Goal: Task Accomplishment & Management: Use online tool/utility

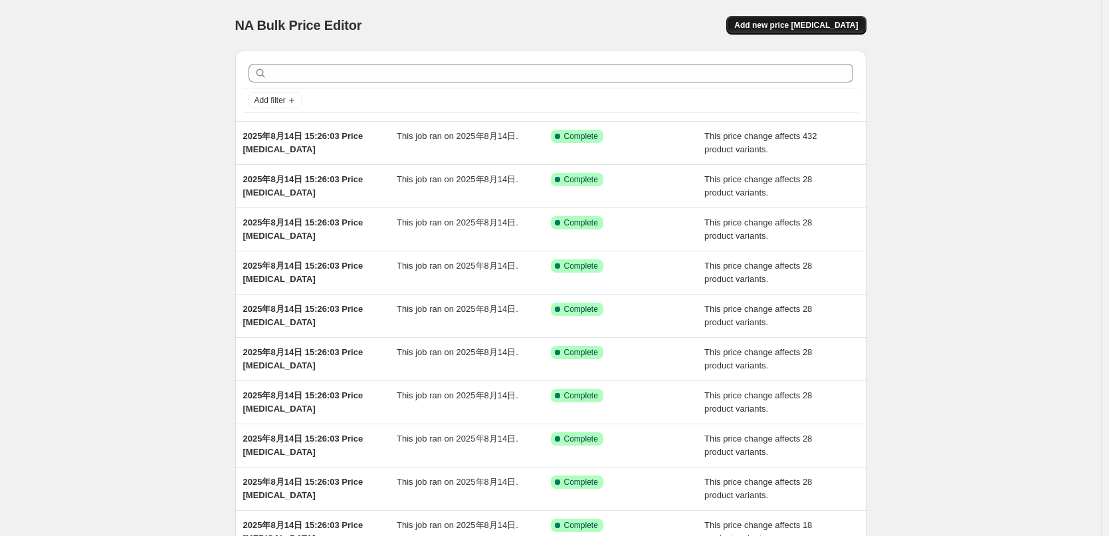
click at [826, 30] on span "Add new price [MEDICAL_DATA]" at bounding box center [796, 25] width 124 height 11
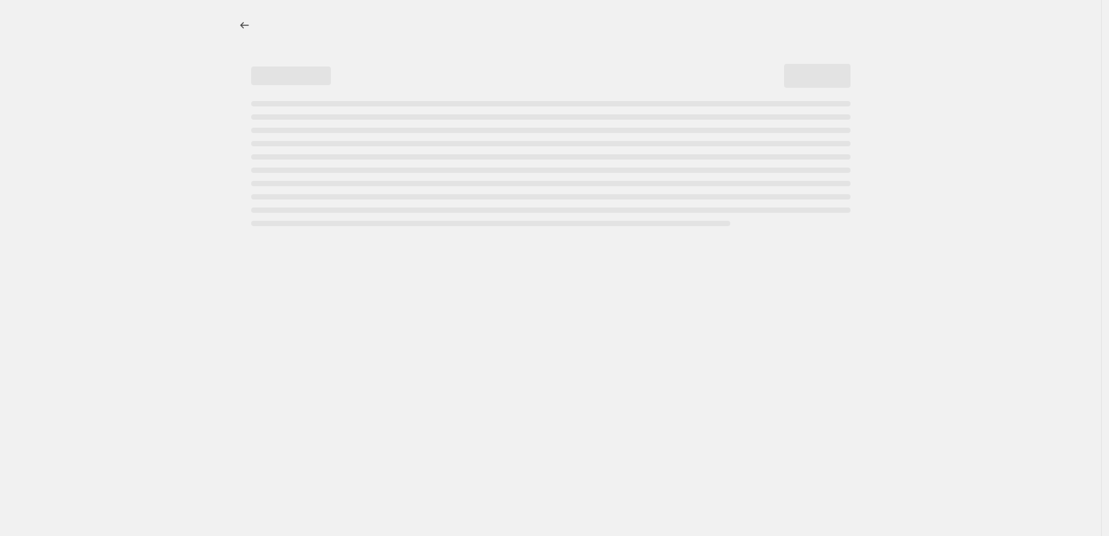
select select "percentage"
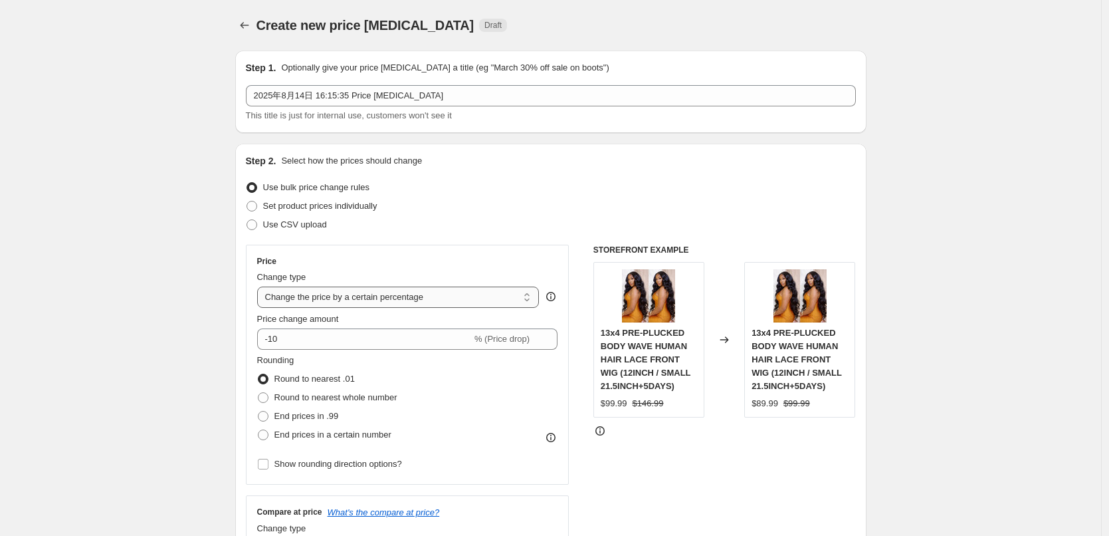
click at [336, 295] on select "Change the price to a certain amount Change the price by a certain amount Chang…" at bounding box center [398, 296] width 282 height 21
click at [261, 286] on select "Change the price to a certain amount Change the price by a certain amount Chang…" at bounding box center [398, 296] width 282 height 21
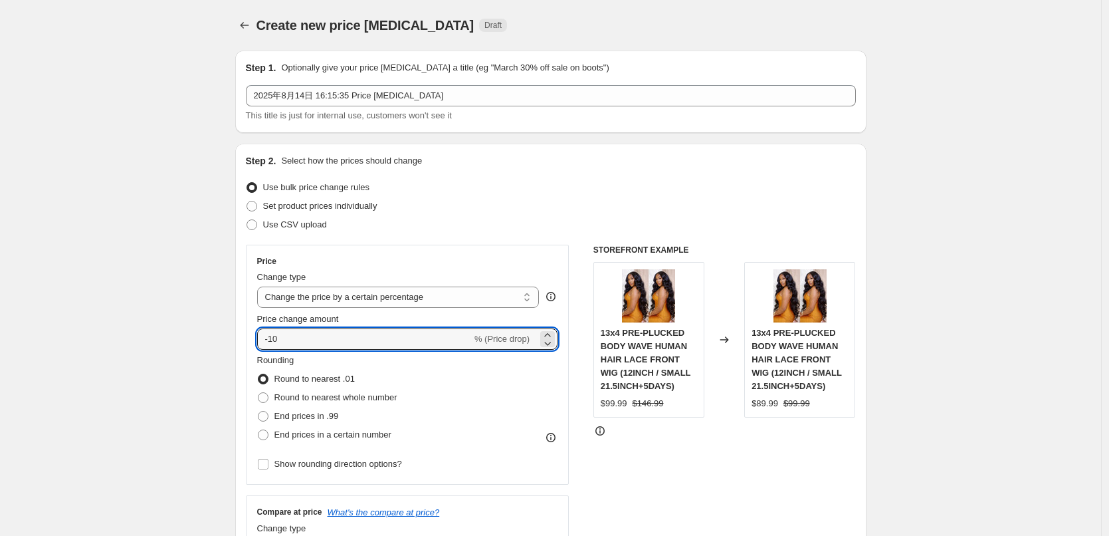
drag, startPoint x: 264, startPoint y: 338, endPoint x: 248, endPoint y: 338, distance: 16.0
click at [248, 338] on div "Step 2. Select how the prices should change Use bulk price change rules Set pro…" at bounding box center [550, 377] width 631 height 467
click at [316, 418] on span "End prices in .99" at bounding box center [307, 416] width 64 height 10
click at [259, 411] on input "End prices in .99" at bounding box center [258, 411] width 1 height 1
radio input "true"
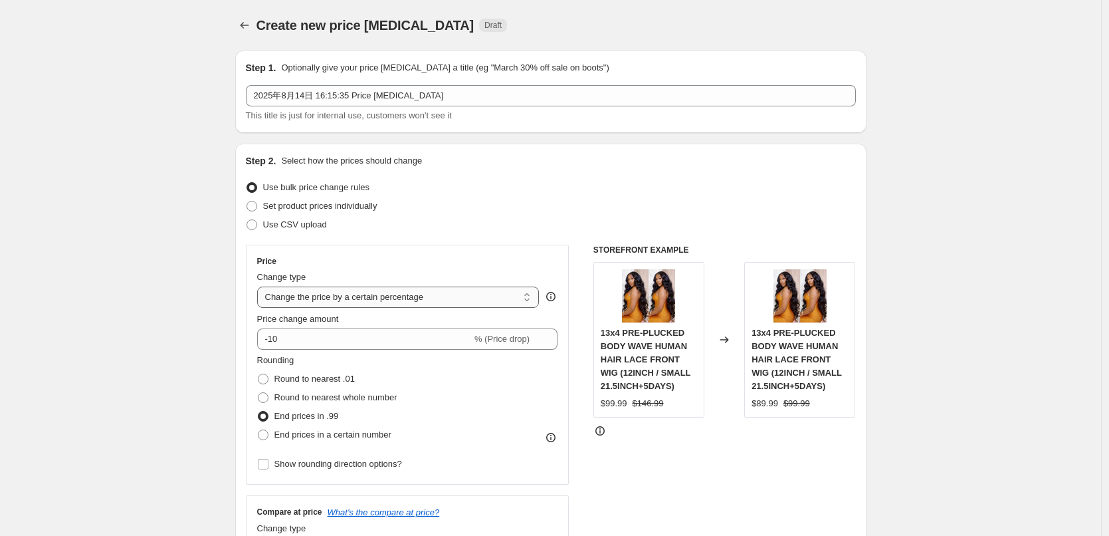
click at [349, 300] on select "Change the price to a certain amount Change the price by a certain amount Chang…" at bounding box center [398, 296] width 282 height 21
select select "by"
click at [261, 286] on select "Change the price to a certain amount Change the price by a certain amount Chang…" at bounding box center [398, 296] width 282 height 21
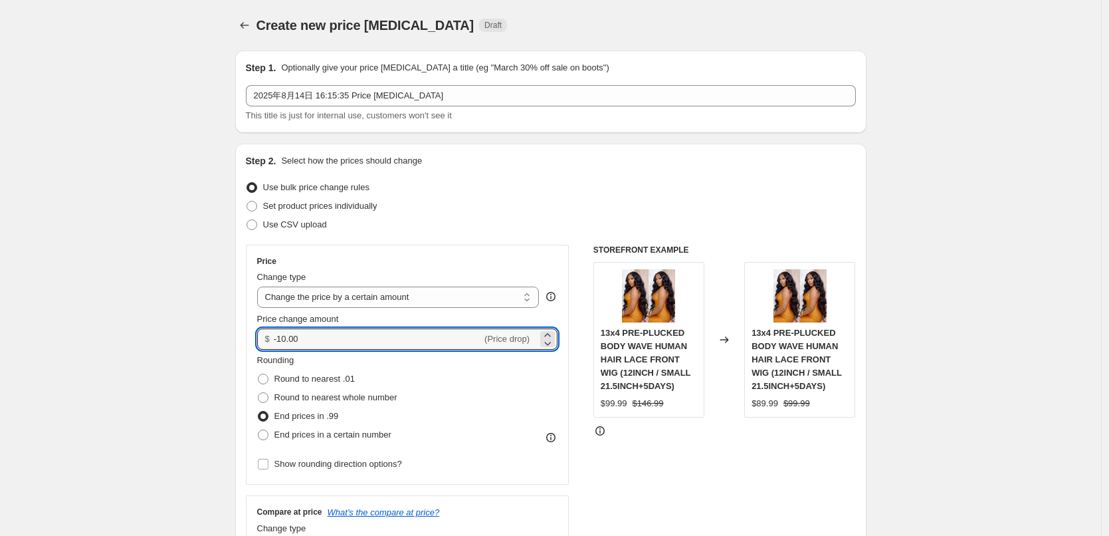
drag, startPoint x: 318, startPoint y: 338, endPoint x: 260, endPoint y: 340, distance: 58.5
click at [260, 340] on div "Price Change type Change the price to a certain amount Change the price by a ce…" at bounding box center [408, 365] width 324 height 240
type input "10.00"
click at [421, 412] on div "Rounding Round to nearest .01 Round to nearest whole number End prices in .99 E…" at bounding box center [407, 399] width 301 height 90
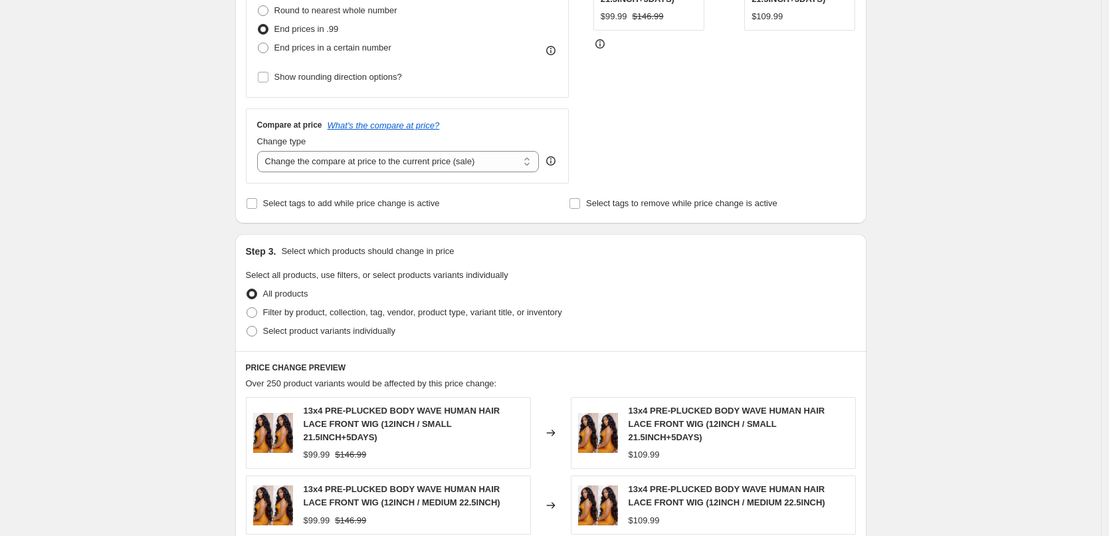
scroll to position [399, 0]
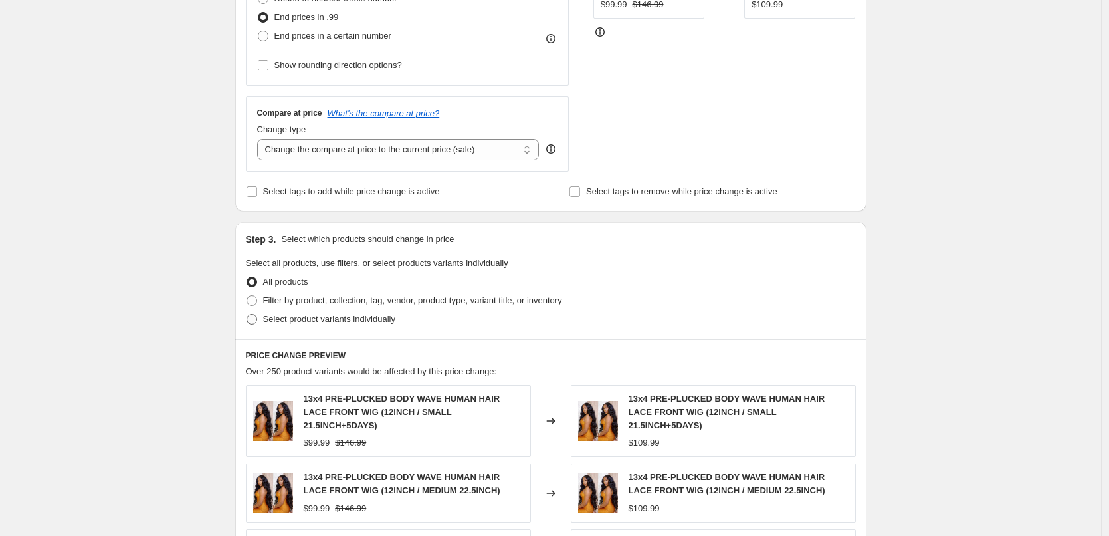
click at [307, 310] on label "Select product variants individually" at bounding box center [321, 319] width 150 height 19
click at [247, 314] on input "Select product variants individually" at bounding box center [247, 314] width 1 height 1
radio input "true"
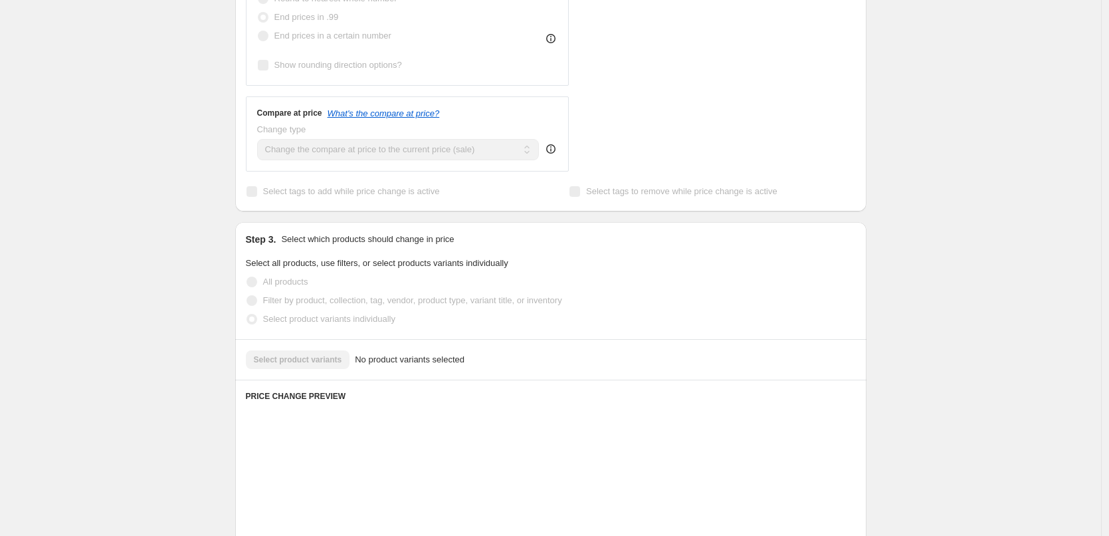
click at [305, 301] on span "Filter by product, collection, tag, vendor, product type, variant title, or inv…" at bounding box center [412, 300] width 299 height 10
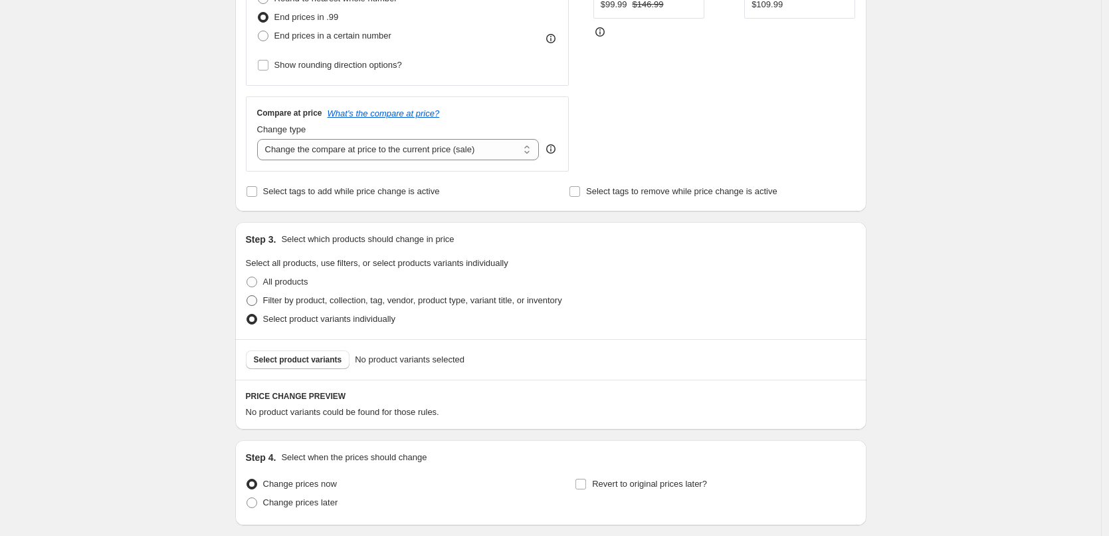
click at [304, 300] on span "Filter by product, collection, tag, vendor, product type, variant title, or inv…" at bounding box center [412, 300] width 299 height 10
click at [247, 296] on input "Filter by product, collection, tag, vendor, product type, variant title, or inv…" at bounding box center [247, 295] width 1 height 1
radio input "true"
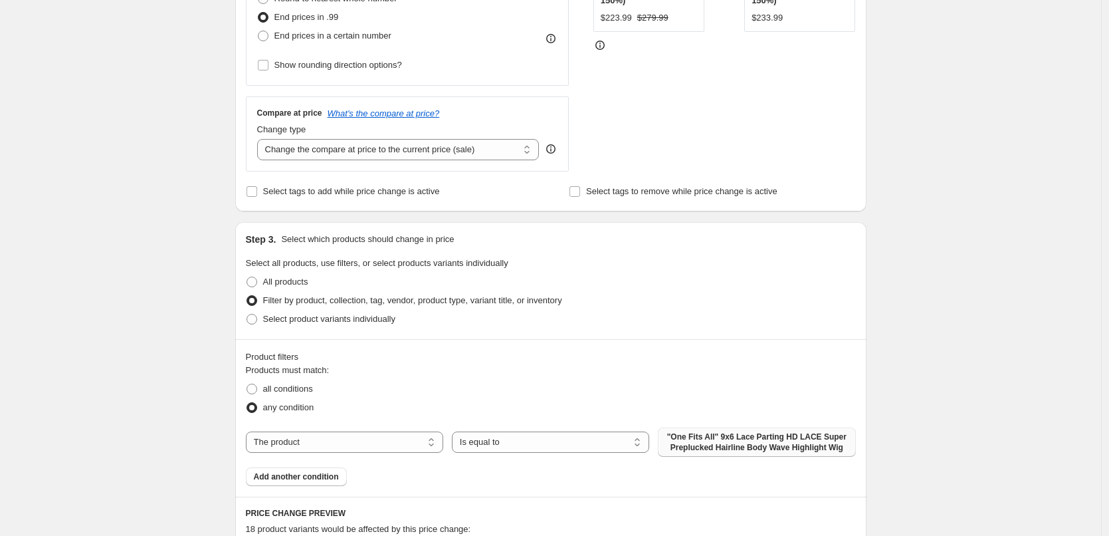
click at [696, 443] on span ""One Fits All" 9x6 Lace Parting HD LACE Super Preplucked Hairline Body Wave Hig…" at bounding box center [756, 441] width 181 height 21
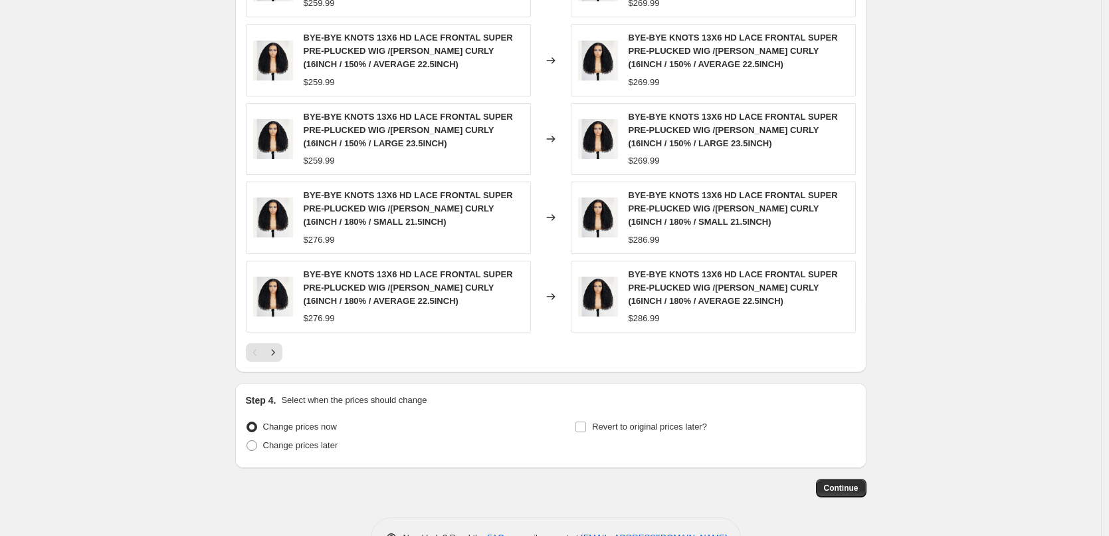
scroll to position [997, 0]
click at [828, 485] on button "Continue" at bounding box center [841, 486] width 51 height 19
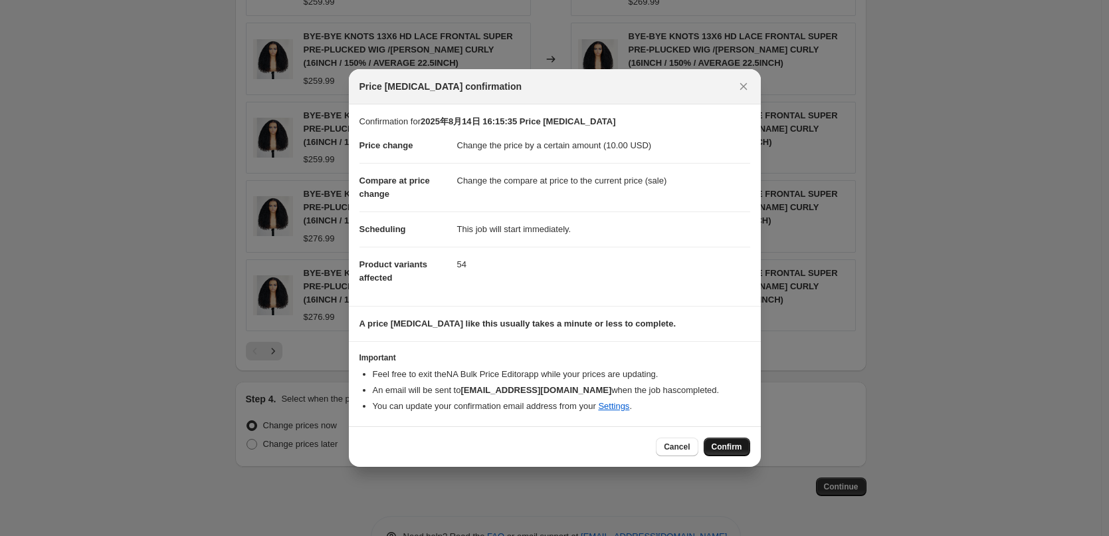
click at [724, 449] on span "Confirm" at bounding box center [727, 446] width 31 height 11
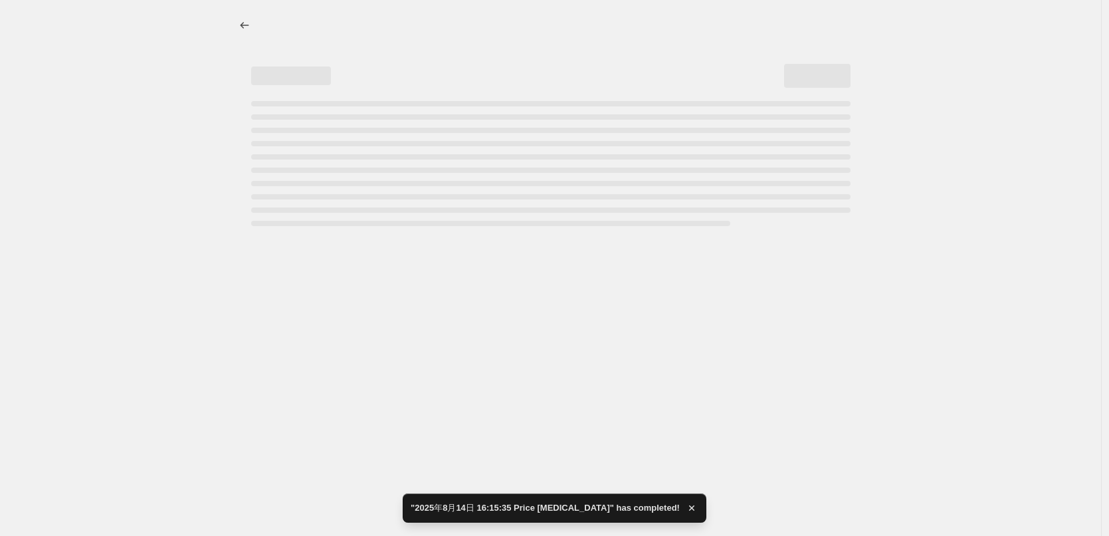
select select "by"
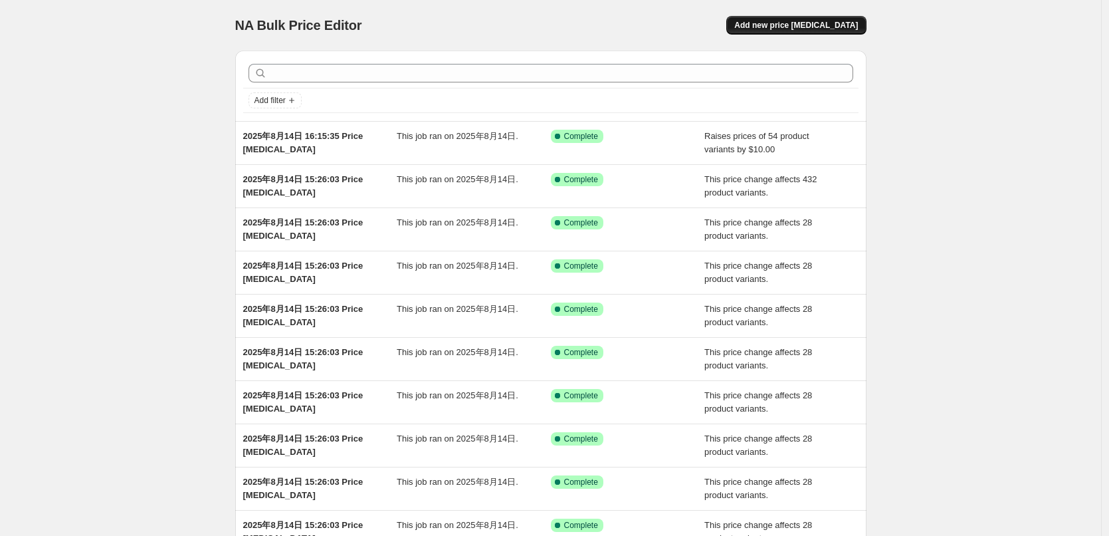
click at [789, 21] on span "Add new price [MEDICAL_DATA]" at bounding box center [796, 25] width 124 height 11
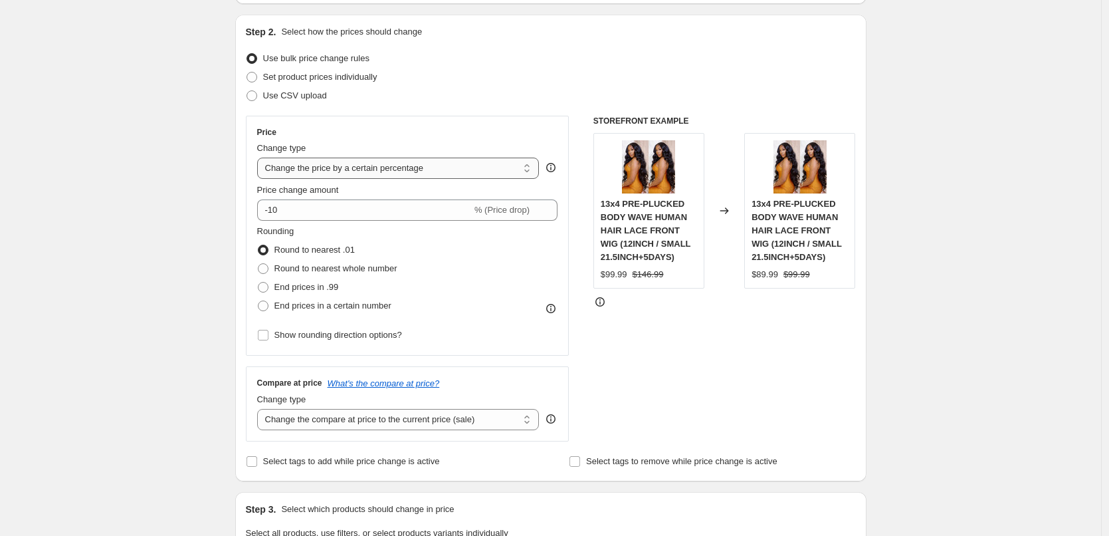
scroll to position [133, 0]
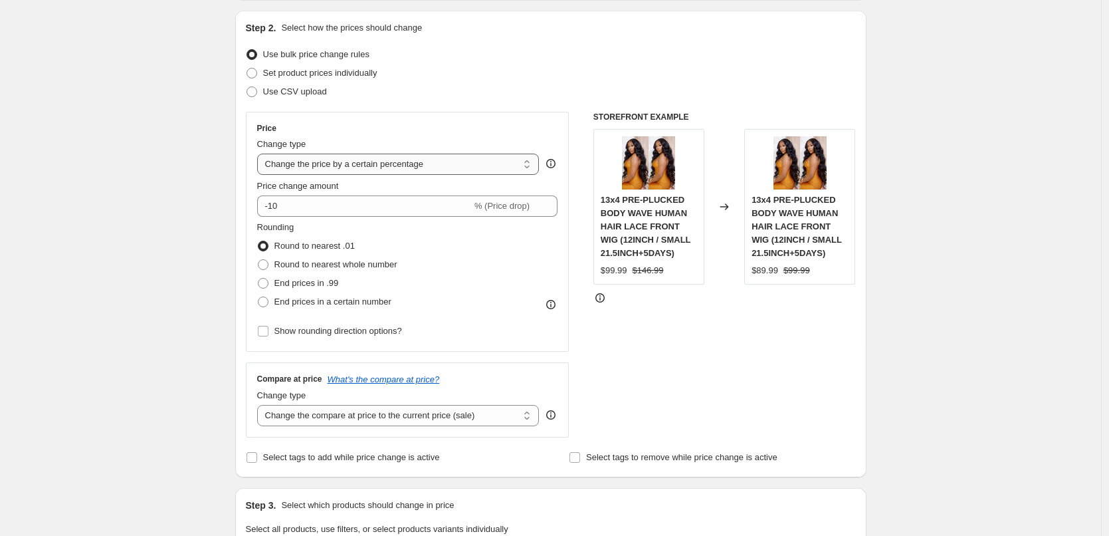
drag, startPoint x: 320, startPoint y: 166, endPoint x: 321, endPoint y: 173, distance: 7.4
click at [320, 166] on select "Change the price to a certain amount Change the price by a certain amount Chang…" at bounding box center [398, 164] width 282 height 21
select select "by"
click at [261, 154] on select "Change the price to a certain amount Change the price by a certain amount Chang…" at bounding box center [398, 164] width 282 height 21
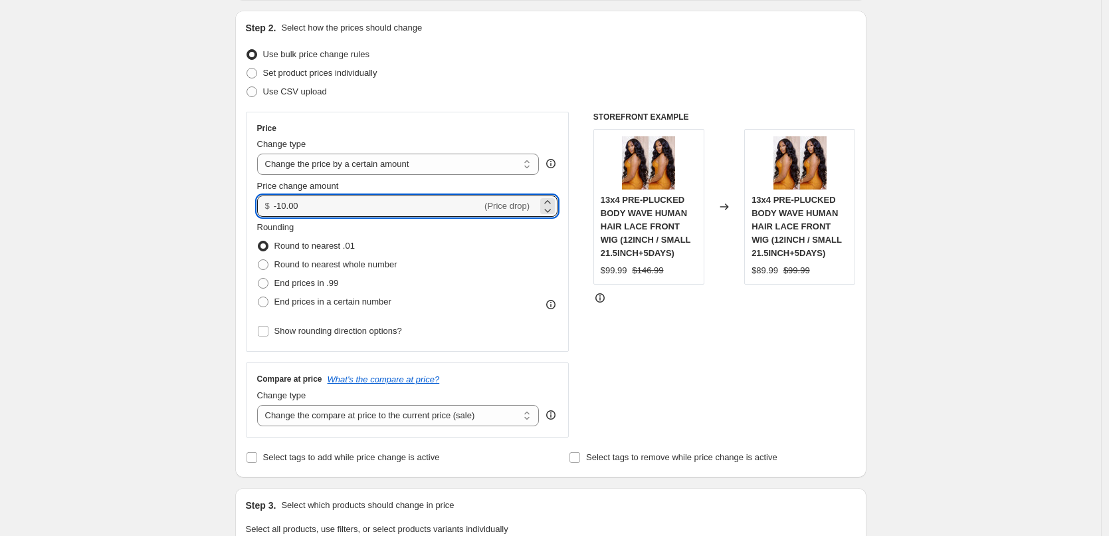
drag, startPoint x: 310, startPoint y: 210, endPoint x: 301, endPoint y: 199, distance: 13.7
click at [270, 205] on div "$ -10.00 (Price drop)" at bounding box center [407, 205] width 301 height 21
type input "15.00"
click at [302, 277] on span "End prices in .99" at bounding box center [307, 283] width 64 height 13
click at [259, 278] on input "End prices in .99" at bounding box center [258, 278] width 1 height 1
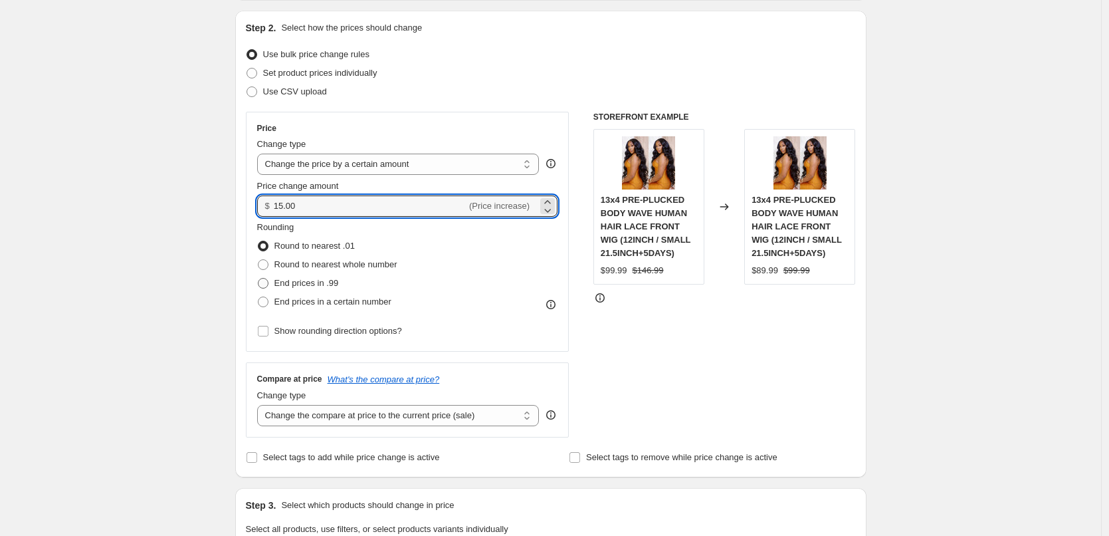
radio input "true"
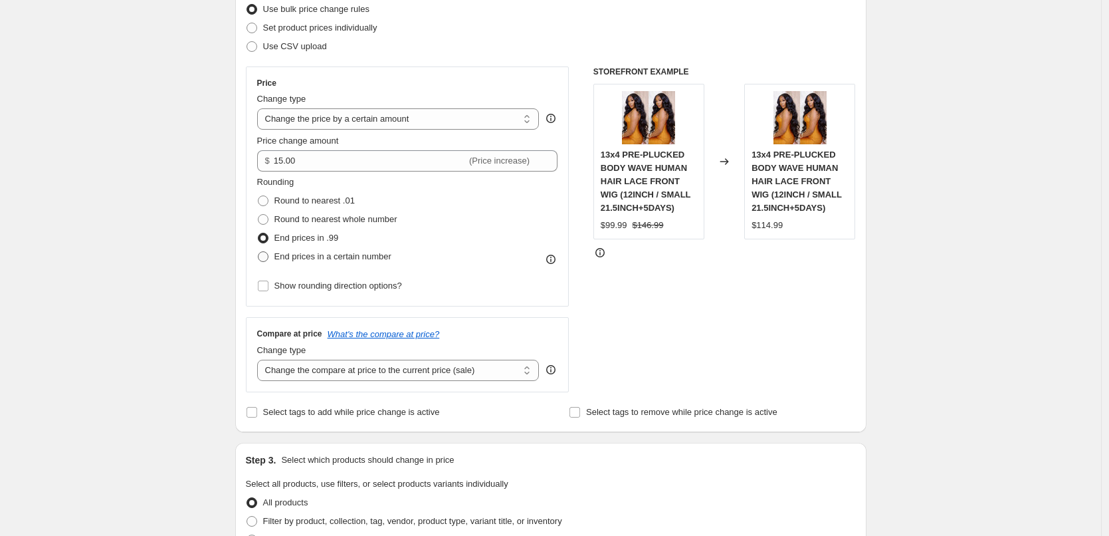
scroll to position [266, 0]
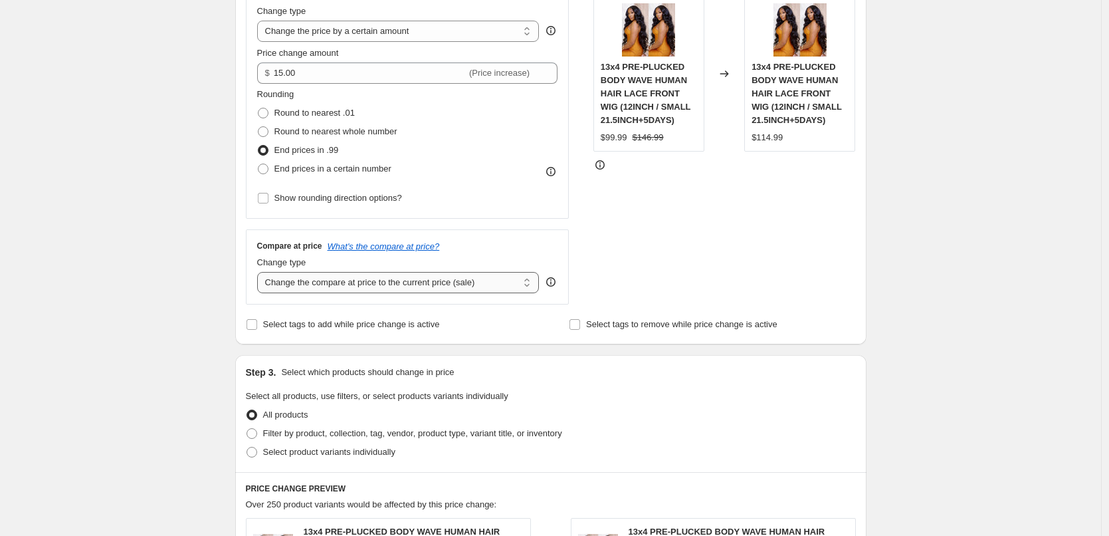
click at [346, 279] on select "Change the compare at price to the current price (sale) Change the compare at p…" at bounding box center [398, 282] width 282 height 21
click at [160, 272] on div "Create new price [MEDICAL_DATA]. This page is ready Create new price [MEDICAL_D…" at bounding box center [550, 429] width 1101 height 1390
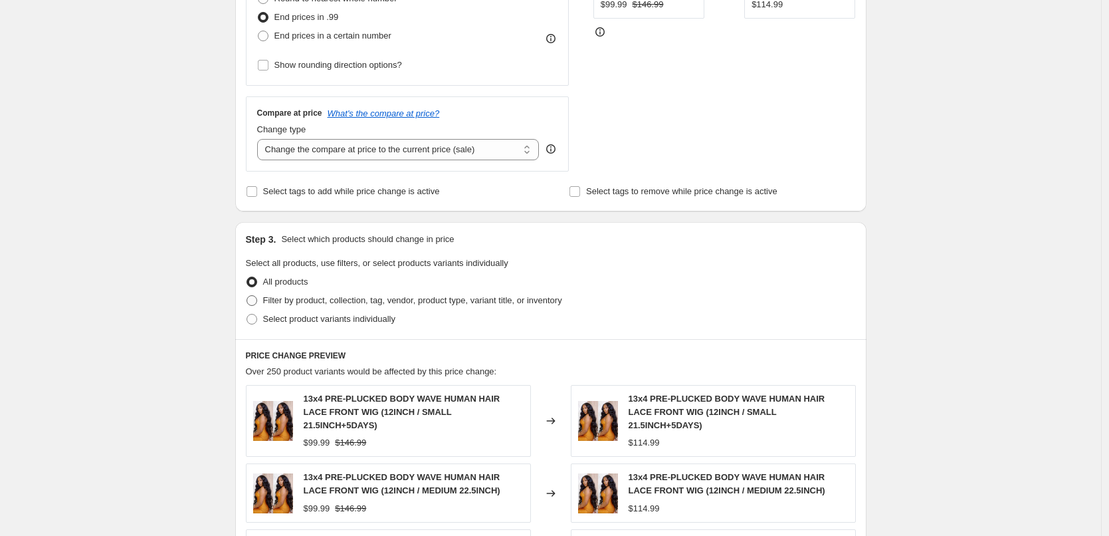
click at [312, 297] on span "Filter by product, collection, tag, vendor, product type, variant title, or inv…" at bounding box center [412, 300] width 299 height 10
click at [247, 296] on input "Filter by product, collection, tag, vendor, product type, variant title, or inv…" at bounding box center [247, 295] width 1 height 1
radio input "true"
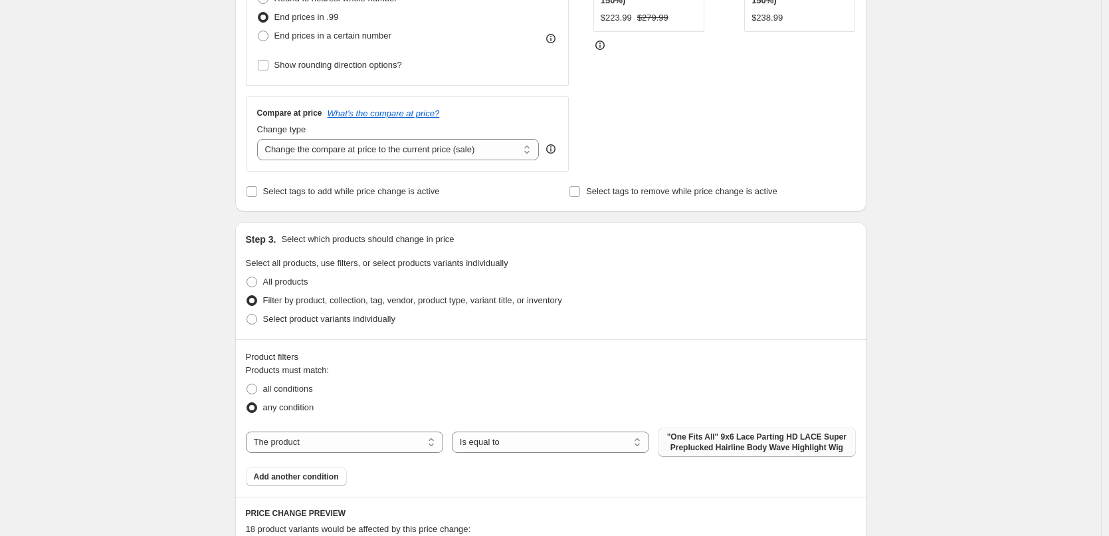
click at [711, 447] on span ""One Fits All" 9x6 Lace Parting HD LACE Super Preplucked Hairline Body Wave Hig…" at bounding box center [756, 441] width 181 height 21
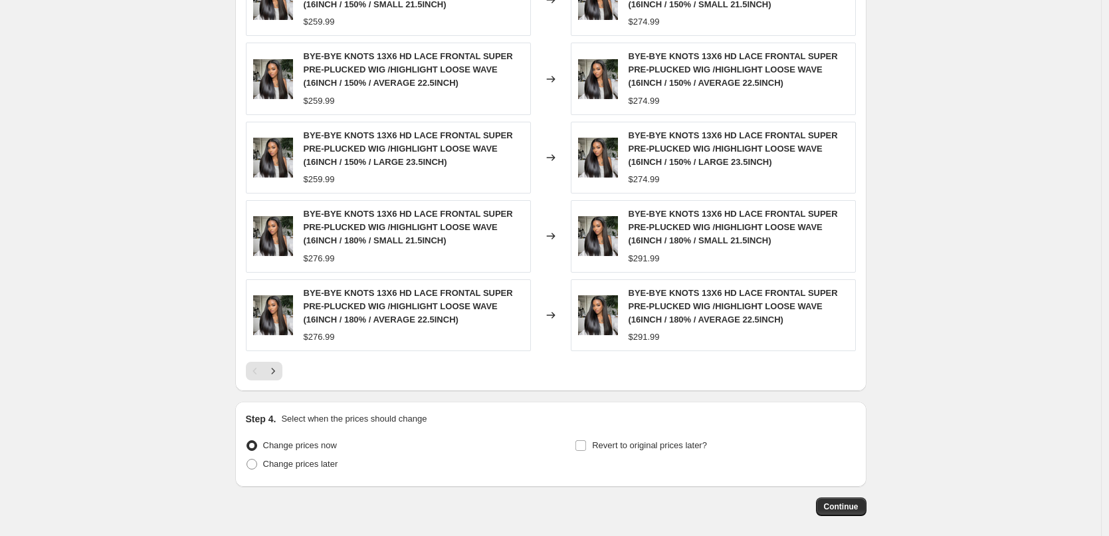
scroll to position [1039, 0]
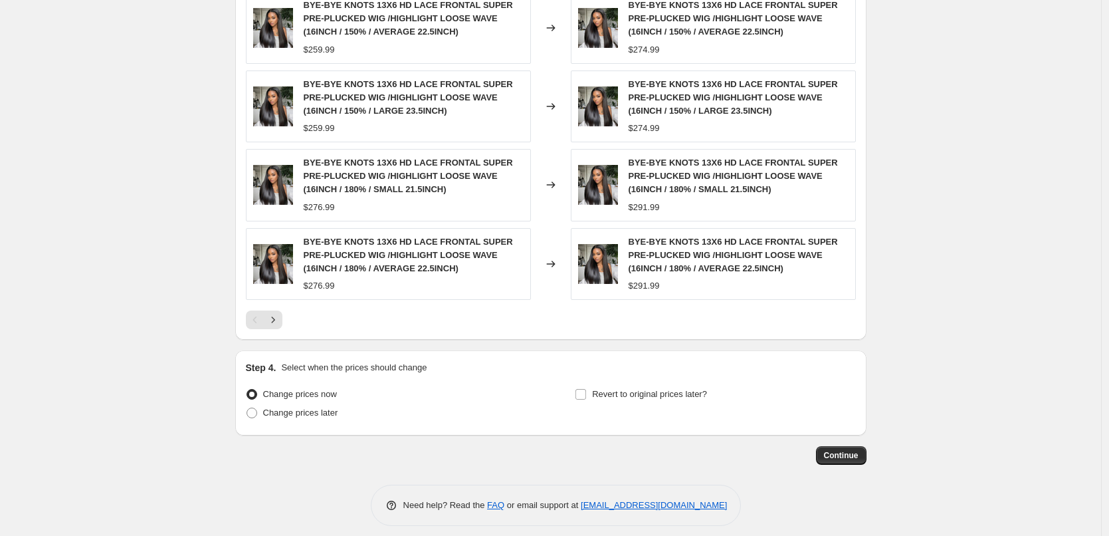
click at [864, 446] on button "Continue" at bounding box center [841, 455] width 51 height 19
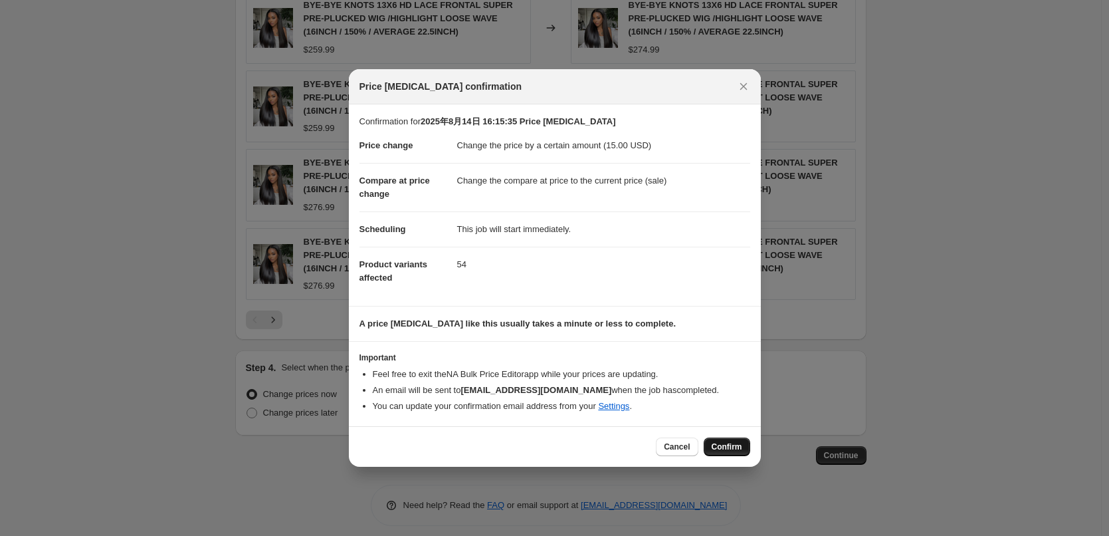
click at [721, 450] on span "Confirm" at bounding box center [727, 446] width 31 height 11
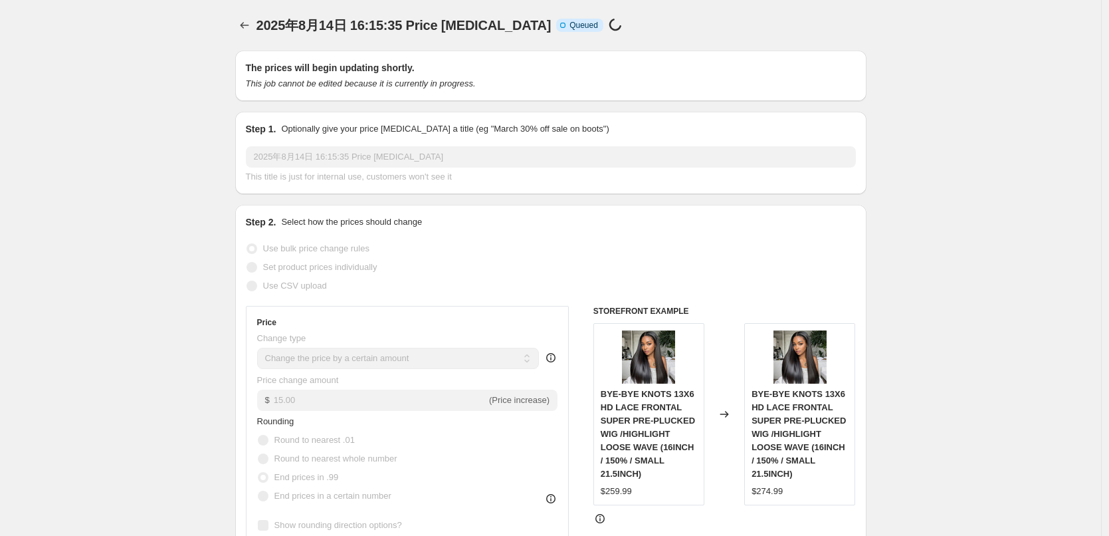
scroll to position [1039, 0]
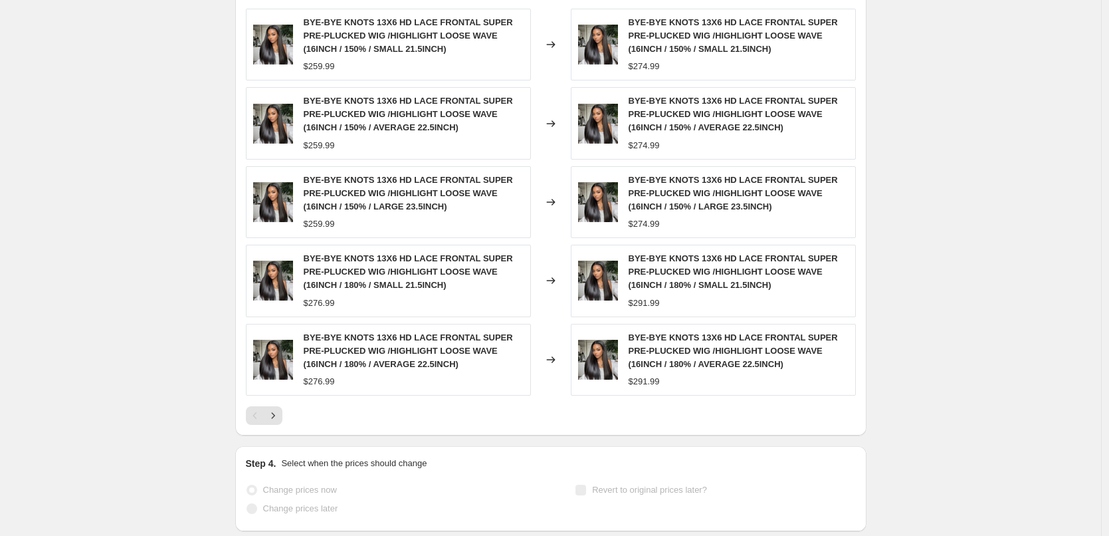
select select "by"
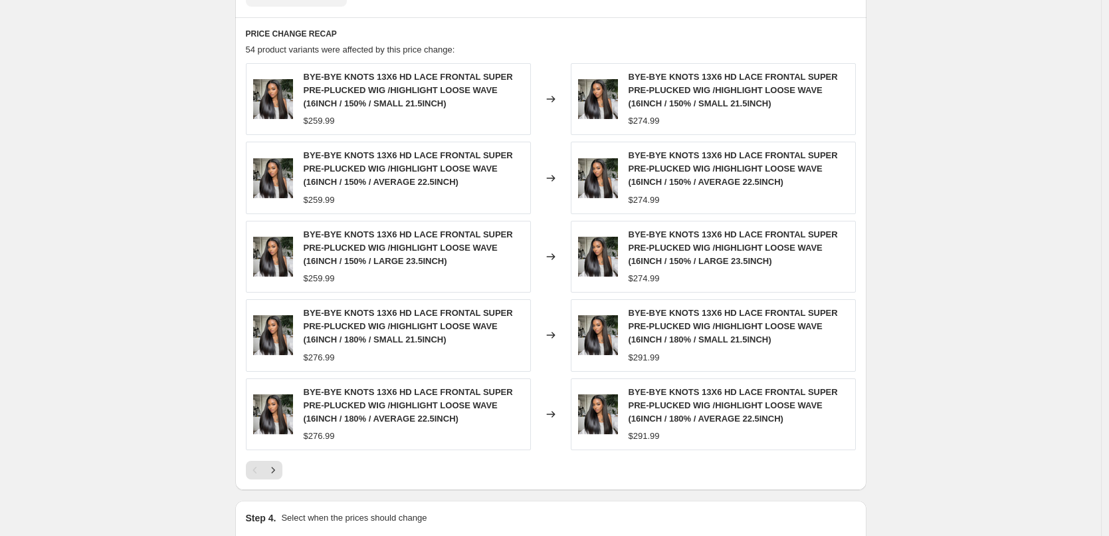
scroll to position [0, 0]
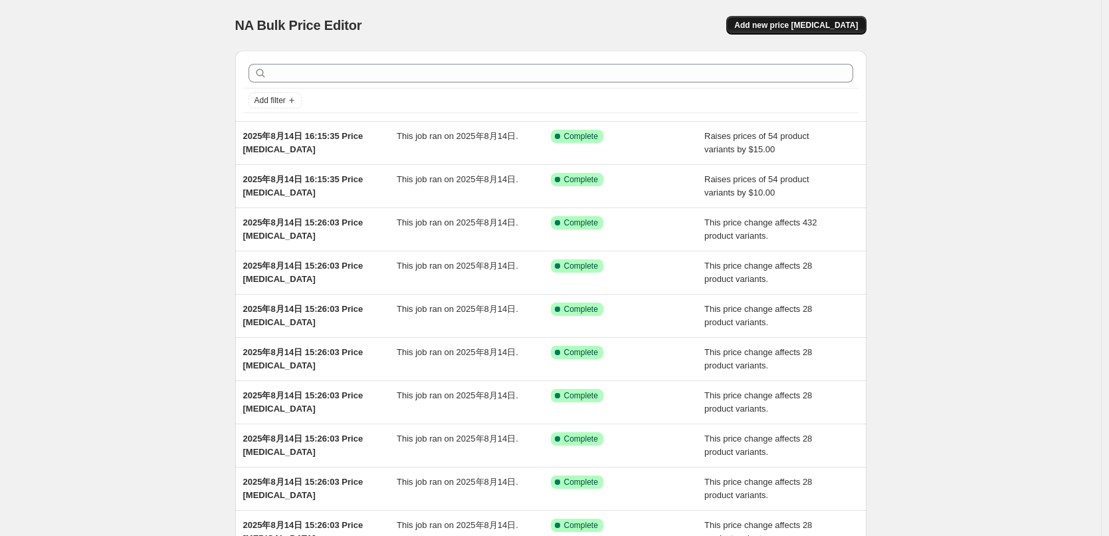
click at [790, 31] on button "Add new price [MEDICAL_DATA]" at bounding box center [797, 25] width 140 height 19
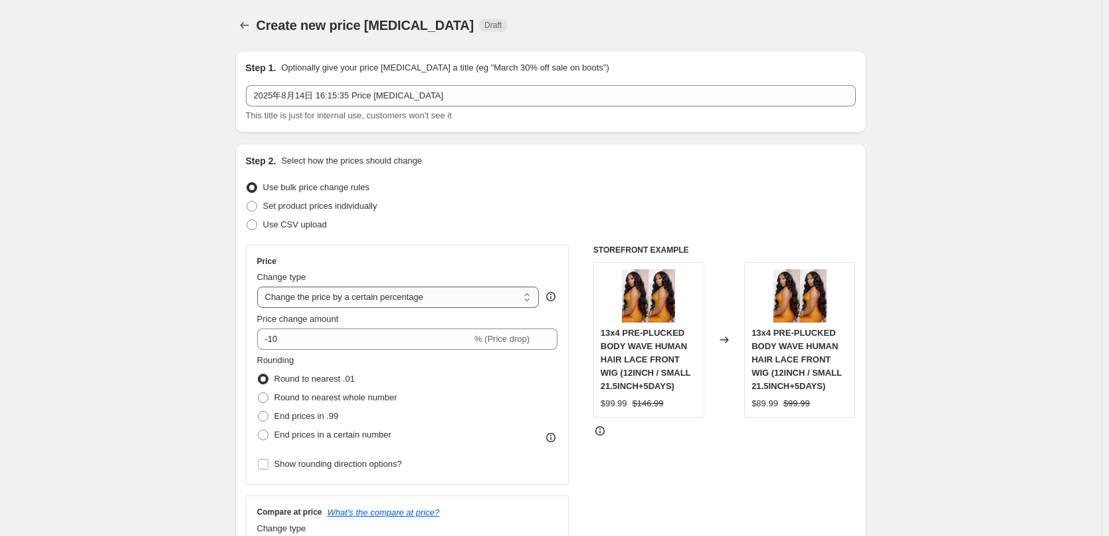
click at [357, 298] on select "Change the price to a certain amount Change the price by a certain amount Chang…" at bounding box center [398, 296] width 282 height 21
select select "by"
click at [261, 286] on select "Change the price to a certain amount Change the price by a certain amount Chang…" at bounding box center [398, 296] width 282 height 21
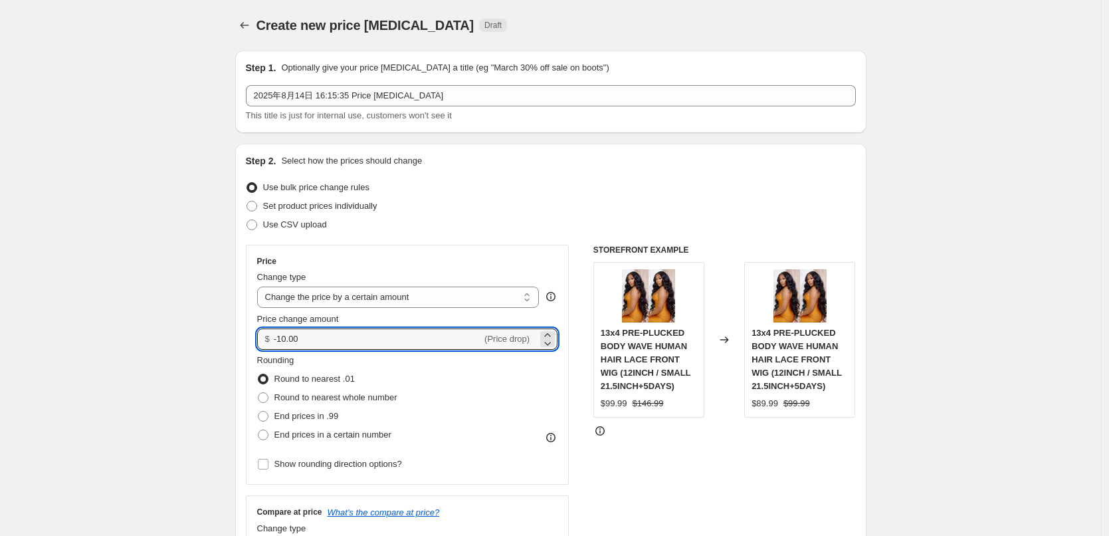
drag, startPoint x: 317, startPoint y: 339, endPoint x: 272, endPoint y: 339, distance: 45.2
click at [272, 339] on div "$ -10.00 (Price drop)" at bounding box center [407, 338] width 301 height 21
type input "8.00"
click at [275, 415] on label "End prices in .99" at bounding box center [298, 416] width 82 height 19
click at [259, 411] on input "End prices in .99" at bounding box center [258, 411] width 1 height 1
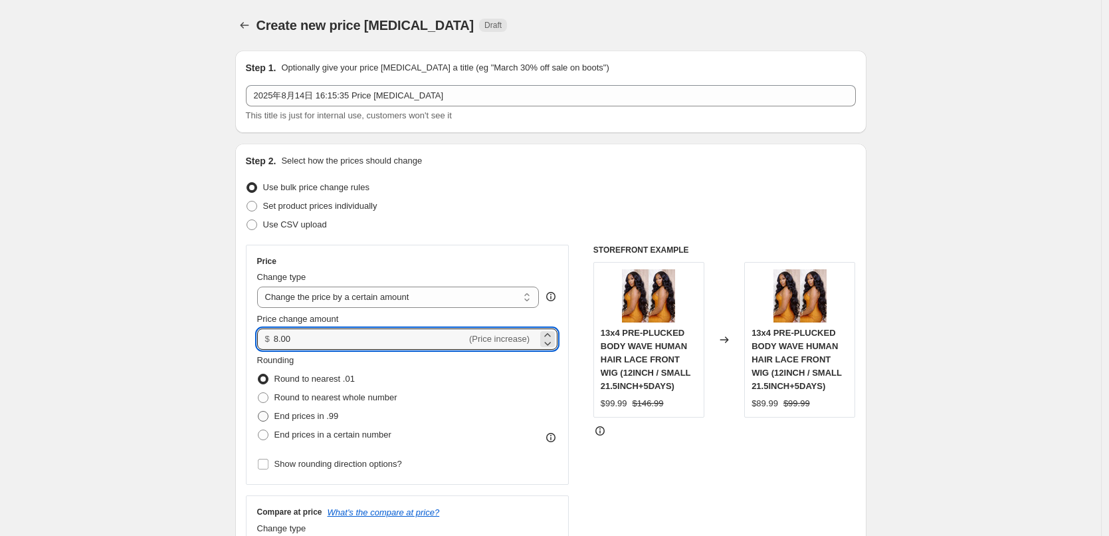
radio input "true"
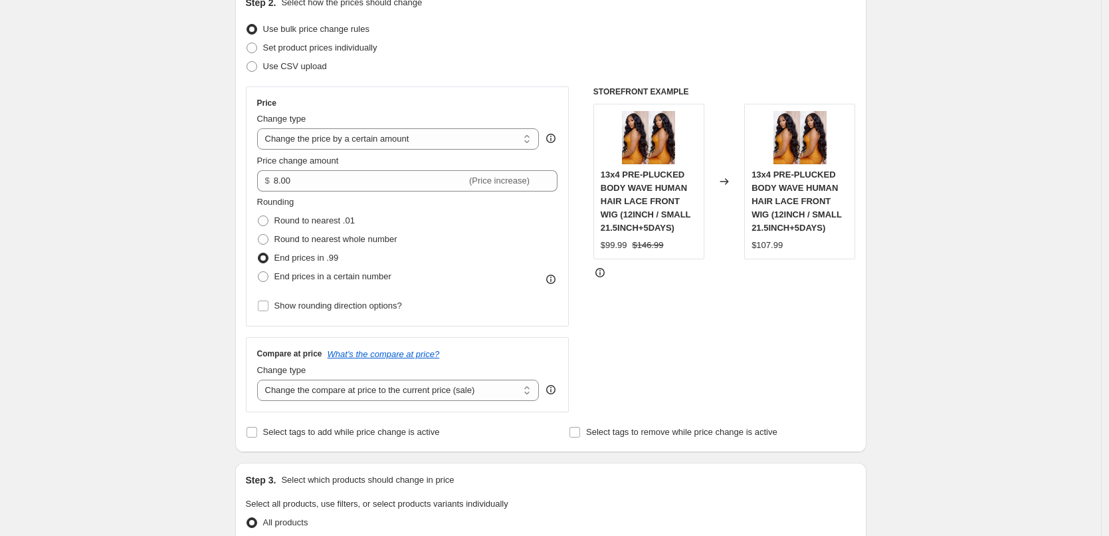
scroll to position [266, 0]
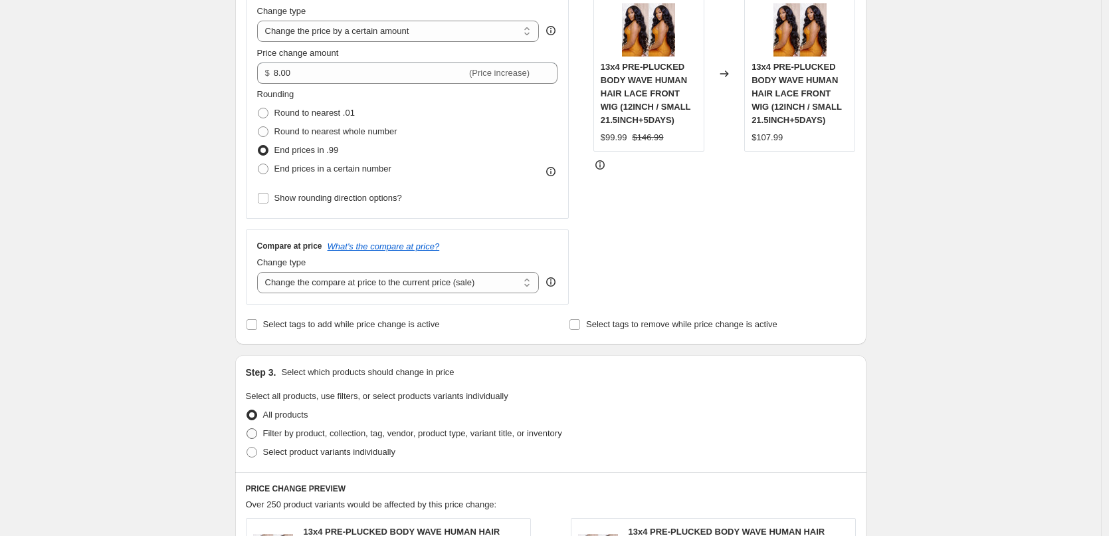
click at [322, 431] on span "Filter by product, collection, tag, vendor, product type, variant title, or inv…" at bounding box center [412, 433] width 299 height 10
click at [247, 429] on input "Filter by product, collection, tag, vendor, product type, variant title, or inv…" at bounding box center [247, 428] width 1 height 1
radio input "true"
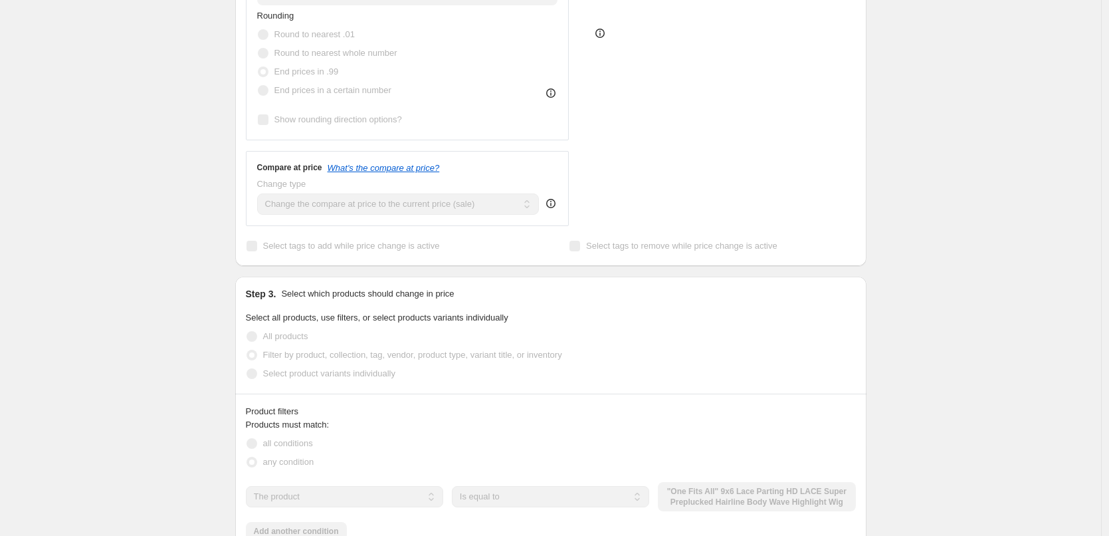
scroll to position [465, 0]
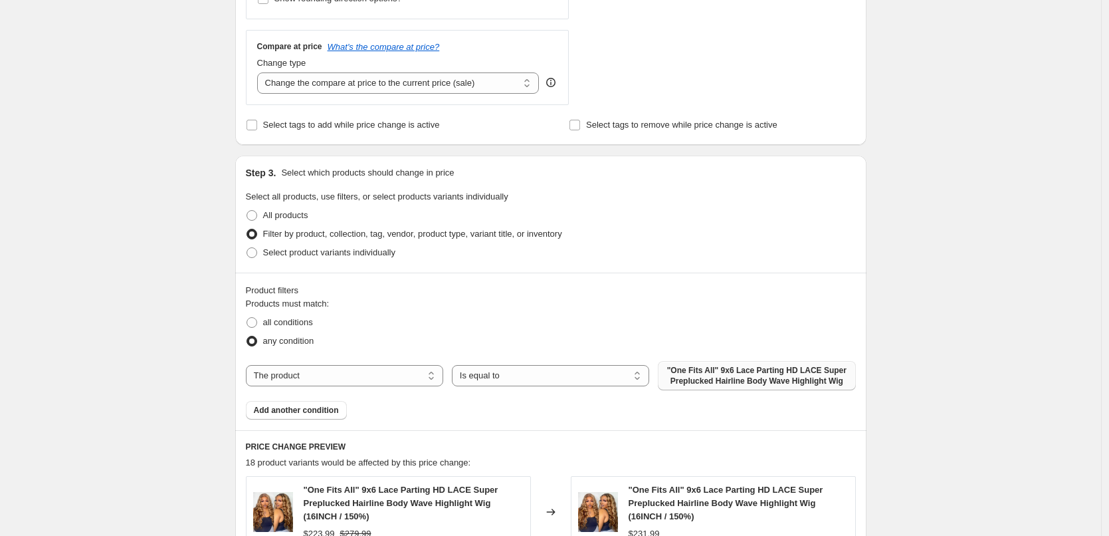
click at [717, 376] on span ""One Fits All" 9x6 Lace Parting HD LACE Super Preplucked Hairline Body Wave Hig…" at bounding box center [756, 375] width 181 height 21
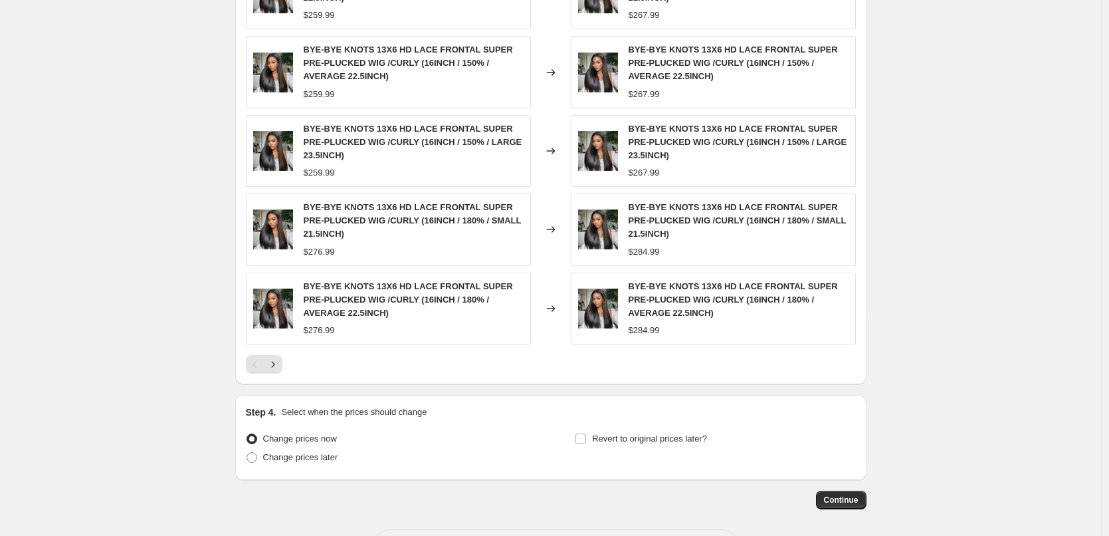
scroll to position [1039, 0]
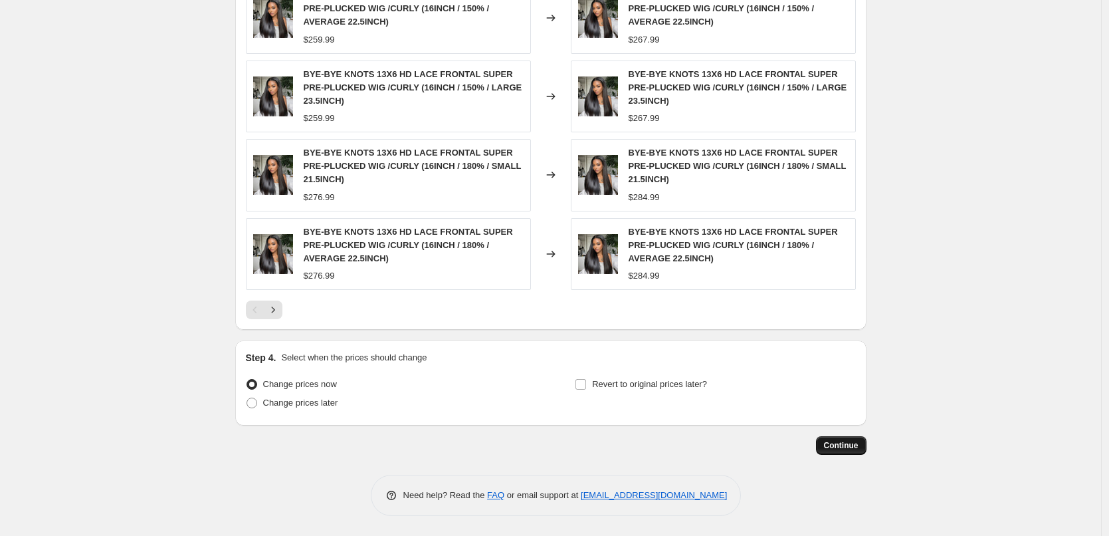
click at [834, 438] on button "Continue" at bounding box center [841, 445] width 51 height 19
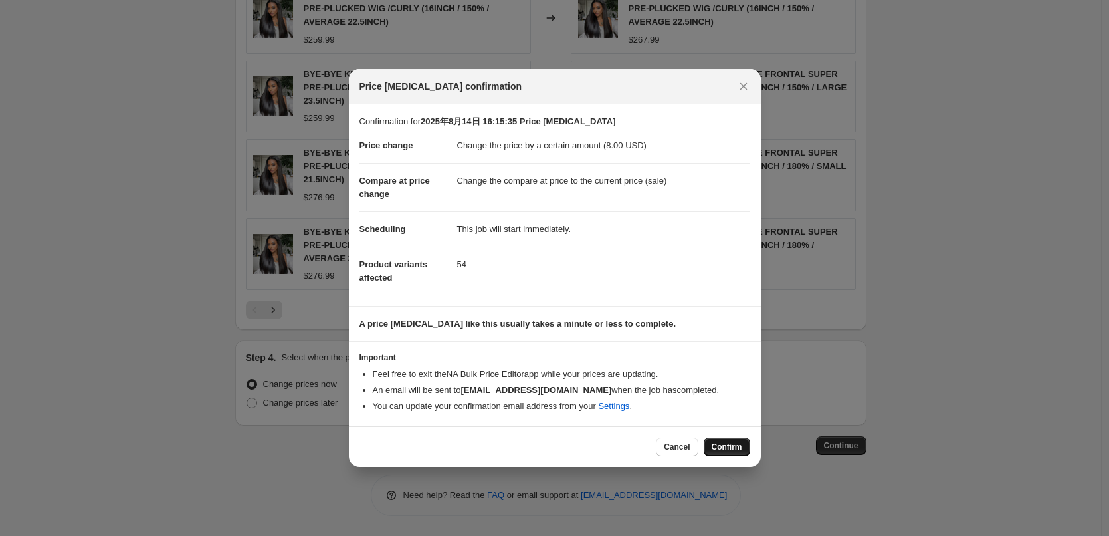
click at [723, 448] on span "Confirm" at bounding box center [727, 446] width 31 height 11
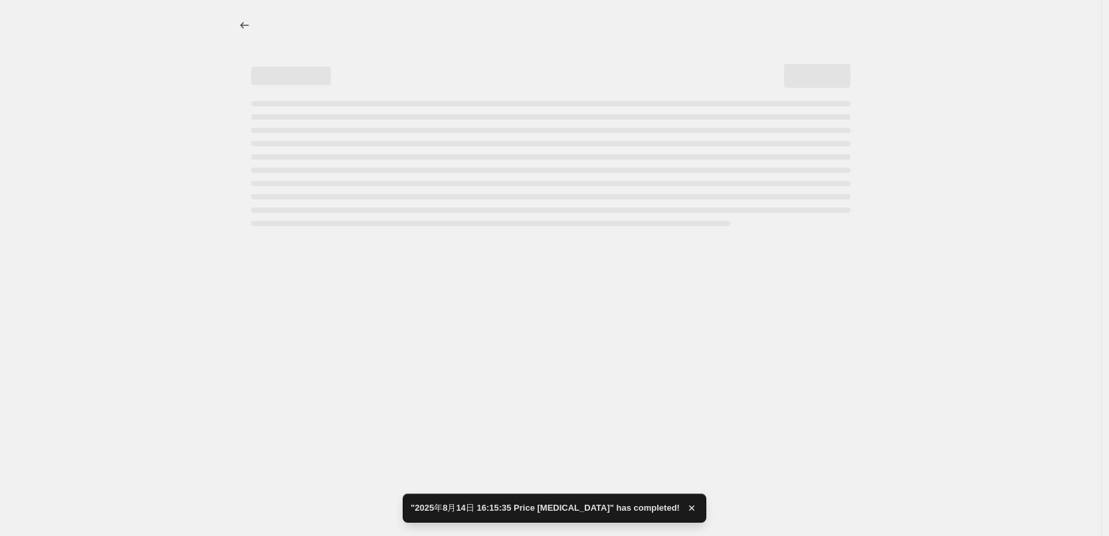
select select "by"
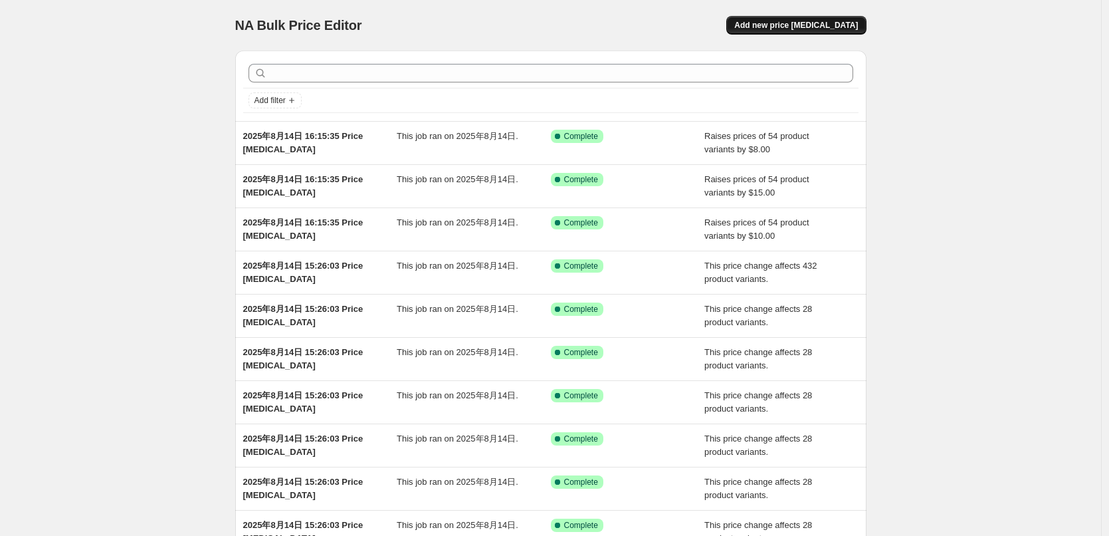
click at [788, 27] on span "Add new price [MEDICAL_DATA]" at bounding box center [796, 25] width 124 height 11
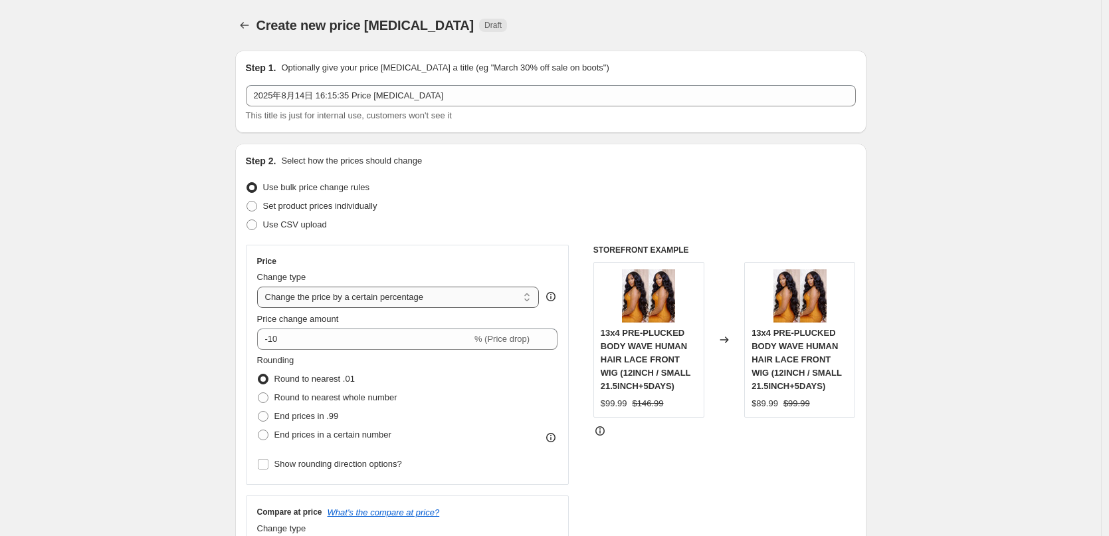
click at [304, 302] on select "Change the price to a certain amount Change the price by a certain amount Chang…" at bounding box center [398, 296] width 282 height 21
select select "by"
click at [261, 286] on select "Change the price to a certain amount Change the price by a certain amount Chang…" at bounding box center [398, 296] width 282 height 21
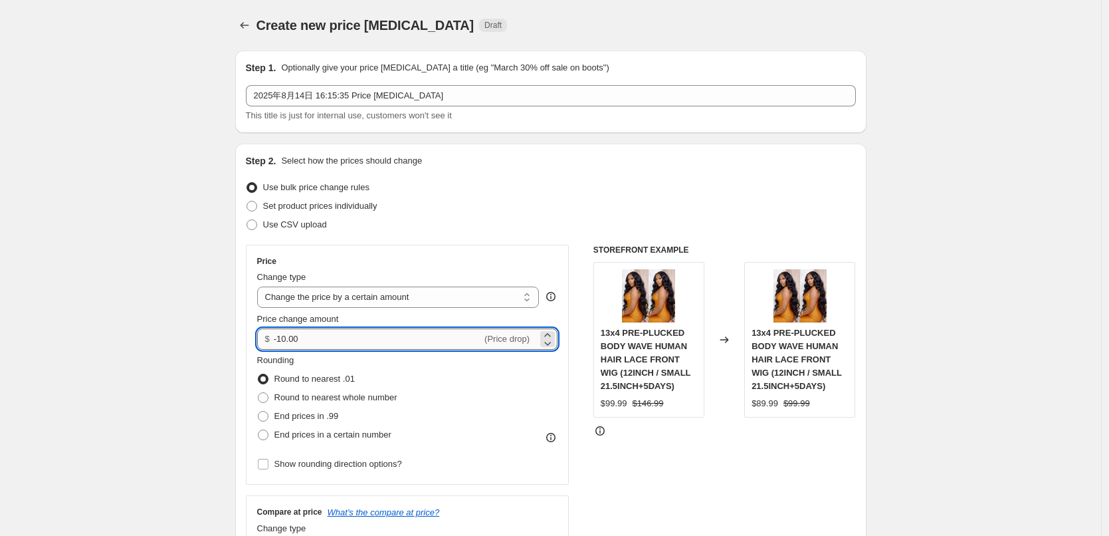
click at [318, 342] on input "-10.00" at bounding box center [378, 338] width 208 height 21
drag, startPoint x: 257, startPoint y: 337, endPoint x: 243, endPoint y: 338, distance: 14.0
click at [243, 338] on div "Step 2. Select how the prices should change Use bulk price change rules Set pro…" at bounding box center [550, 377] width 631 height 467
type input "5.00"
click at [316, 412] on span "End prices in .99" at bounding box center [307, 416] width 64 height 10
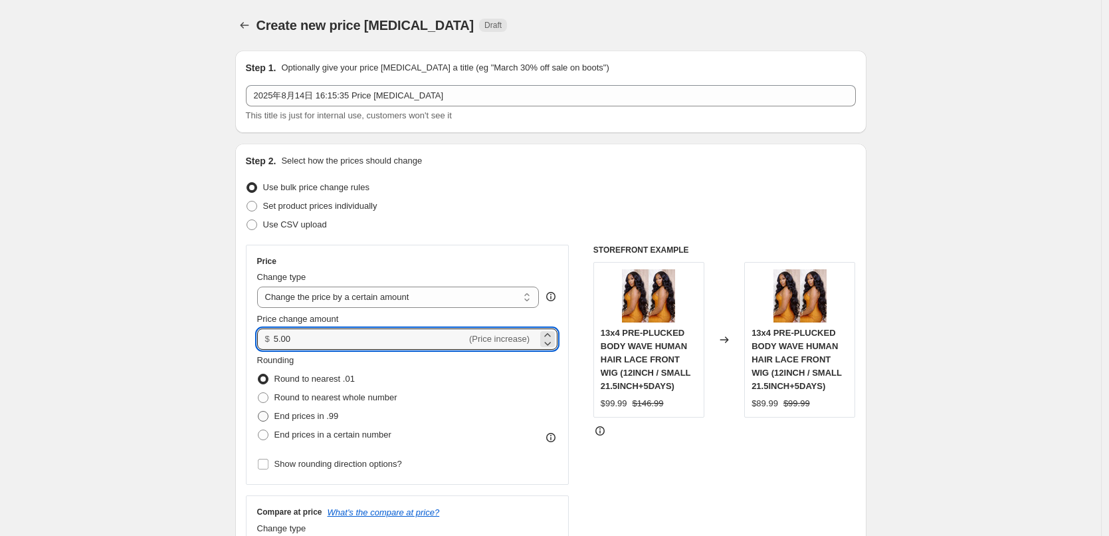
click at [259, 411] on input "End prices in .99" at bounding box center [258, 411] width 1 height 1
radio input "true"
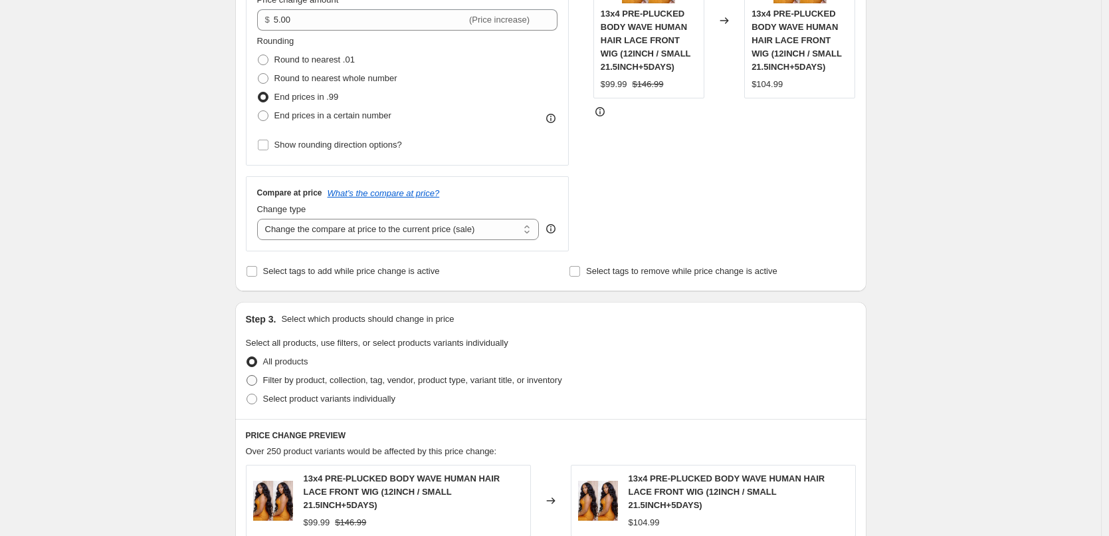
scroll to position [332, 0]
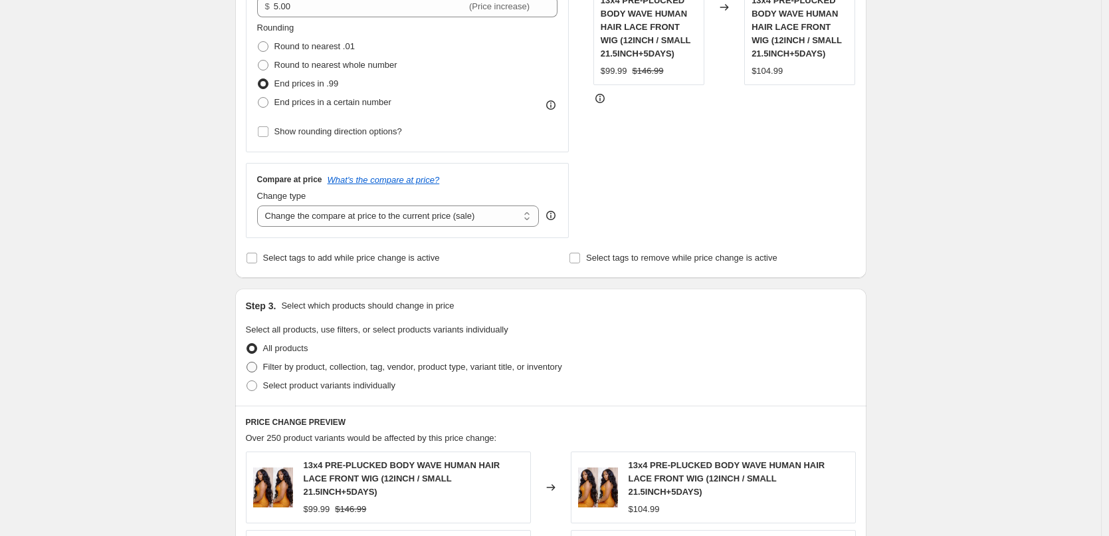
click at [325, 364] on span "Filter by product, collection, tag, vendor, product type, variant title, or inv…" at bounding box center [412, 367] width 299 height 10
click at [247, 362] on input "Filter by product, collection, tag, vendor, product type, variant title, or inv…" at bounding box center [247, 362] width 1 height 1
radio input "true"
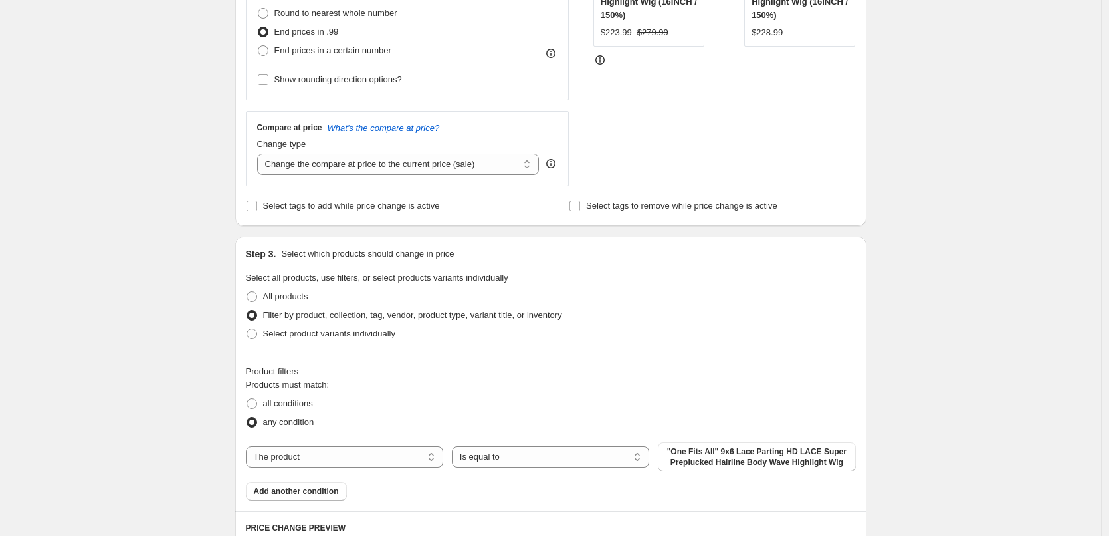
scroll to position [465, 0]
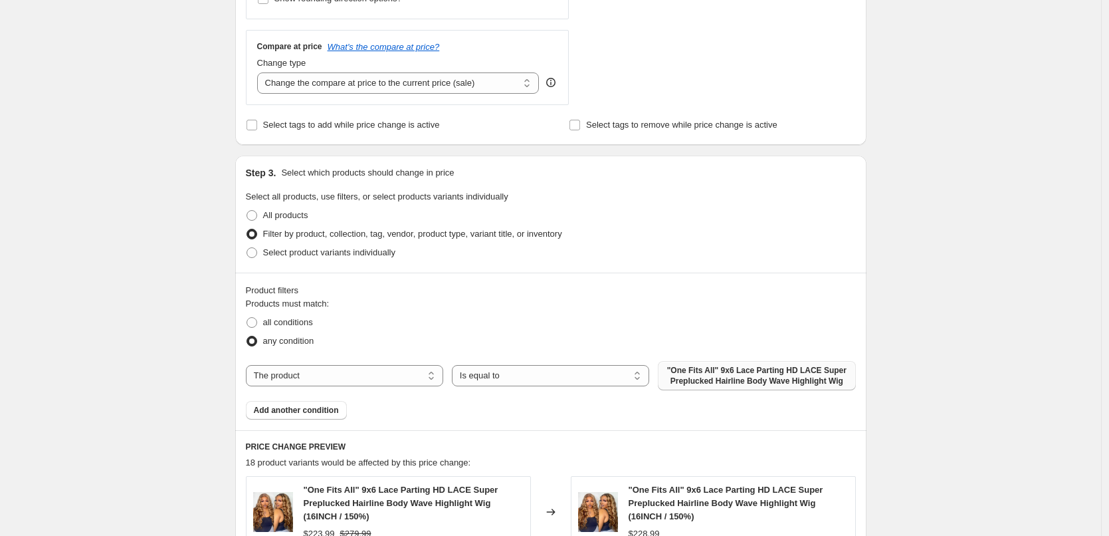
click at [725, 362] on button ""One Fits All" 9x6 Lace Parting HD LACE Super Preplucked Hairline Body Wave Hig…" at bounding box center [756, 375] width 197 height 29
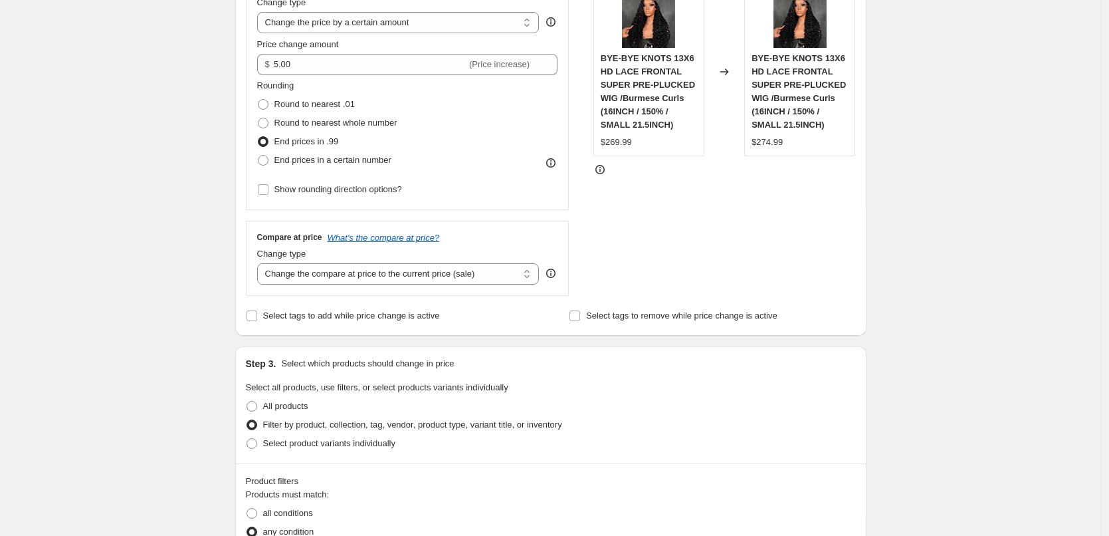
scroll to position [266, 0]
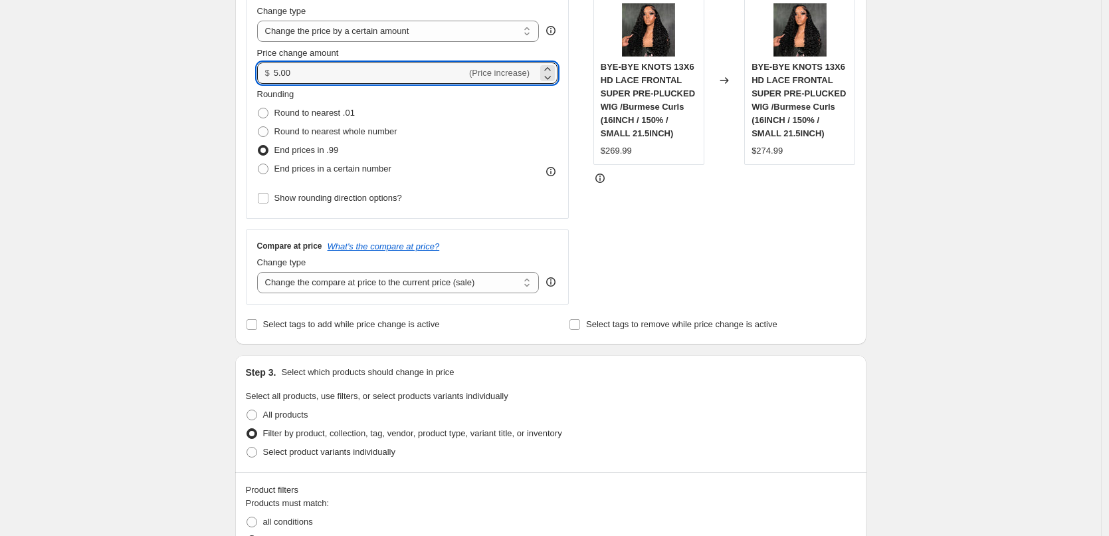
drag, startPoint x: 289, startPoint y: 71, endPoint x: 266, endPoint y: 71, distance: 23.3
click at [266, 71] on div "$ 5.00 (Price increase)" at bounding box center [407, 72] width 301 height 21
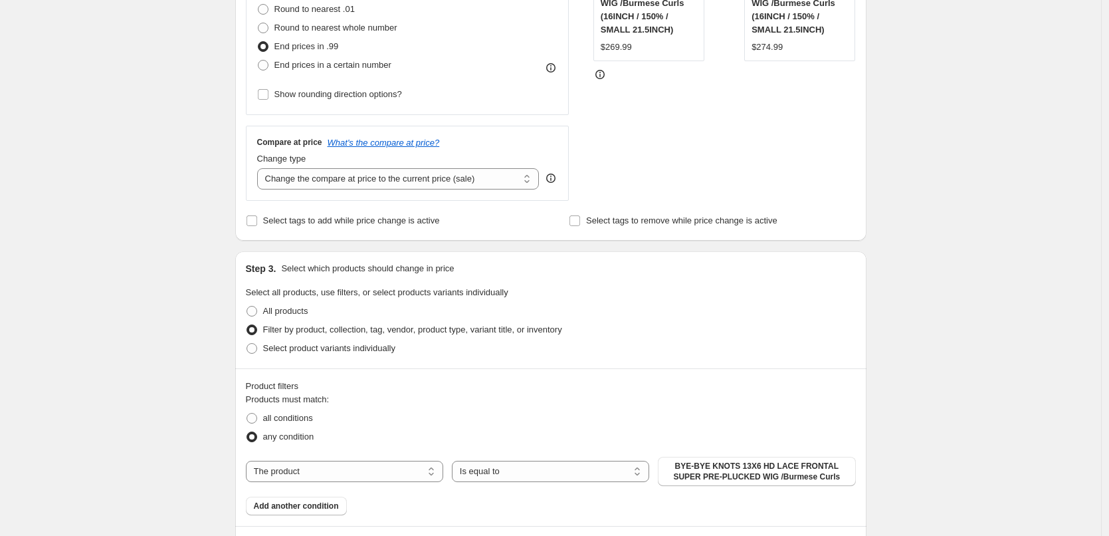
scroll to position [532, 0]
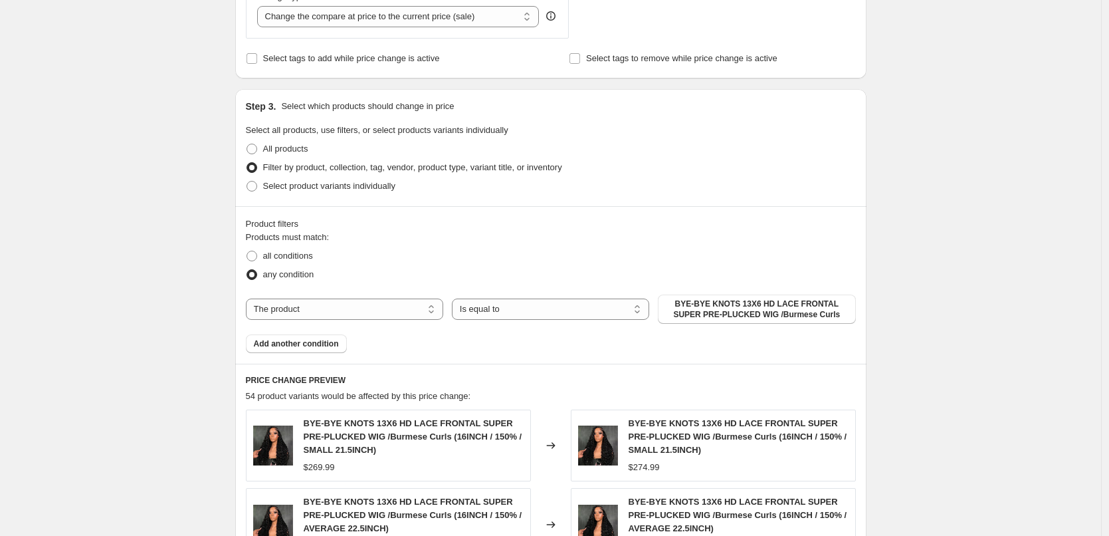
type input "3.00"
click at [603, 256] on div "all conditions" at bounding box center [551, 256] width 610 height 19
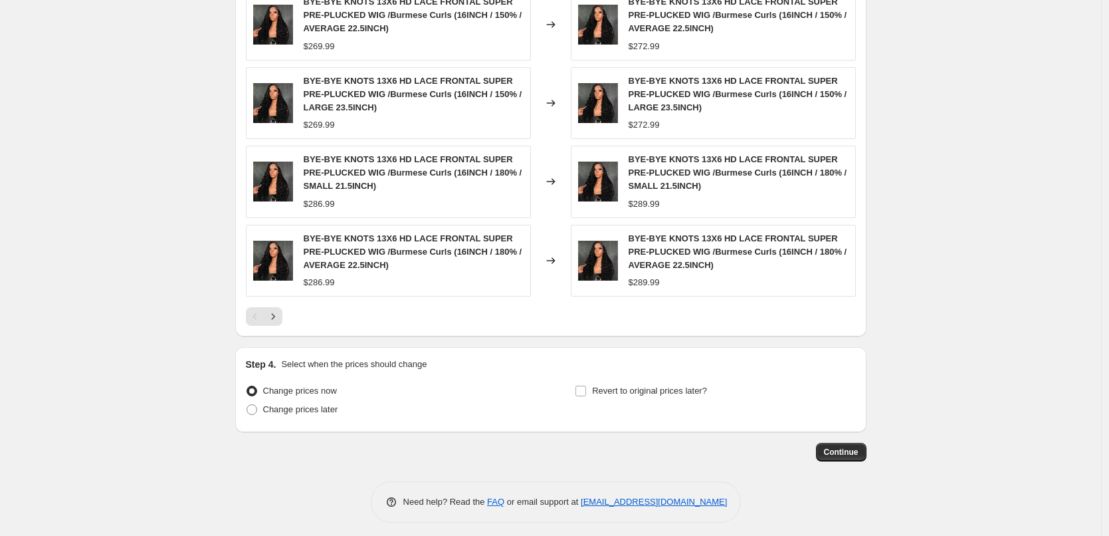
scroll to position [1039, 0]
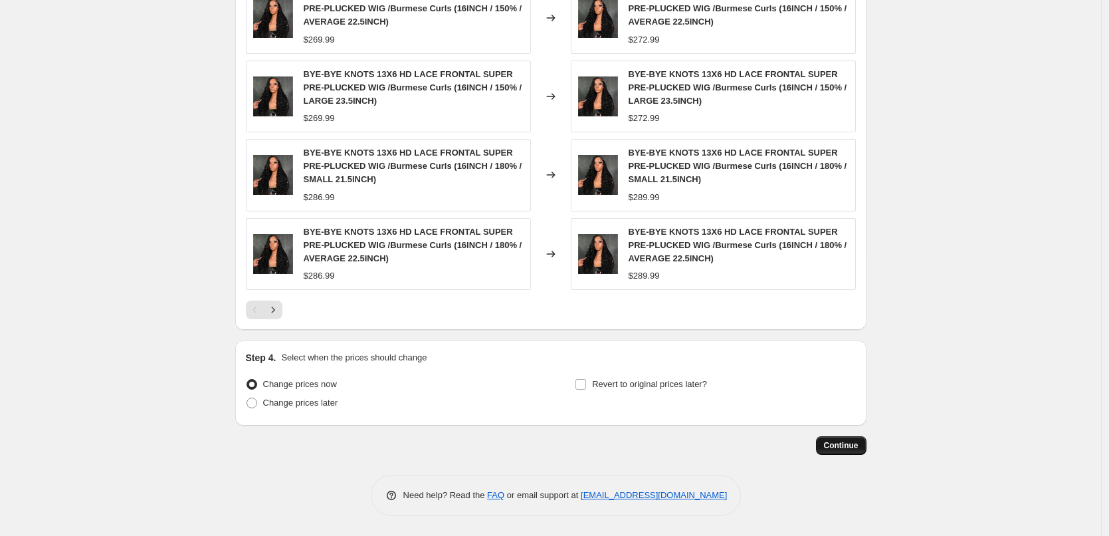
click at [843, 450] on span "Continue" at bounding box center [841, 445] width 35 height 11
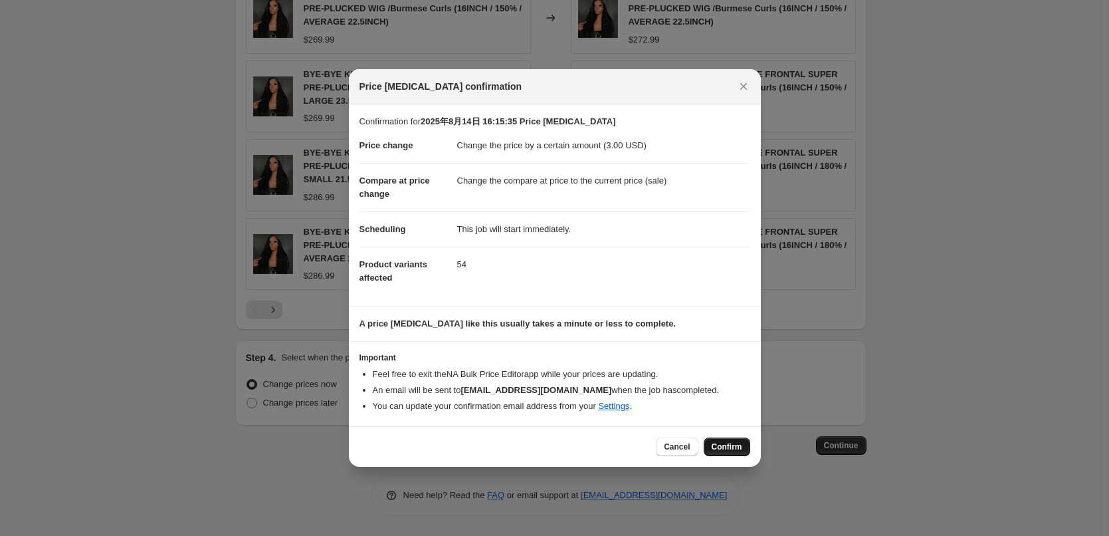
click at [725, 447] on span "Confirm" at bounding box center [727, 446] width 31 height 11
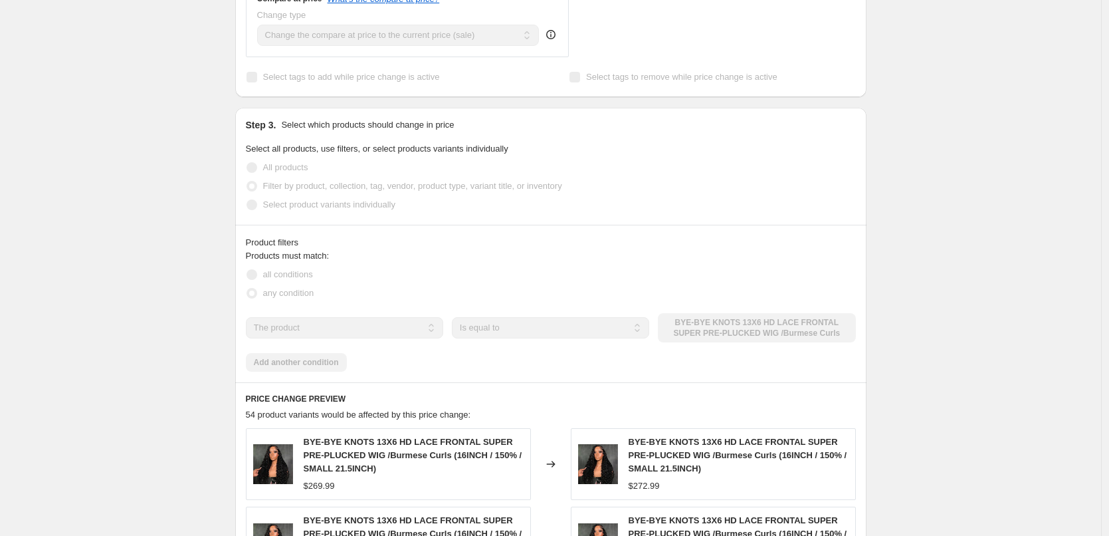
scroll to position [608, 0]
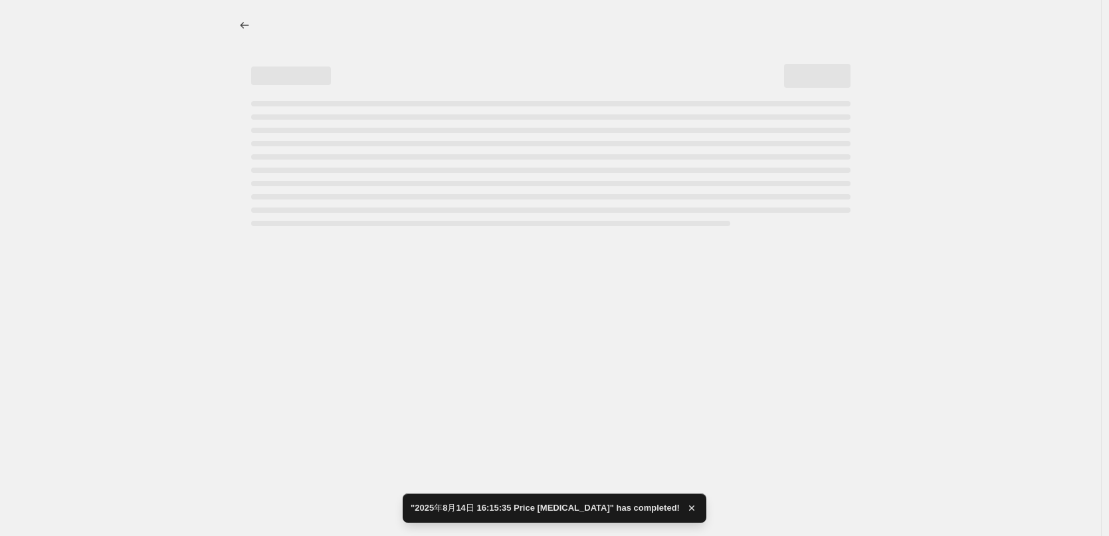
select select "by"
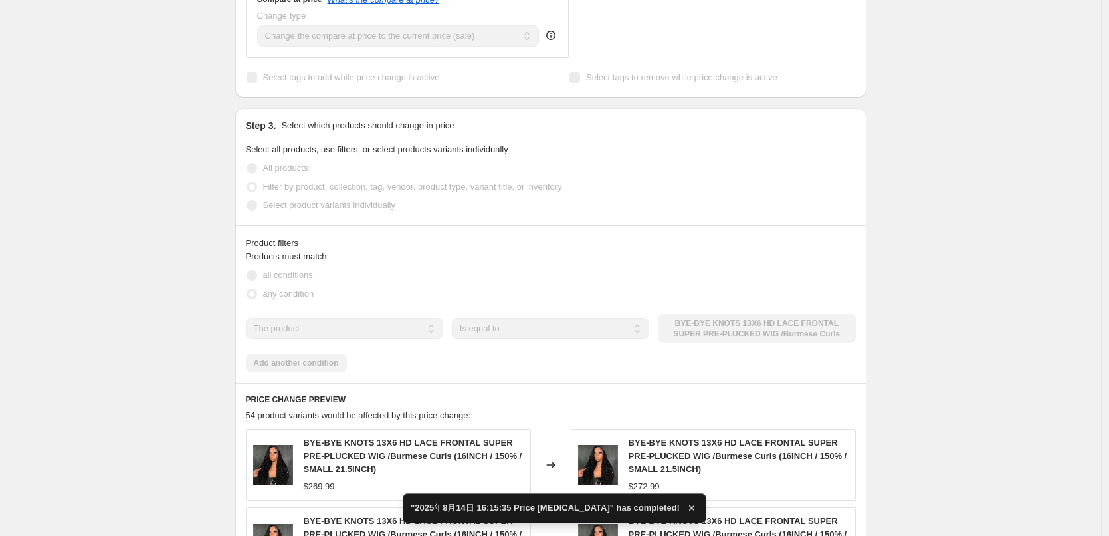
scroll to position [0, 0]
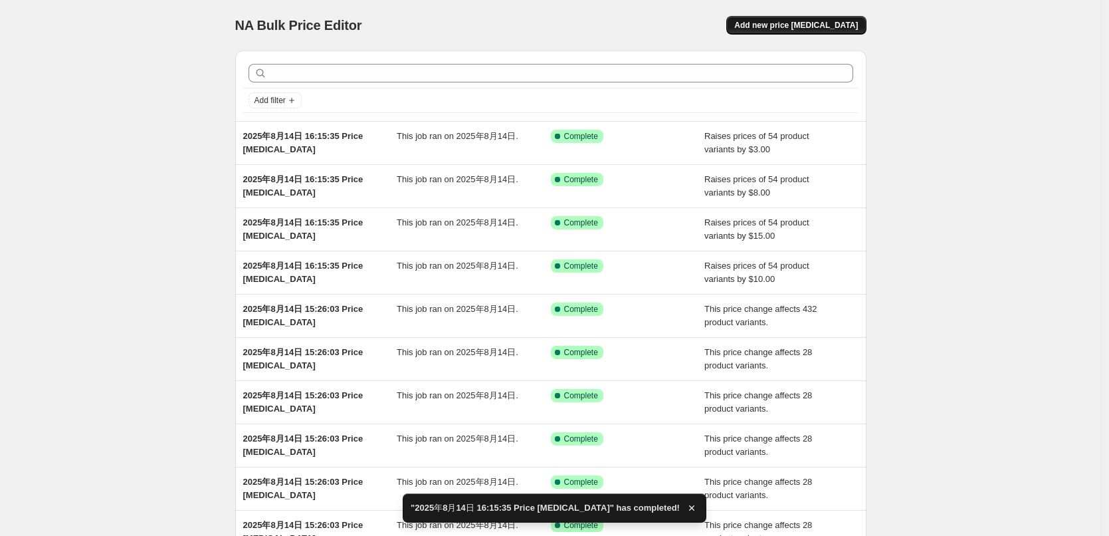
click at [819, 29] on span "Add new price [MEDICAL_DATA]" at bounding box center [796, 25] width 124 height 11
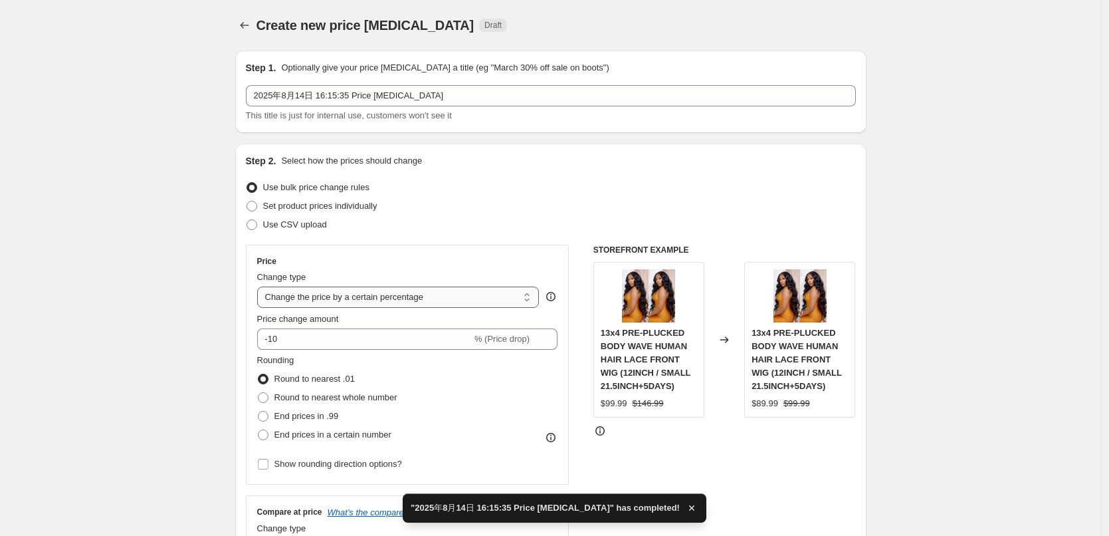
click at [314, 300] on select "Change the price to a certain amount Change the price by a certain amount Chang…" at bounding box center [398, 296] width 282 height 21
select select "by"
click at [261, 286] on select "Change the price to a certain amount Change the price by a certain amount Chang…" at bounding box center [398, 296] width 282 height 21
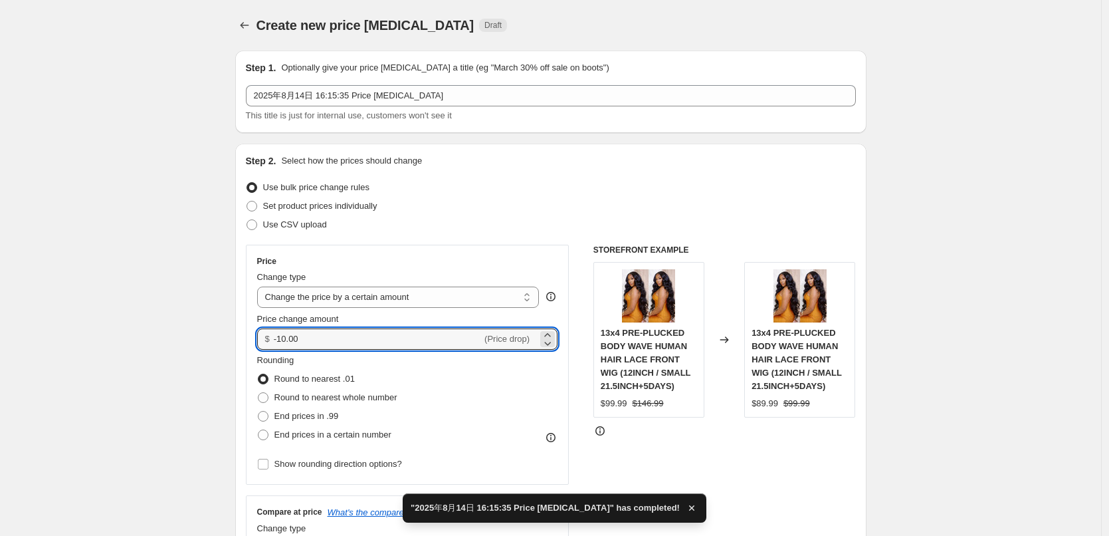
drag, startPoint x: 323, startPoint y: 337, endPoint x: 276, endPoint y: 337, distance: 47.2
click at [276, 337] on div "$ -10.00 (Price drop)" at bounding box center [407, 338] width 301 height 21
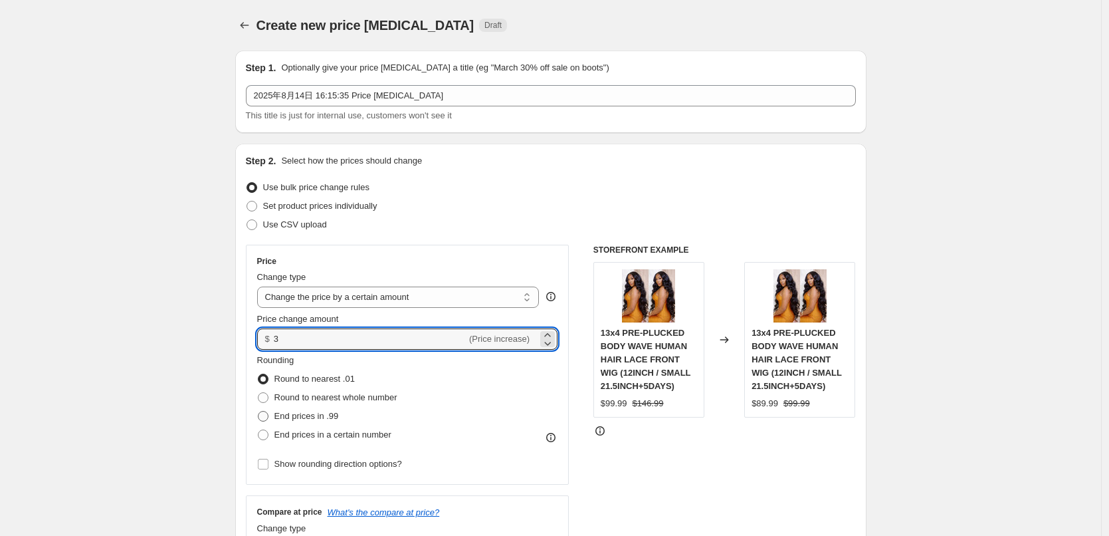
type input "3.00"
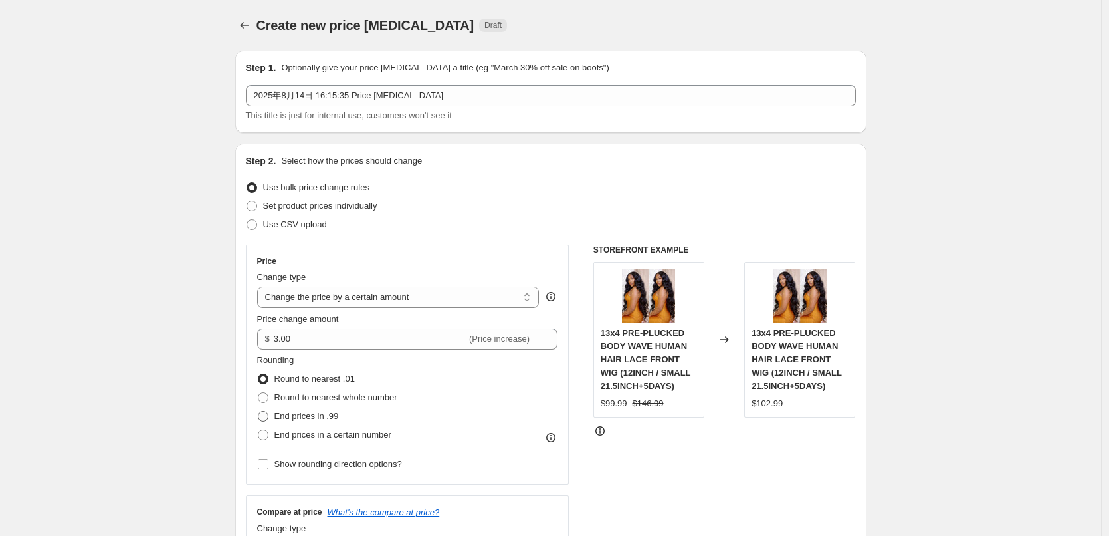
click at [312, 413] on span "End prices in .99" at bounding box center [307, 416] width 64 height 10
click at [259, 411] on input "End prices in .99" at bounding box center [258, 411] width 1 height 1
radio input "true"
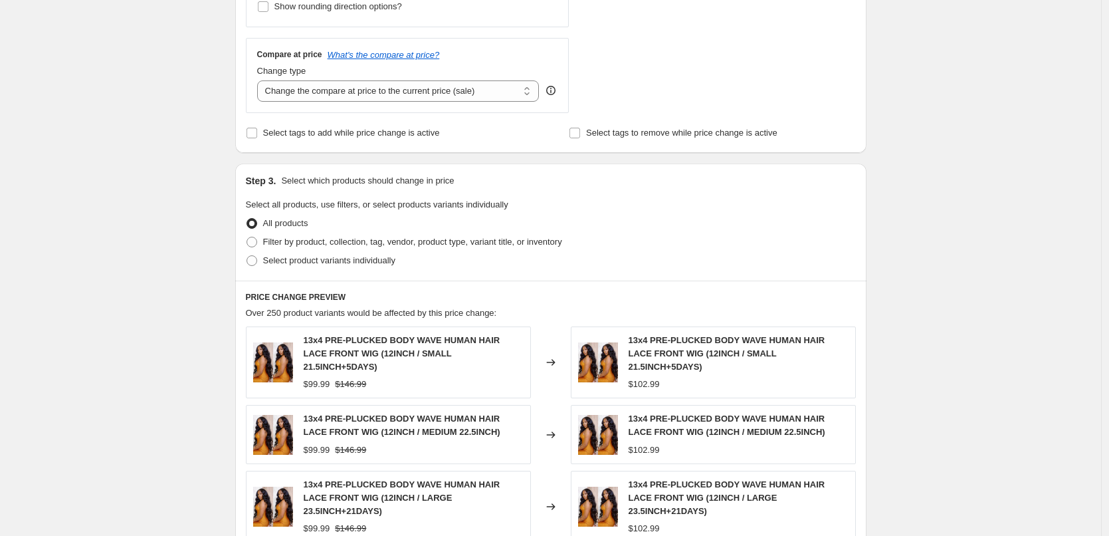
scroll to position [465, 0]
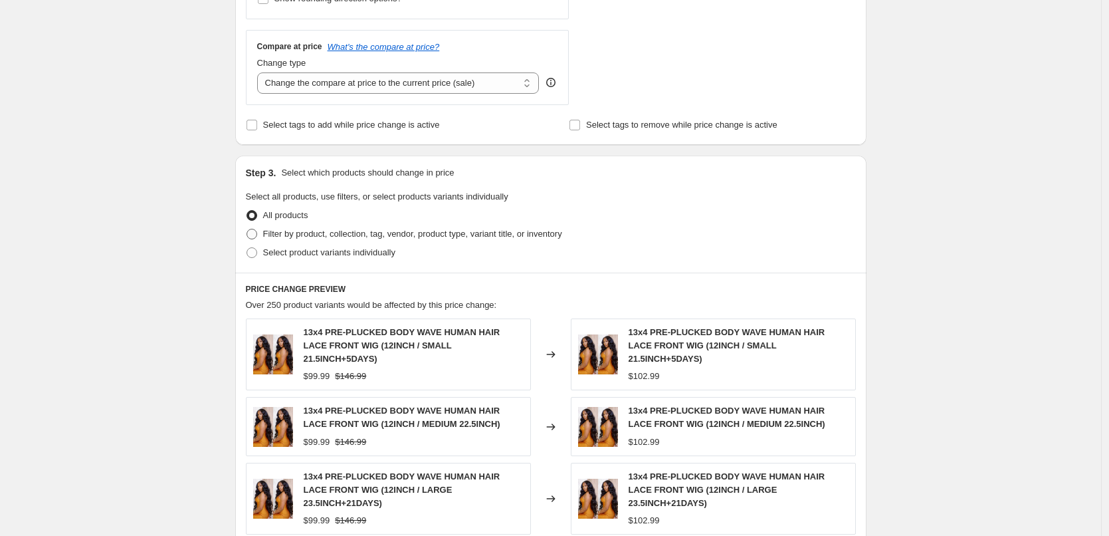
click at [329, 231] on span "Filter by product, collection, tag, vendor, product type, variant title, or inv…" at bounding box center [412, 234] width 299 height 10
click at [247, 229] on input "Filter by product, collection, tag, vendor, product type, variant title, or inv…" at bounding box center [247, 229] width 1 height 1
radio input "true"
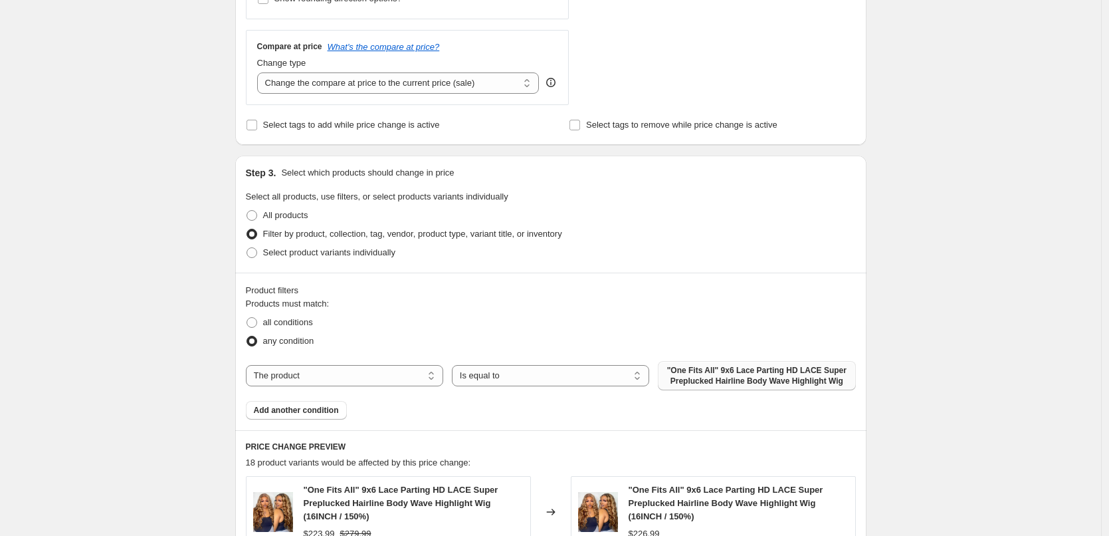
click at [709, 378] on span ""One Fits All" 9x6 Lace Parting HD LACE Super Preplucked Hairline Body Wave Hig…" at bounding box center [756, 375] width 181 height 21
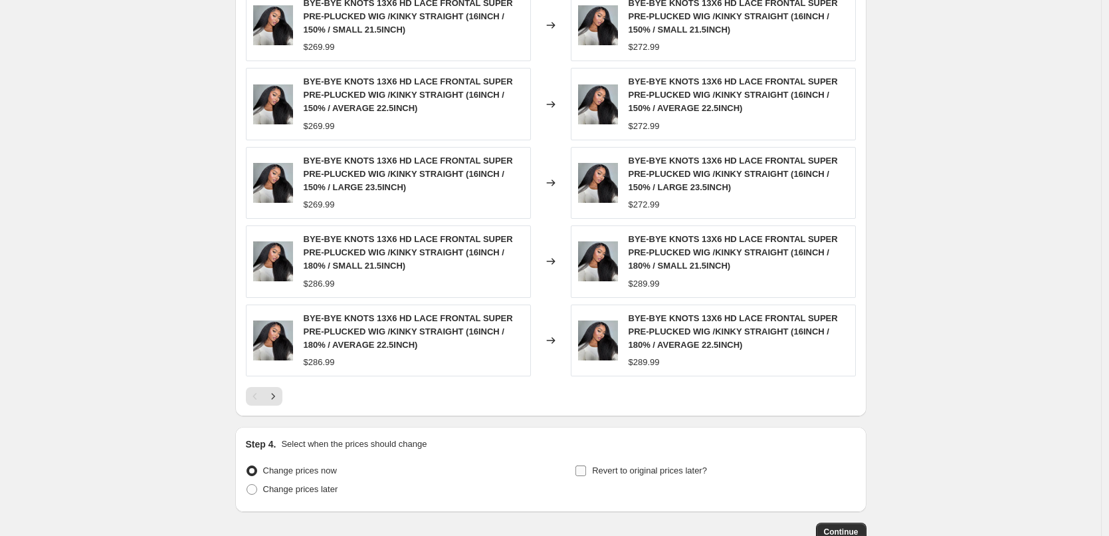
scroll to position [972, 0]
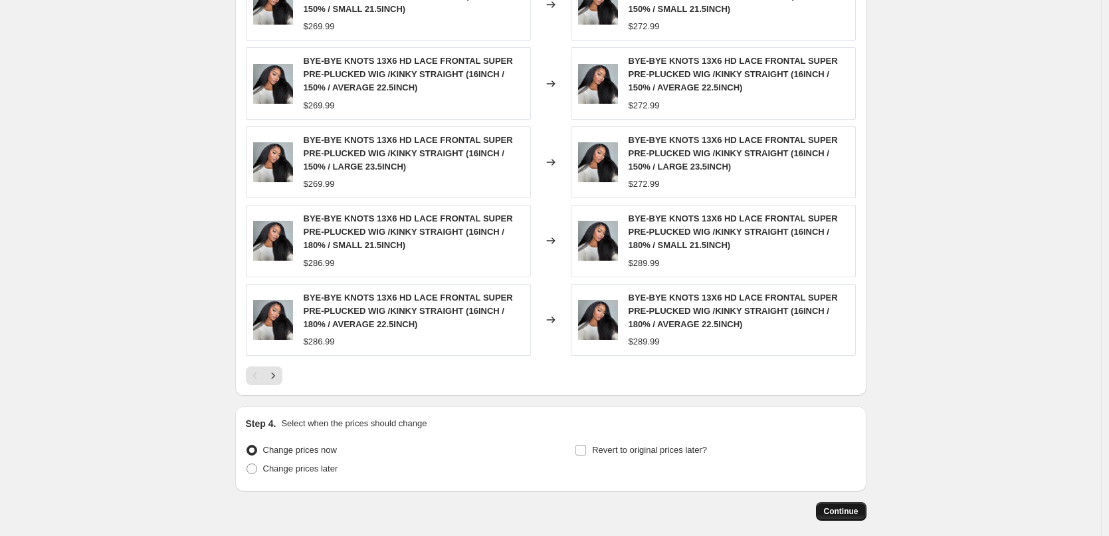
click at [846, 513] on span "Continue" at bounding box center [841, 511] width 35 height 11
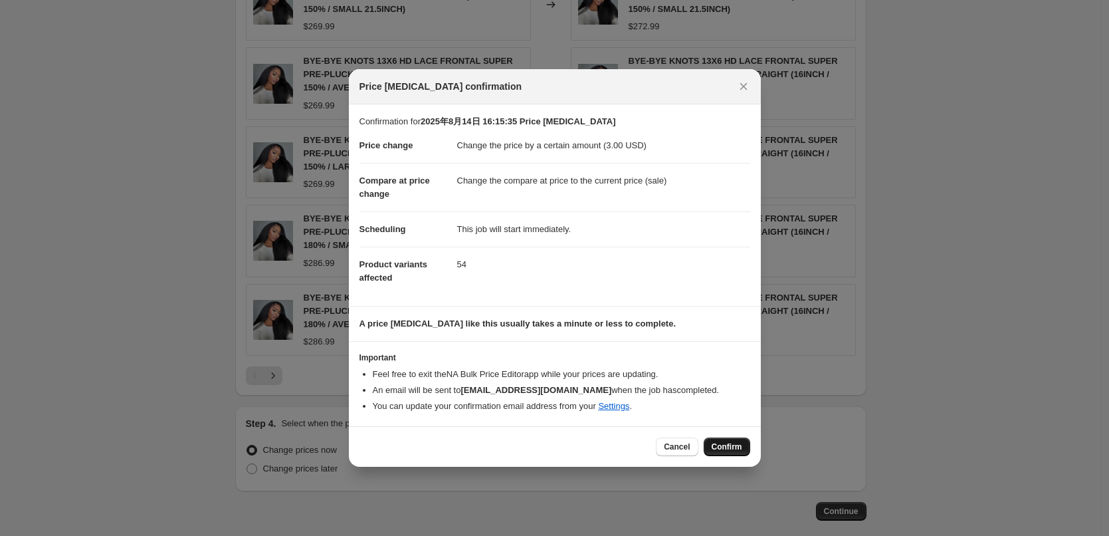
click at [725, 447] on span "Confirm" at bounding box center [727, 446] width 31 height 11
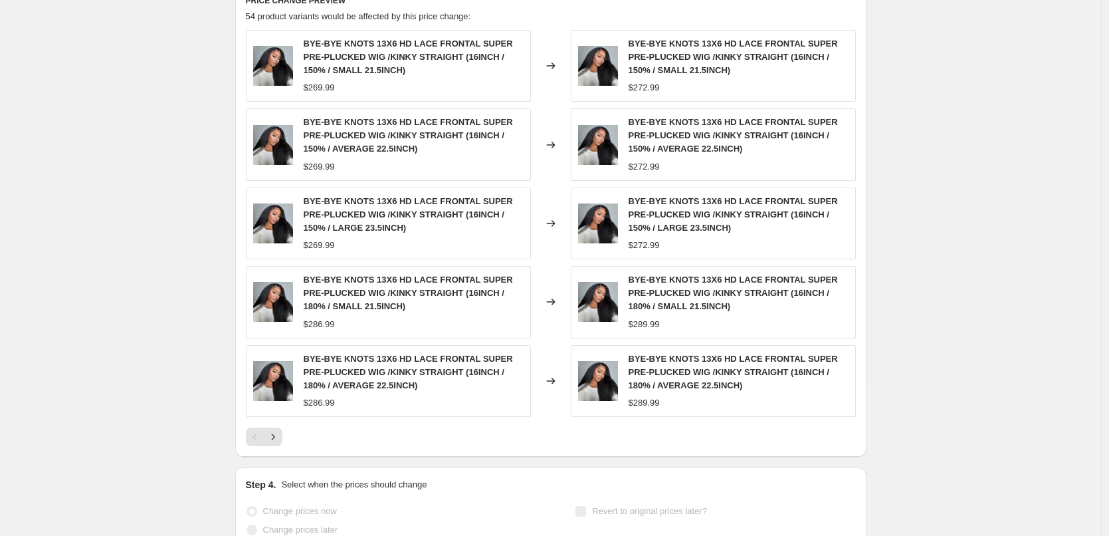
select select "by"
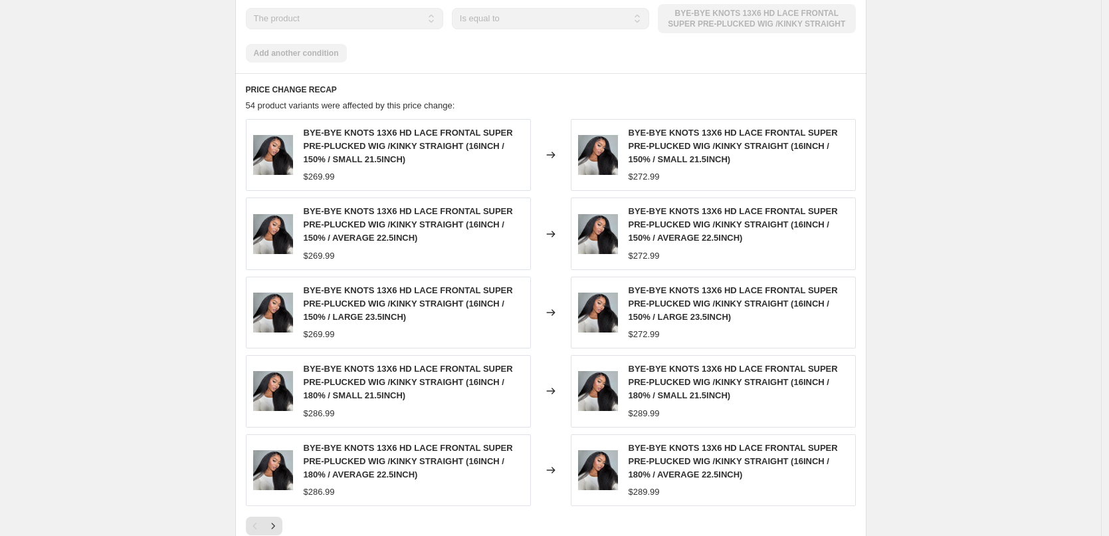
scroll to position [0, 0]
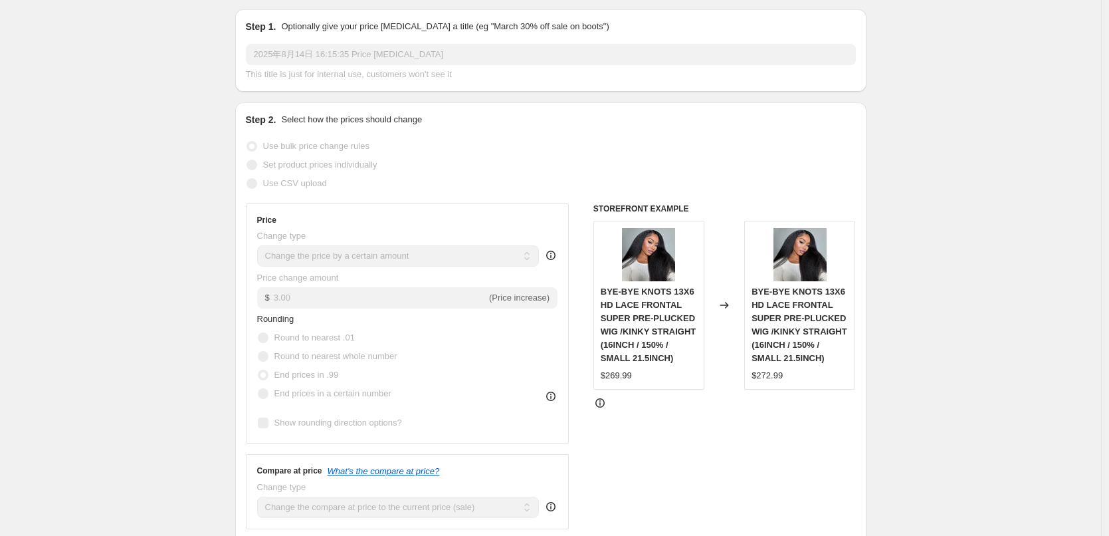
scroll to position [199, 0]
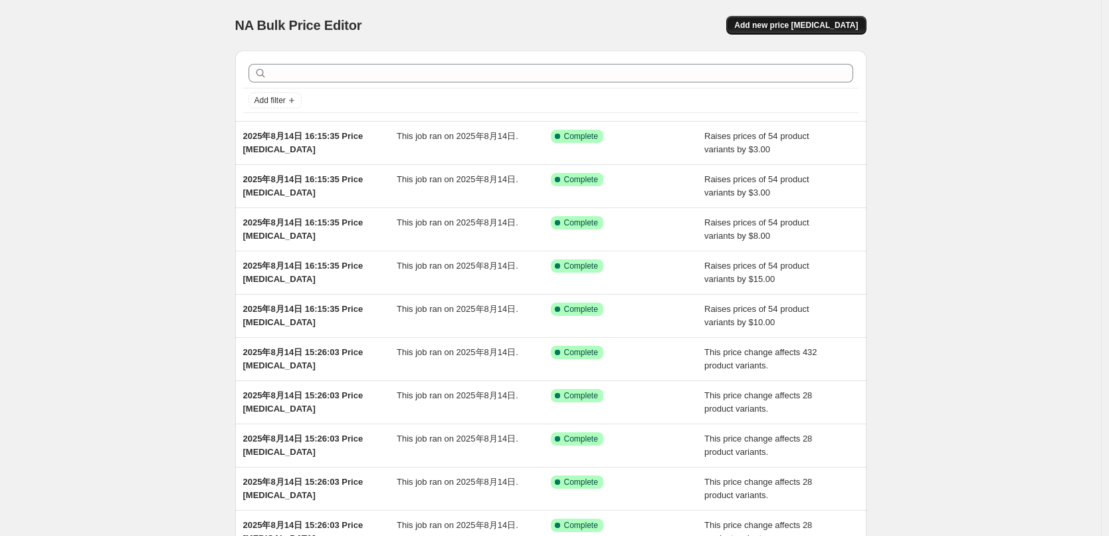
click at [819, 21] on span "Add new price [MEDICAL_DATA]" at bounding box center [796, 25] width 124 height 11
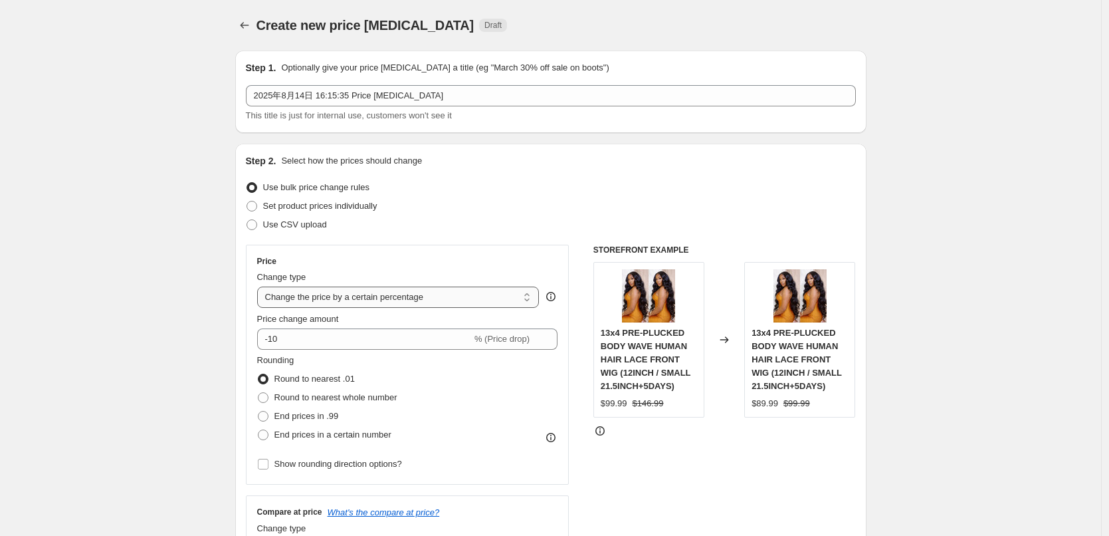
click at [350, 300] on select "Change the price to a certain amount Change the price by a certain amount Chang…" at bounding box center [398, 296] width 282 height 21
select select "by"
click at [261, 286] on select "Change the price to a certain amount Change the price by a certain amount Chang…" at bounding box center [398, 296] width 282 height 21
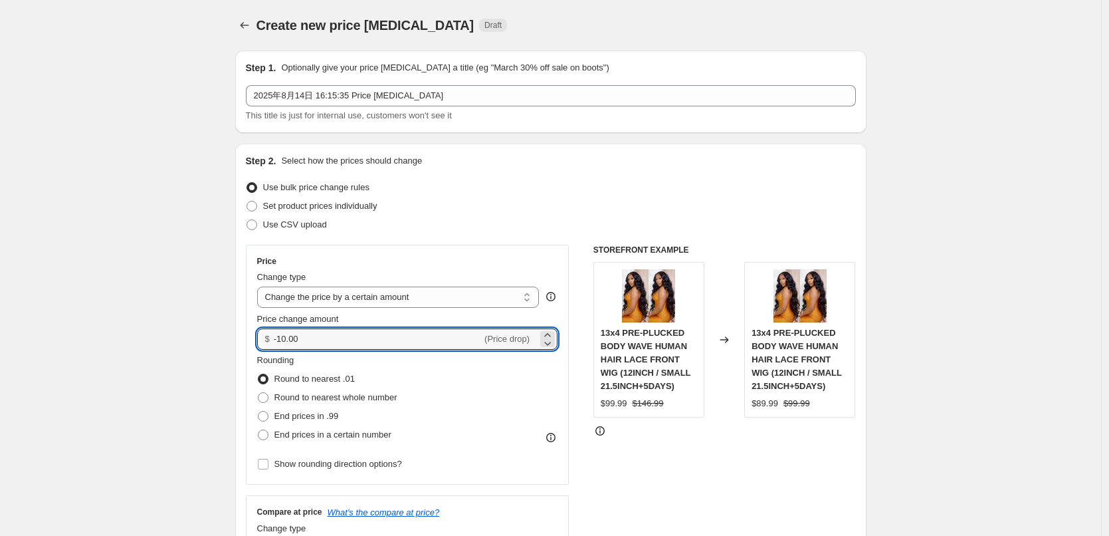
drag, startPoint x: 334, startPoint y: 341, endPoint x: 263, endPoint y: 334, distance: 70.8
click at [263, 334] on div "$ -10.00 (Price drop)" at bounding box center [407, 338] width 301 height 21
type input "3.00"
click at [297, 417] on span "End prices in .99" at bounding box center [307, 416] width 64 height 10
click at [259, 411] on input "End prices in .99" at bounding box center [258, 411] width 1 height 1
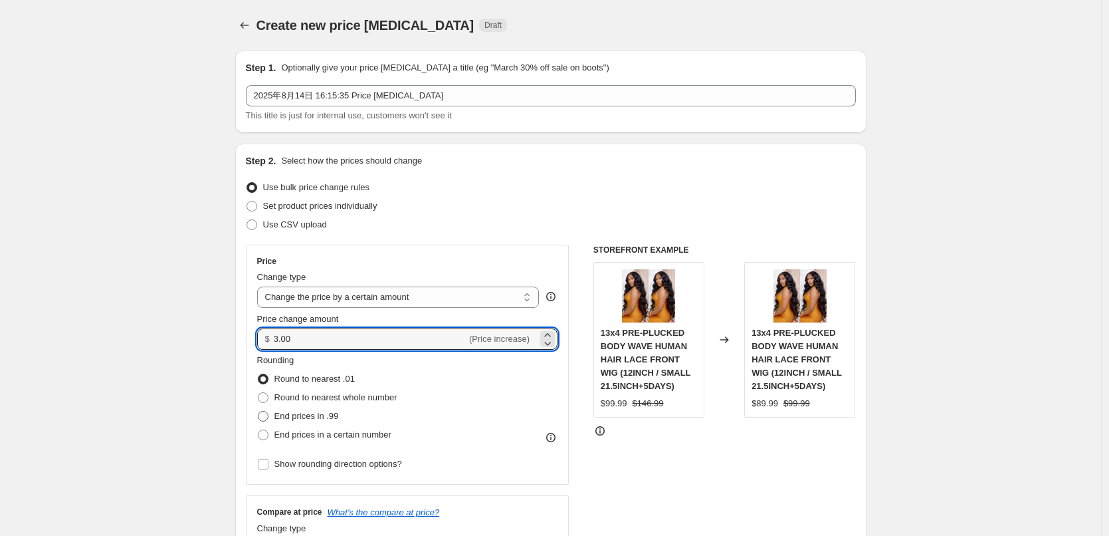
radio input "true"
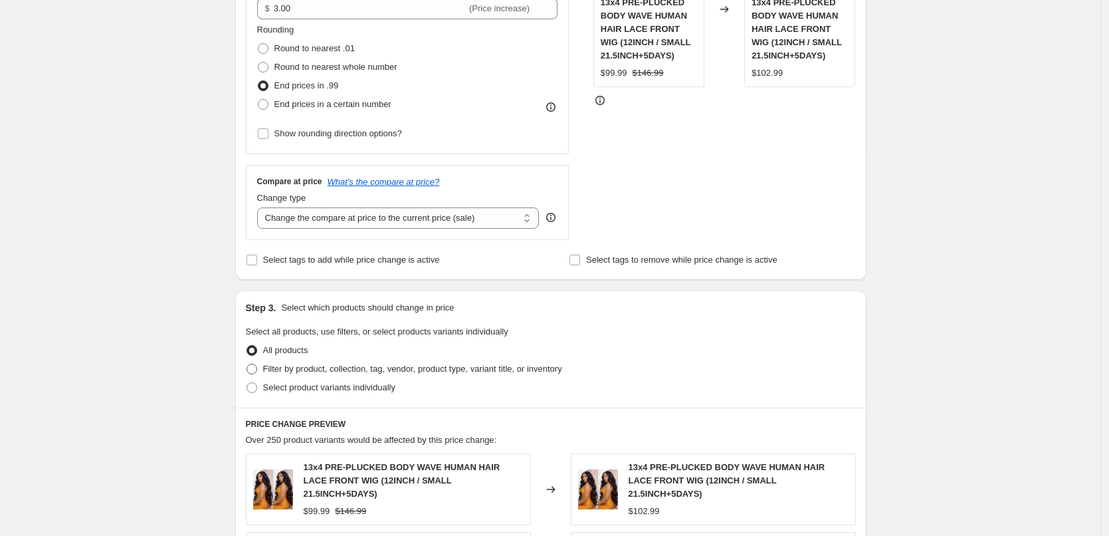
scroll to position [332, 0]
click at [368, 368] on span "Filter by product, collection, tag, vendor, product type, variant title, or inv…" at bounding box center [412, 367] width 299 height 10
click at [247, 362] on input "Filter by product, collection, tag, vendor, product type, variant title, or inv…" at bounding box center [247, 362] width 1 height 1
radio input "true"
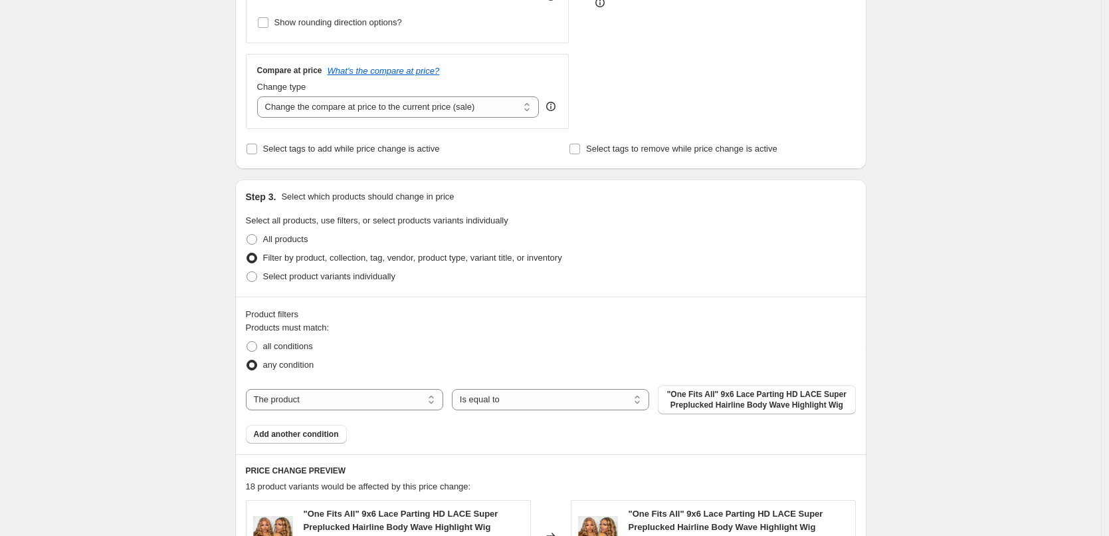
scroll to position [465, 0]
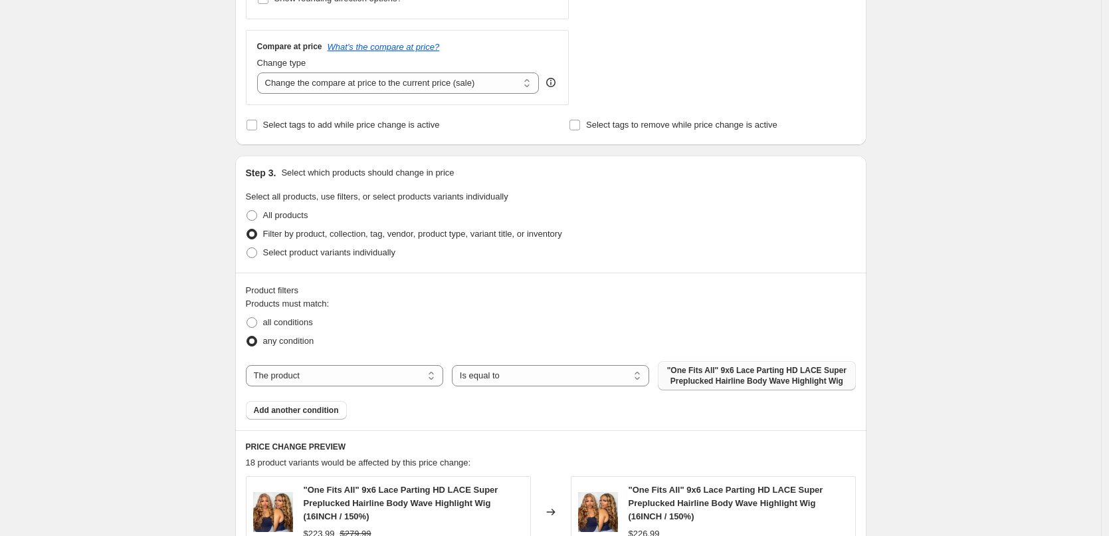
click at [724, 379] on span ""One Fits All" 9x6 Lace Parting HD LACE Super Preplucked Hairline Body Wave Hig…" at bounding box center [756, 375] width 181 height 21
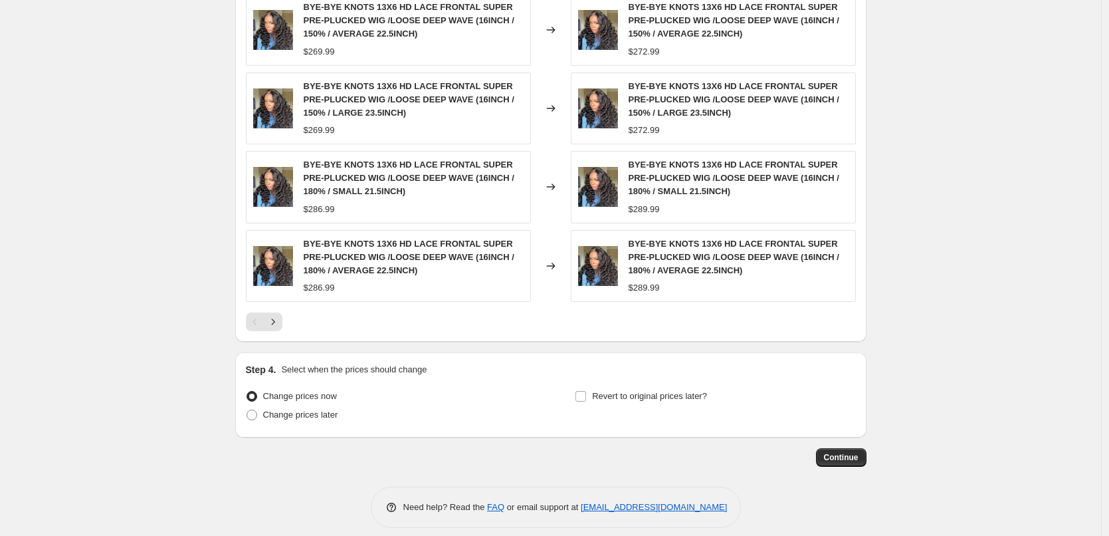
scroll to position [1039, 0]
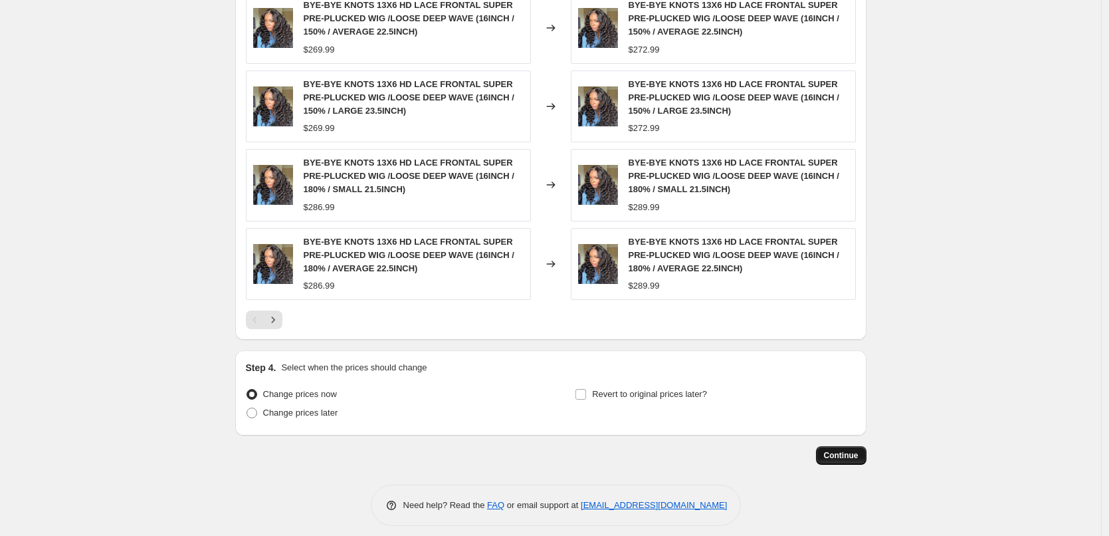
click at [851, 450] on span "Continue" at bounding box center [841, 455] width 35 height 11
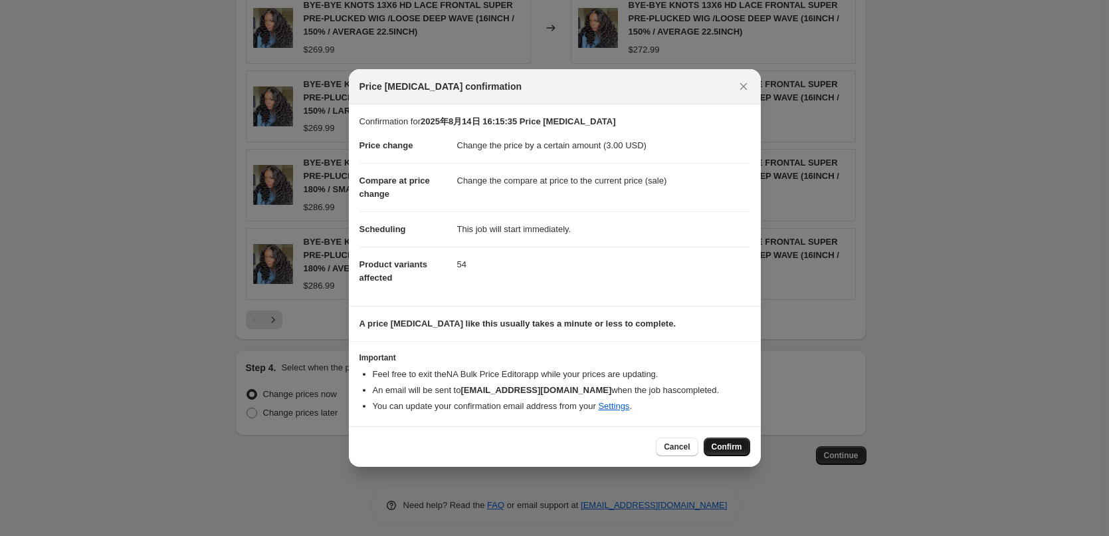
click at [723, 445] on span "Confirm" at bounding box center [727, 446] width 31 height 11
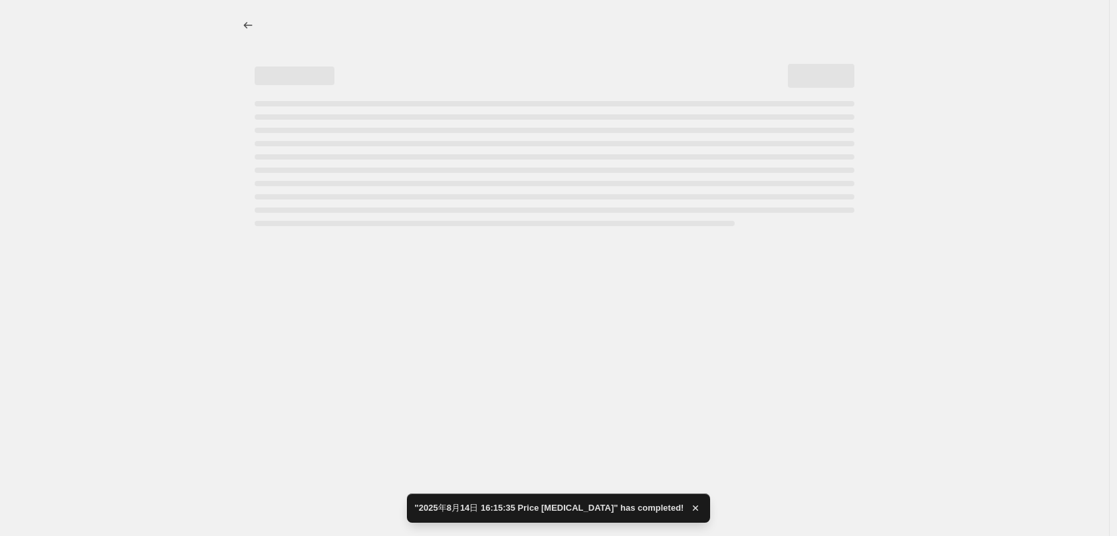
select select "by"
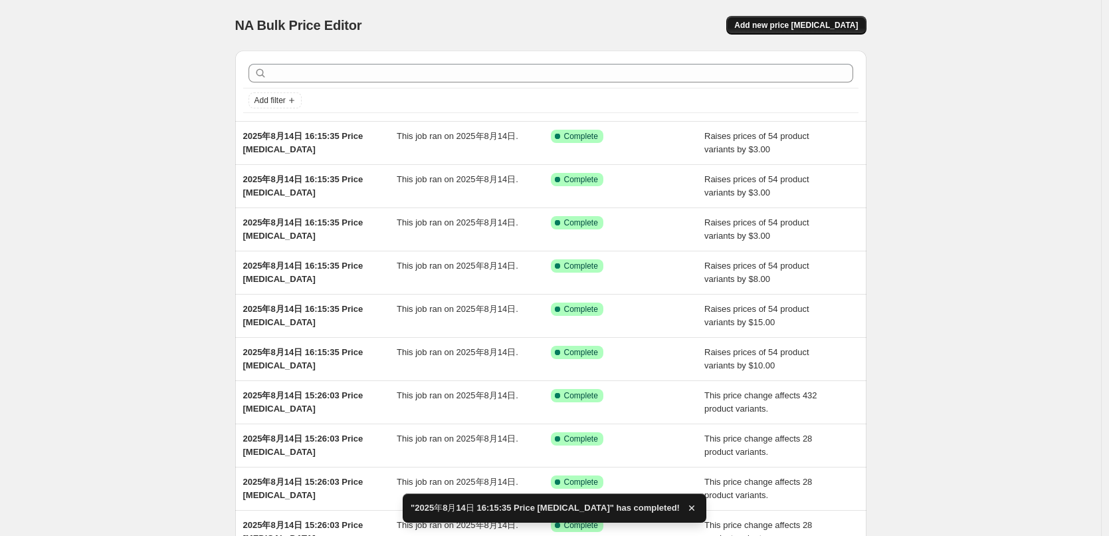
click at [798, 24] on span "Add new price [MEDICAL_DATA]" at bounding box center [796, 25] width 124 height 11
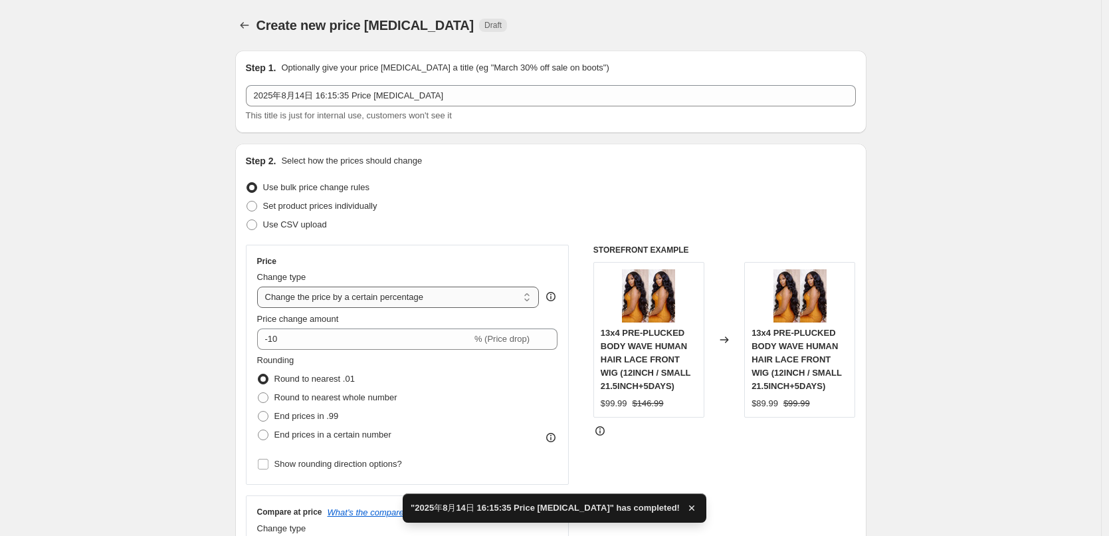
drag, startPoint x: 417, startPoint y: 300, endPoint x: 411, endPoint y: 304, distance: 7.8
click at [417, 300] on select "Change the price to a certain amount Change the price by a certain amount Chang…" at bounding box center [398, 296] width 282 height 21
select select "by"
click at [261, 286] on select "Change the price to a certain amount Change the price by a certain amount Chang…" at bounding box center [398, 296] width 282 height 21
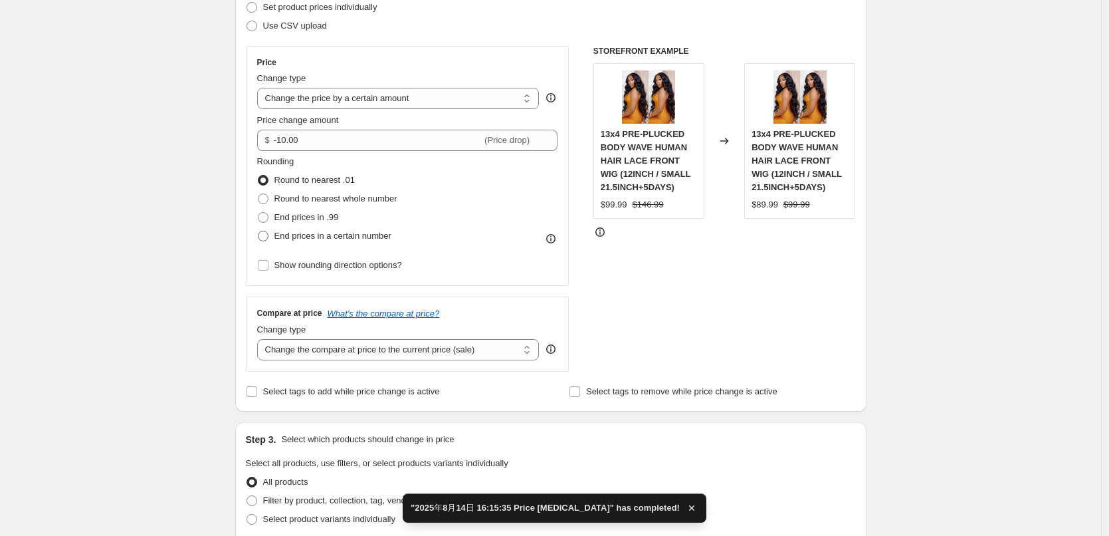
scroll to position [199, 0]
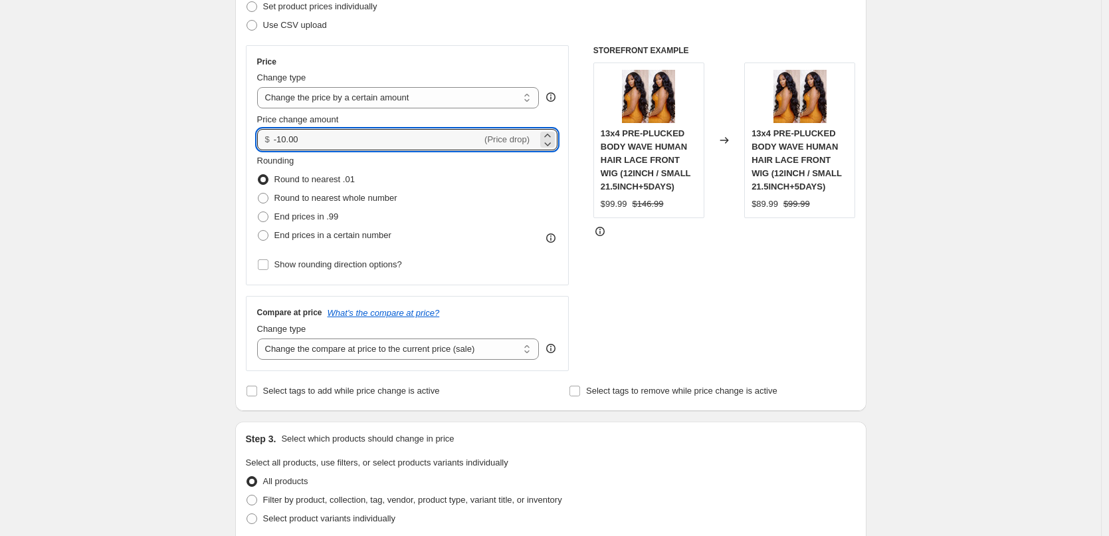
drag, startPoint x: 308, startPoint y: 141, endPoint x: 257, endPoint y: 136, distance: 52.1
click at [257, 136] on div "Price Change type Change the price to a certain amount Change the price by a ce…" at bounding box center [408, 165] width 324 height 240
type input "3.00"
click at [285, 215] on span "End prices in .99" at bounding box center [307, 216] width 64 height 10
click at [259, 212] on input "End prices in .99" at bounding box center [258, 211] width 1 height 1
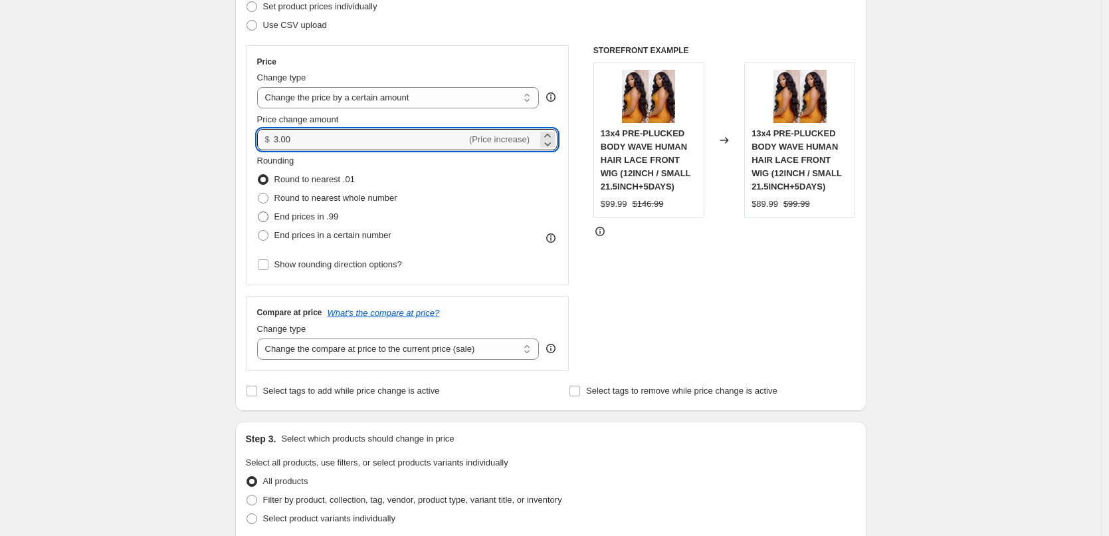
radio input "true"
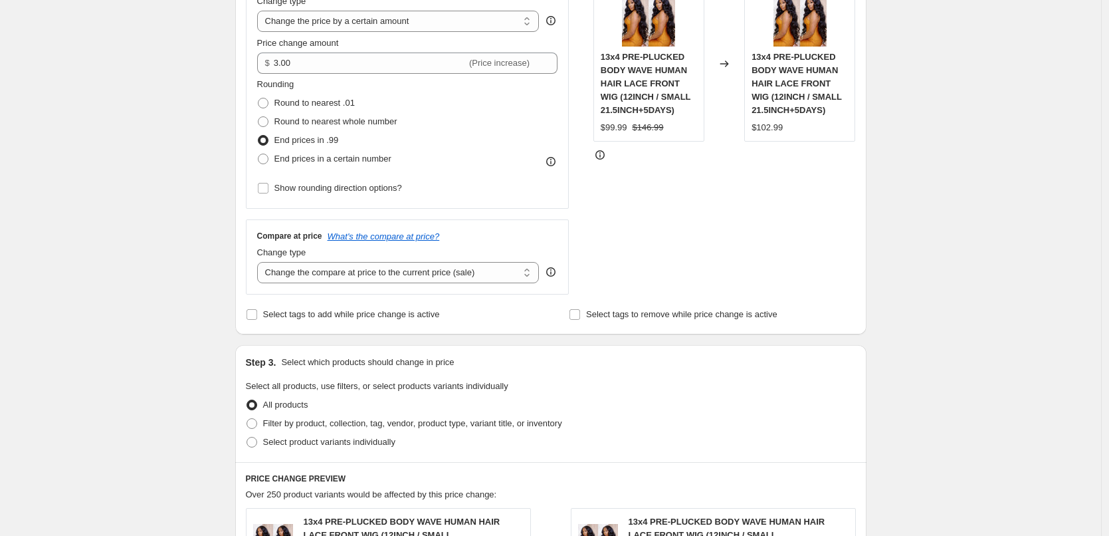
scroll to position [399, 0]
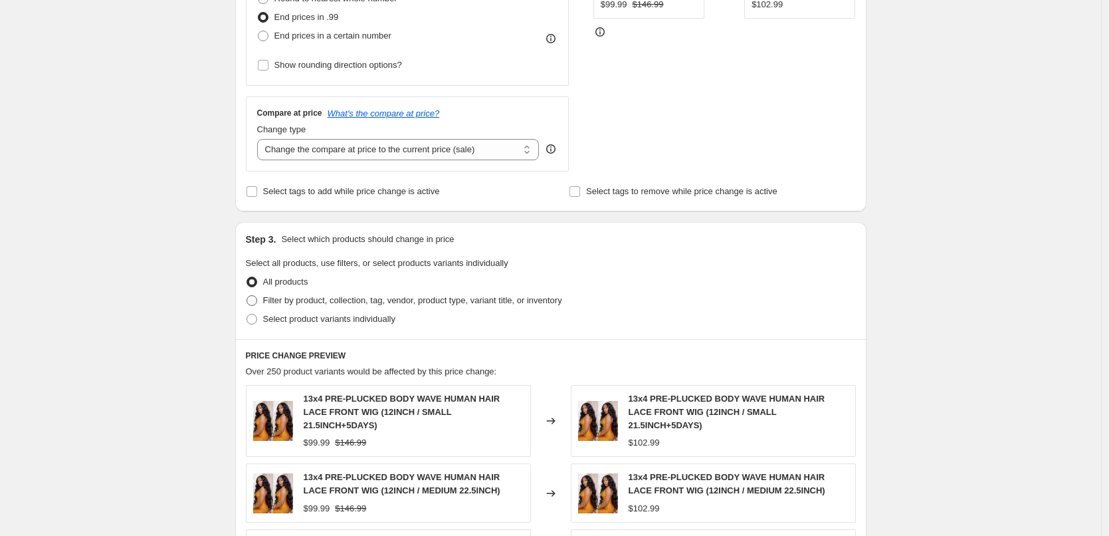
click at [306, 303] on span "Filter by product, collection, tag, vendor, product type, variant title, or inv…" at bounding box center [412, 300] width 299 height 10
click at [247, 296] on input "Filter by product, collection, tag, vendor, product type, variant title, or inv…" at bounding box center [247, 295] width 1 height 1
radio input "true"
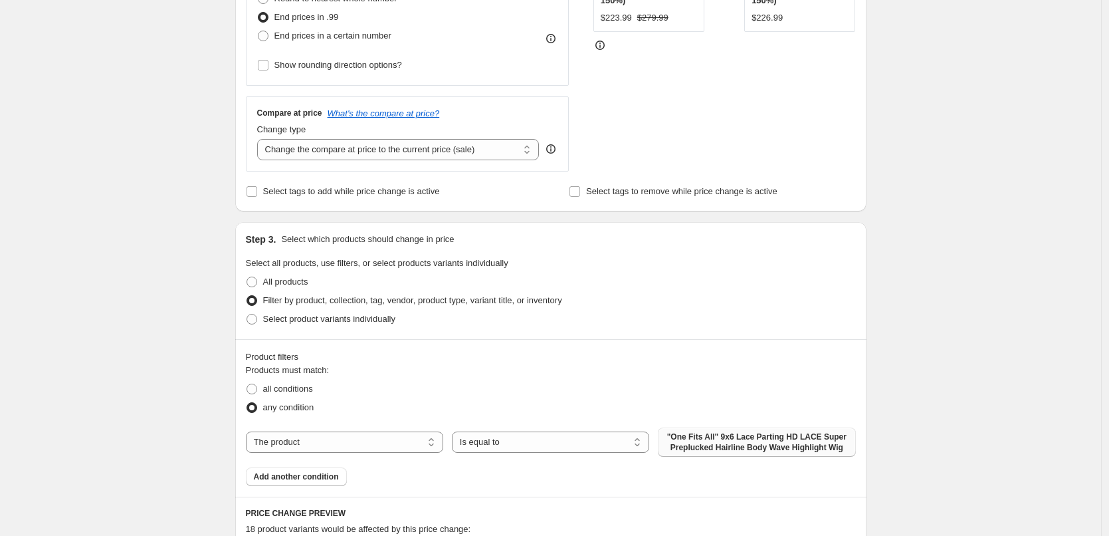
click at [707, 444] on span ""One Fits All" 9x6 Lace Parting HD LACE Super Preplucked Hairline Body Wave Hig…" at bounding box center [756, 441] width 181 height 21
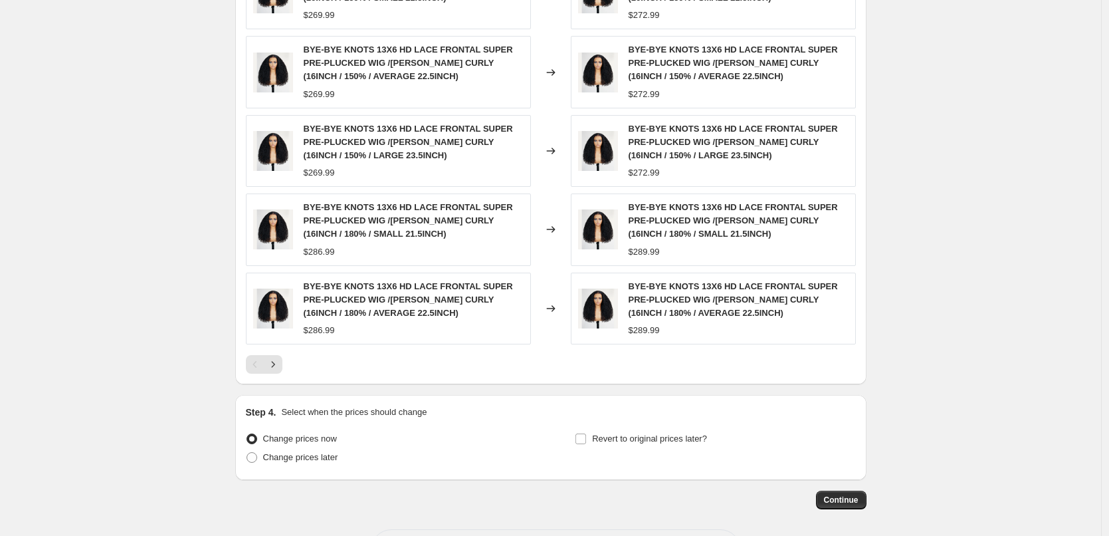
scroll to position [1039, 0]
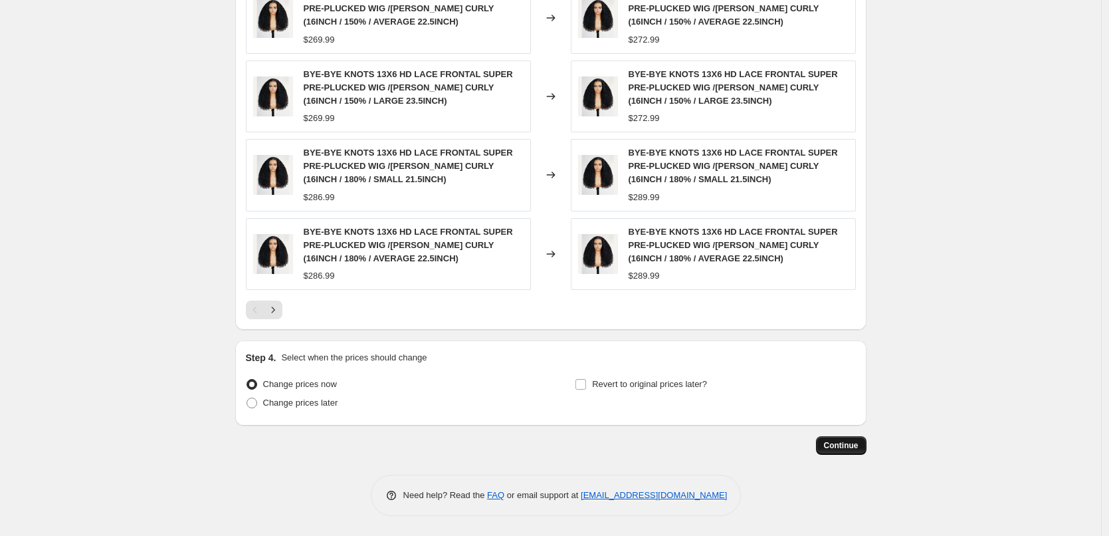
click at [849, 439] on button "Continue" at bounding box center [841, 445] width 51 height 19
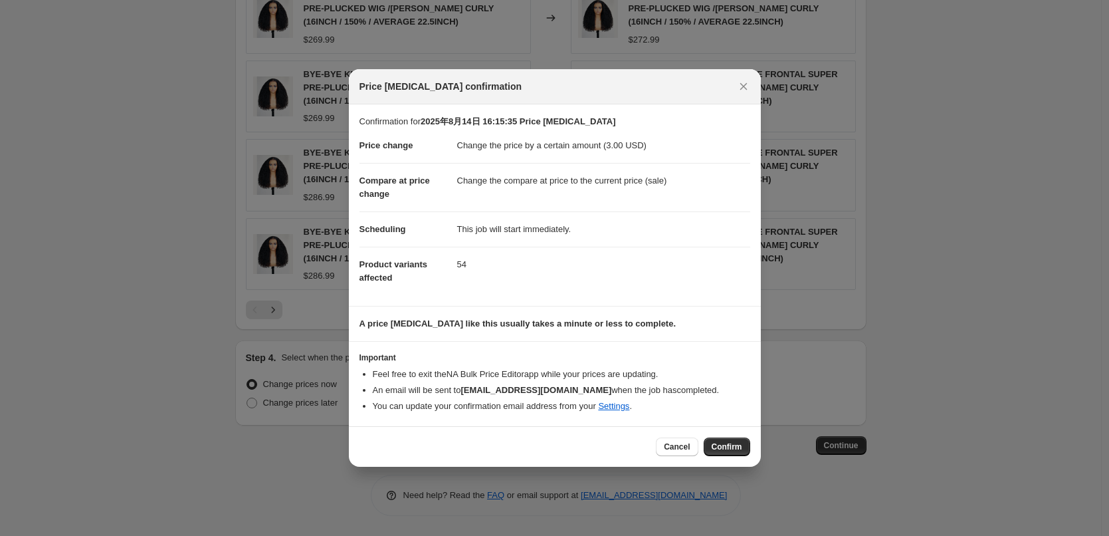
click at [733, 451] on span "Confirm" at bounding box center [727, 446] width 31 height 11
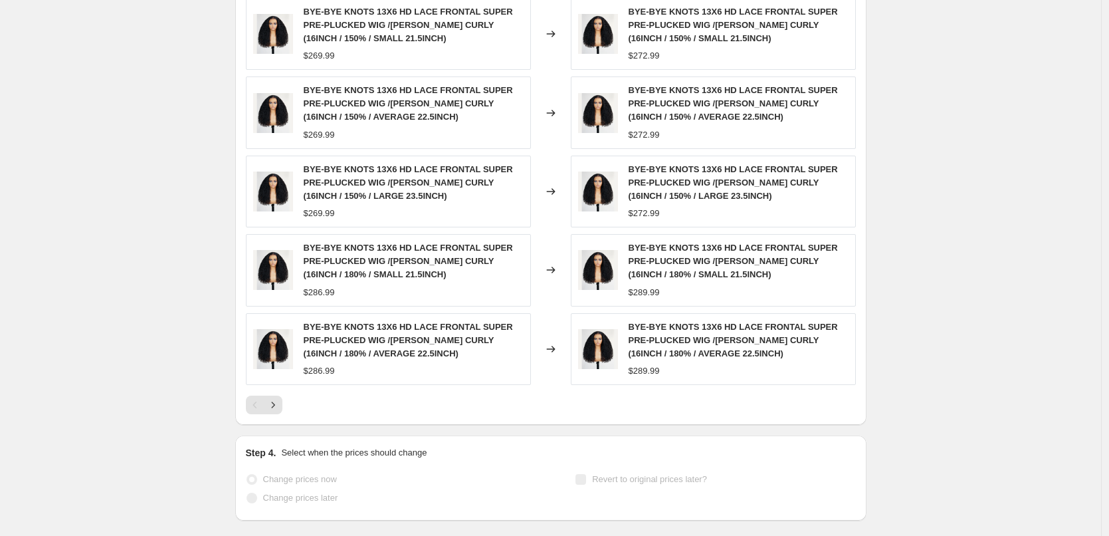
select select "by"
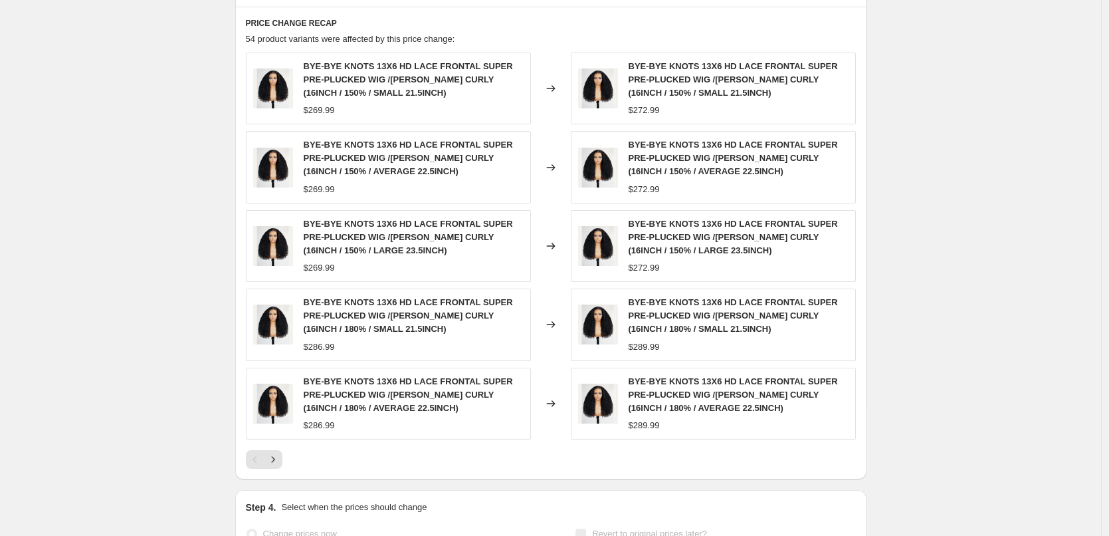
scroll to position [0, 0]
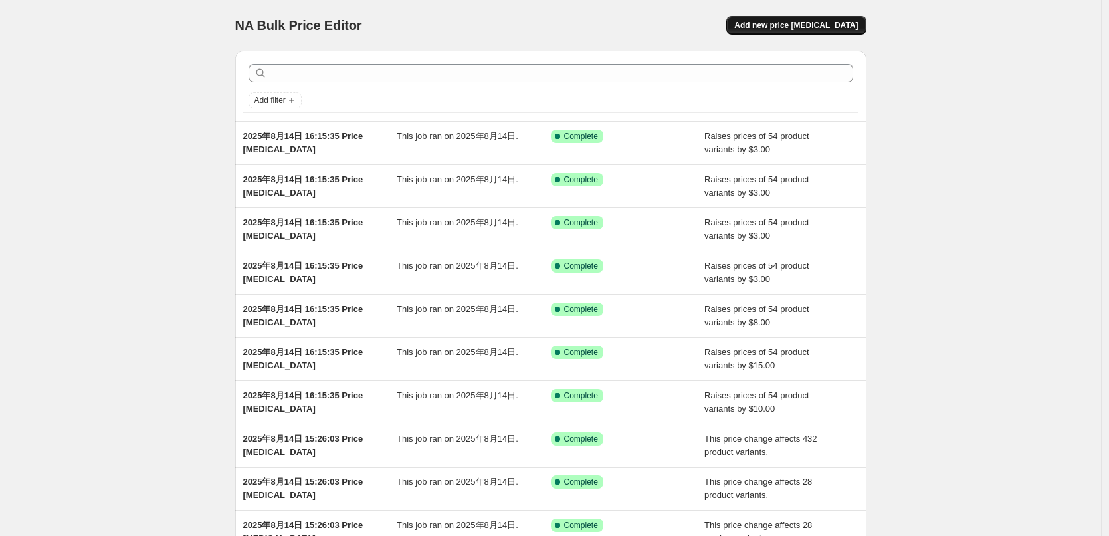
click at [815, 25] on span "Add new price [MEDICAL_DATA]" at bounding box center [796, 25] width 124 height 11
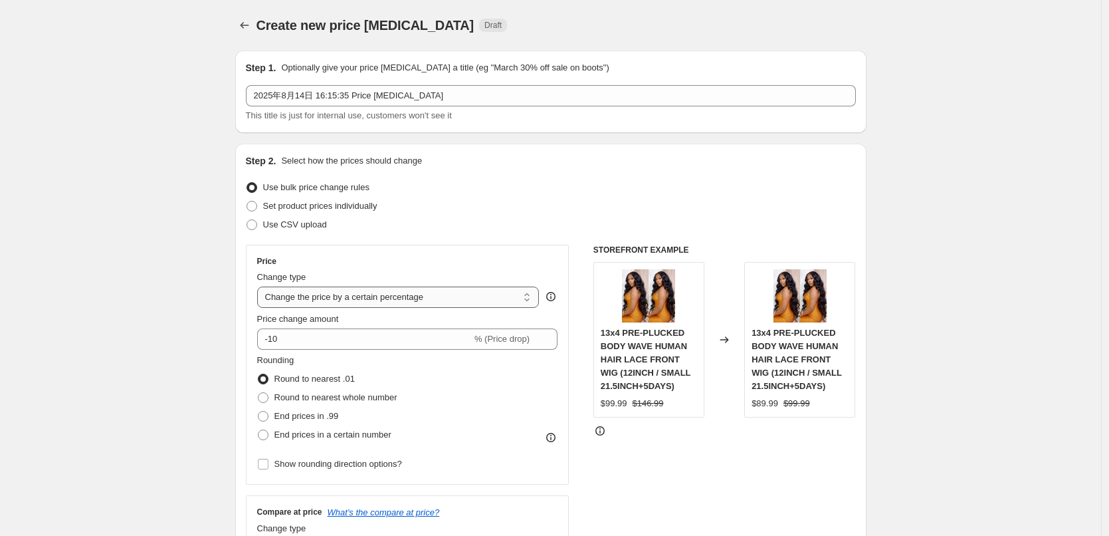
drag, startPoint x: 327, startPoint y: 300, endPoint x: 336, endPoint y: 306, distance: 10.5
click at [327, 300] on select "Change the price to a certain amount Change the price by a certain amount Chang…" at bounding box center [398, 296] width 282 height 21
select select "no_change"
click at [261, 286] on select "Change the price to a certain amount Change the price by a certain amount Chang…" at bounding box center [398, 296] width 282 height 21
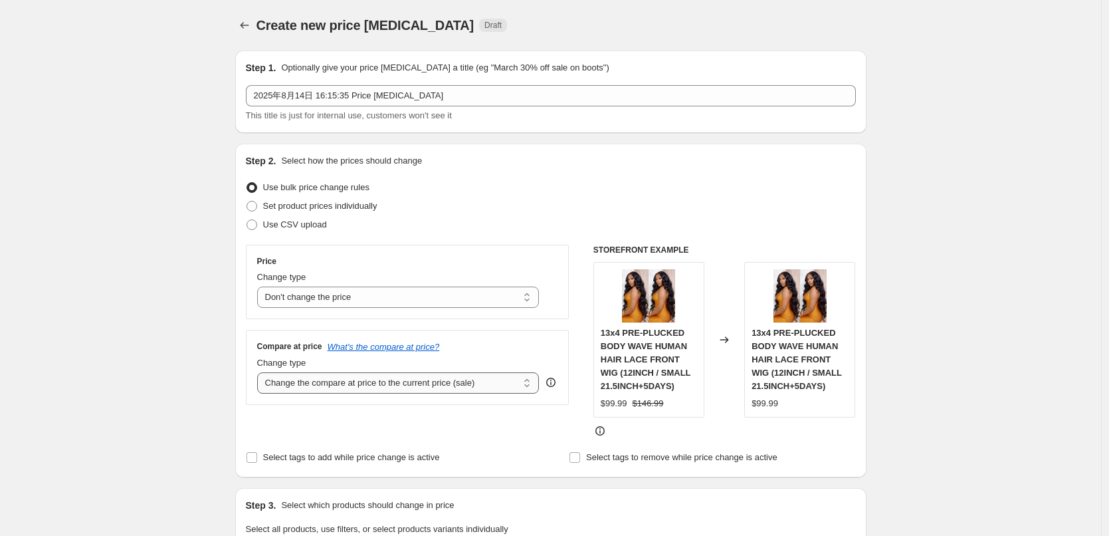
click at [354, 383] on select "Change the compare at price to the current price (sale) Change the compare at p…" at bounding box center [398, 382] width 282 height 21
select select "pp"
click at [261, 372] on select "Change the compare at price to the current price (sale) Change the compare at p…" at bounding box center [398, 382] width 282 height 21
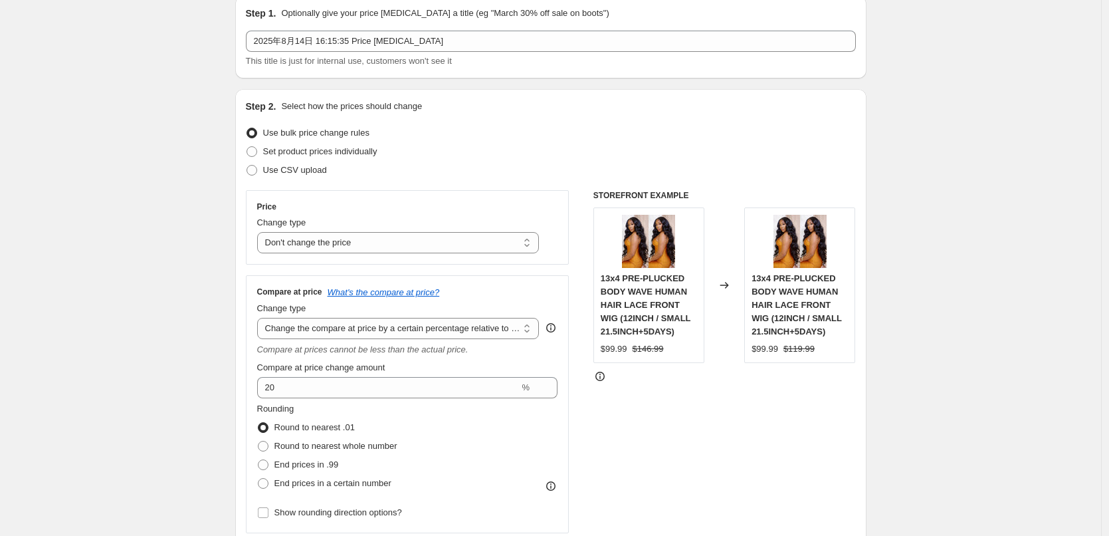
scroll to position [199, 0]
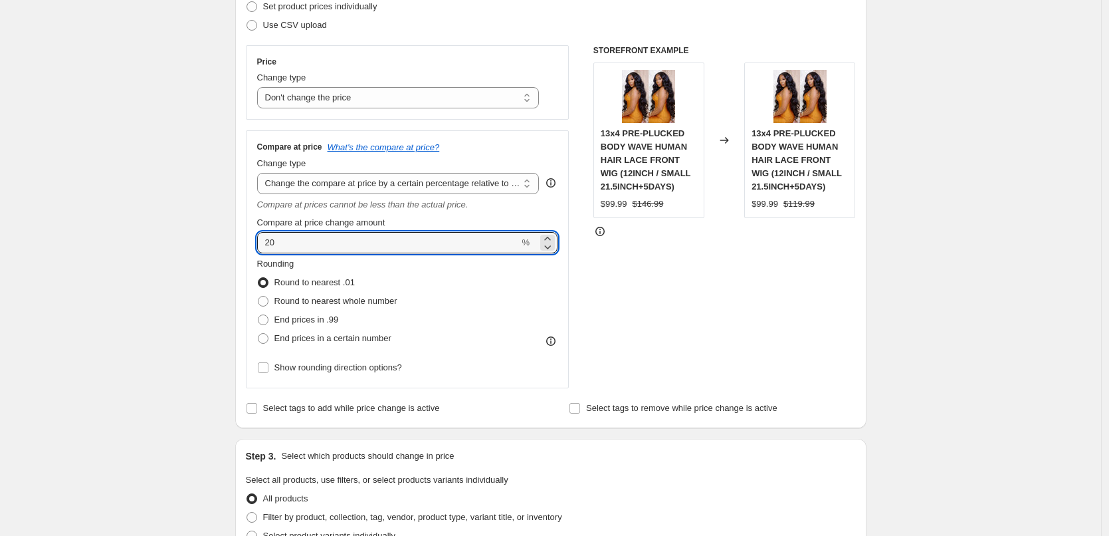
drag, startPoint x: 278, startPoint y: 243, endPoint x: 247, endPoint y: 243, distance: 30.6
click at [247, 243] on div "Step 2. Select how the prices should change Use bulk price change rules Set pro…" at bounding box center [550, 186] width 631 height 484
type input "28"
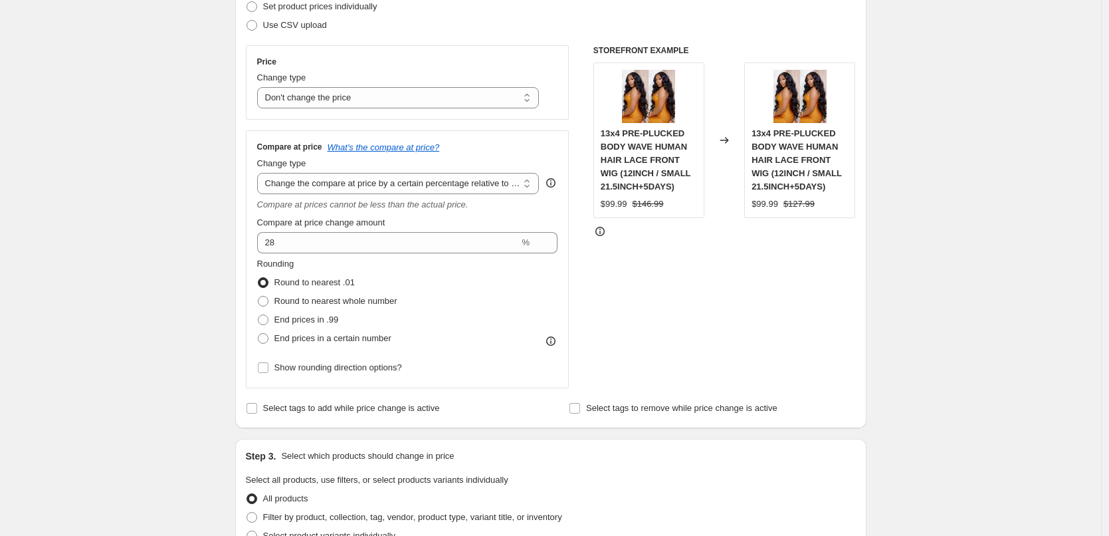
click at [343, 321] on div "End prices in .99" at bounding box center [327, 319] width 140 height 19
click at [328, 320] on span "End prices in .99" at bounding box center [307, 319] width 64 height 10
click at [259, 315] on input "End prices in .99" at bounding box center [258, 314] width 1 height 1
radio input "true"
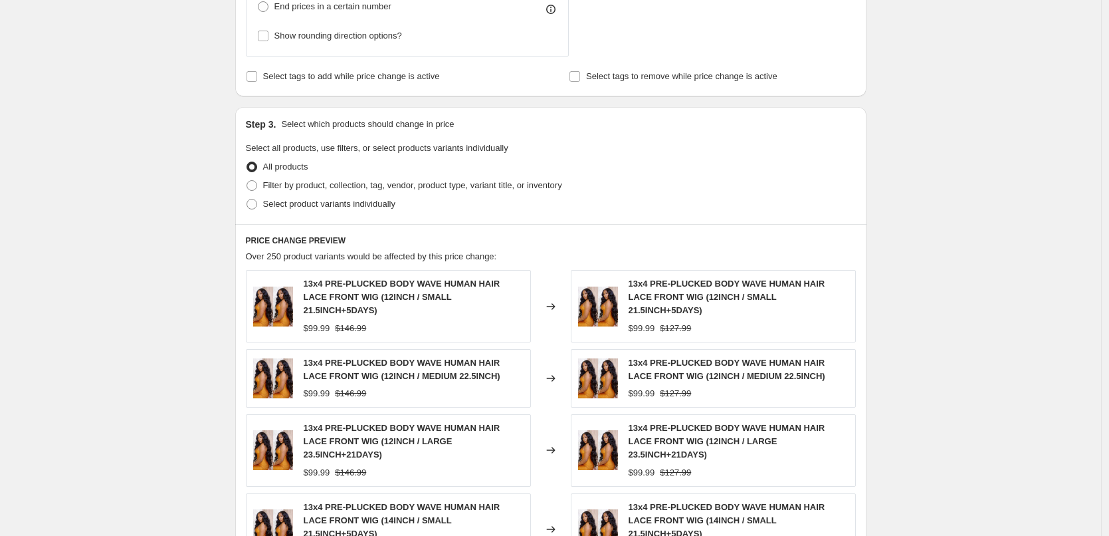
scroll to position [532, 0]
click at [290, 179] on span "Filter by product, collection, tag, vendor, product type, variant title, or inv…" at bounding box center [412, 184] width 299 height 10
click at [247, 179] on input "Filter by product, collection, tag, vendor, product type, variant title, or inv…" at bounding box center [247, 179] width 1 height 1
radio input "true"
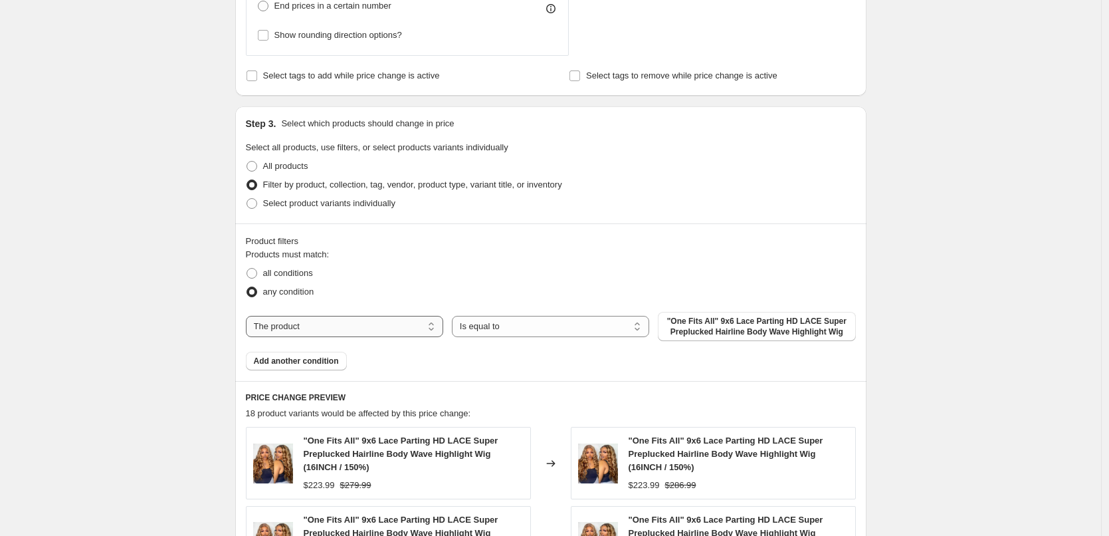
click at [321, 330] on select "The product The product's collection The product's vendor The product's type Th…" at bounding box center [344, 326] width 197 height 21
select select "collection"
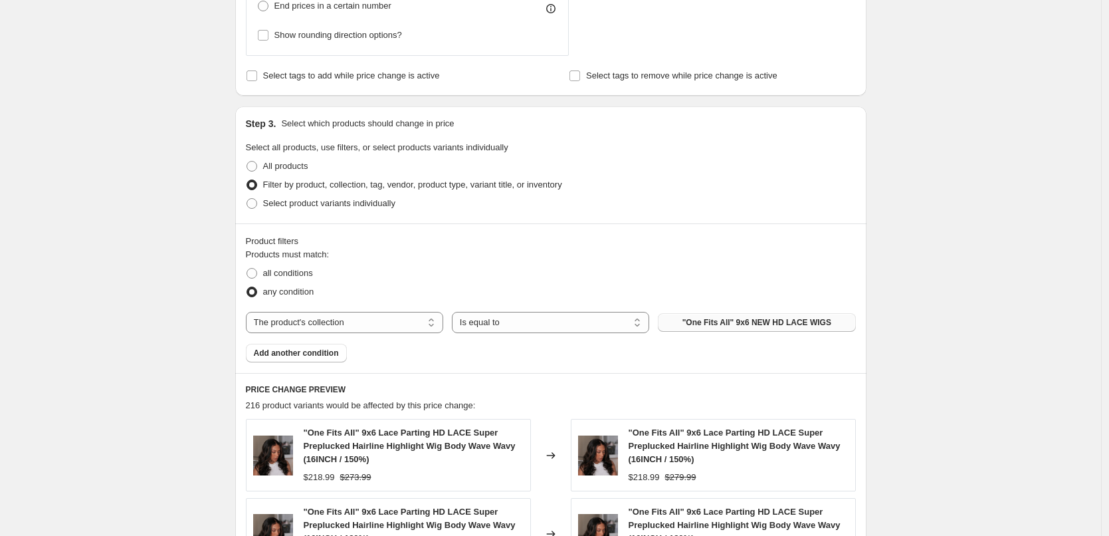
click at [734, 326] on span ""One Fits All" 9x6 NEW HD LACE WIGS" at bounding box center [757, 322] width 149 height 11
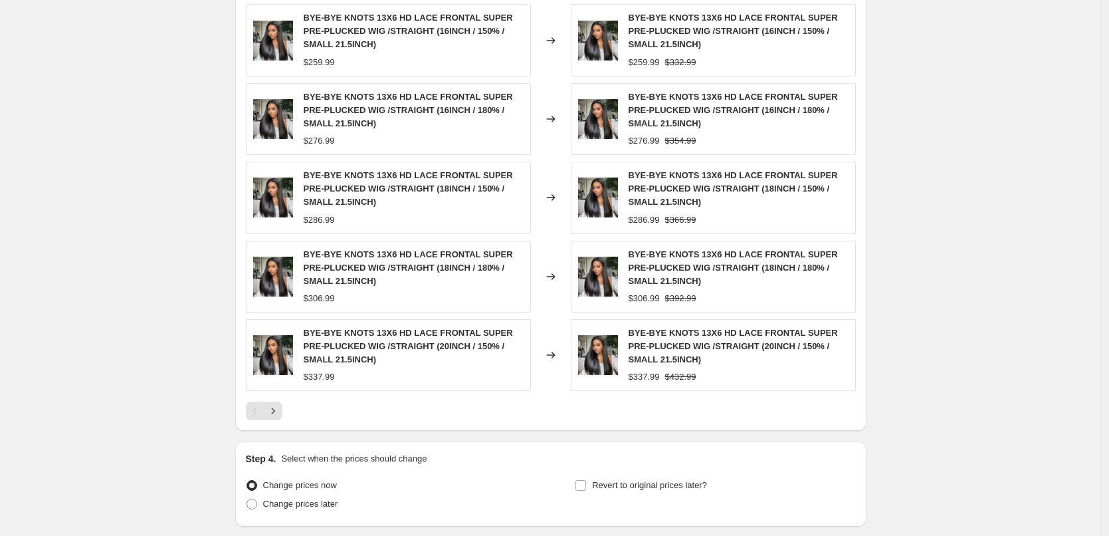
scroll to position [1048, 0]
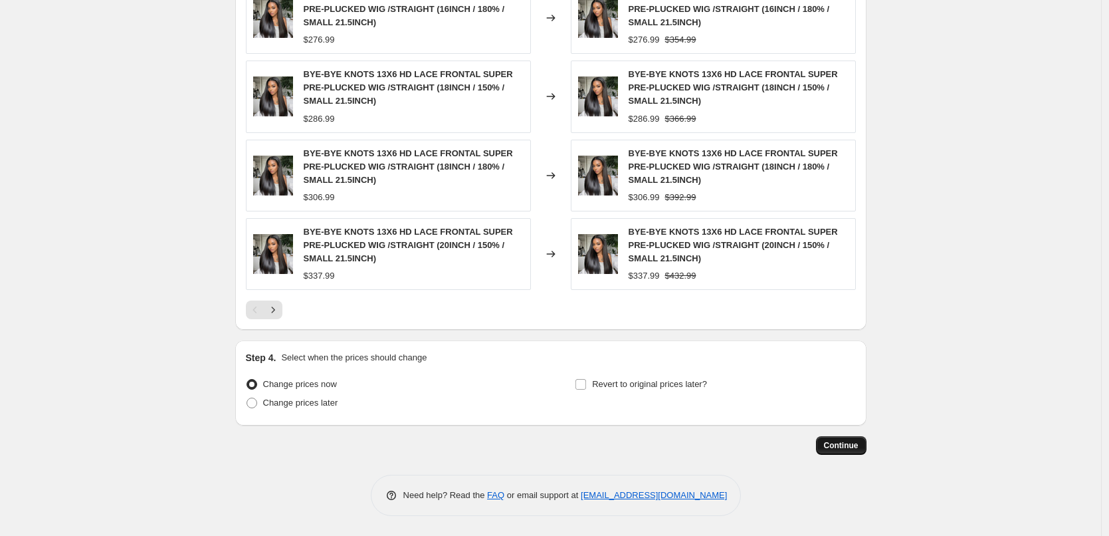
click at [847, 442] on span "Continue" at bounding box center [841, 445] width 35 height 11
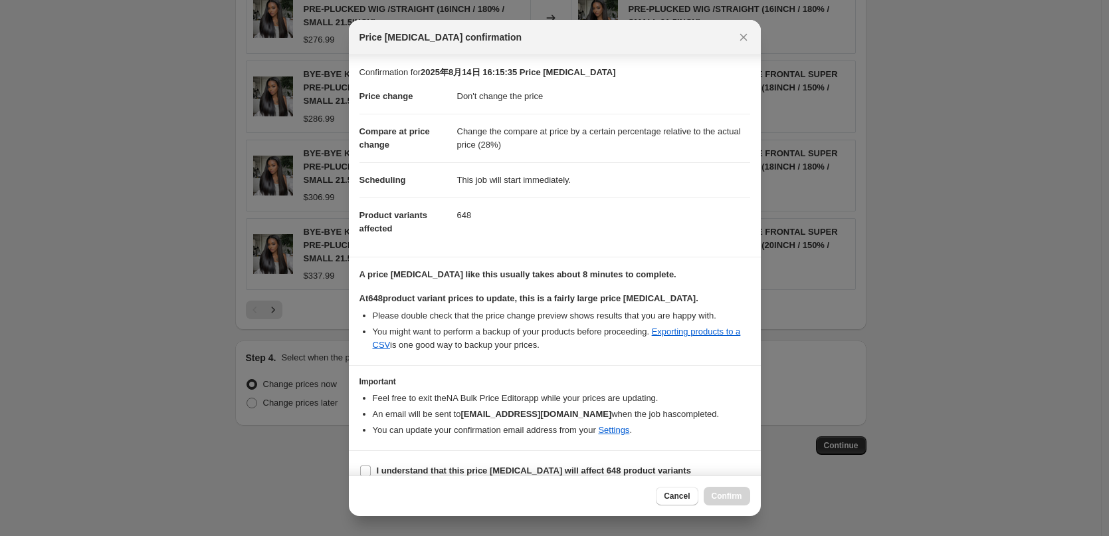
scroll to position [15, 0]
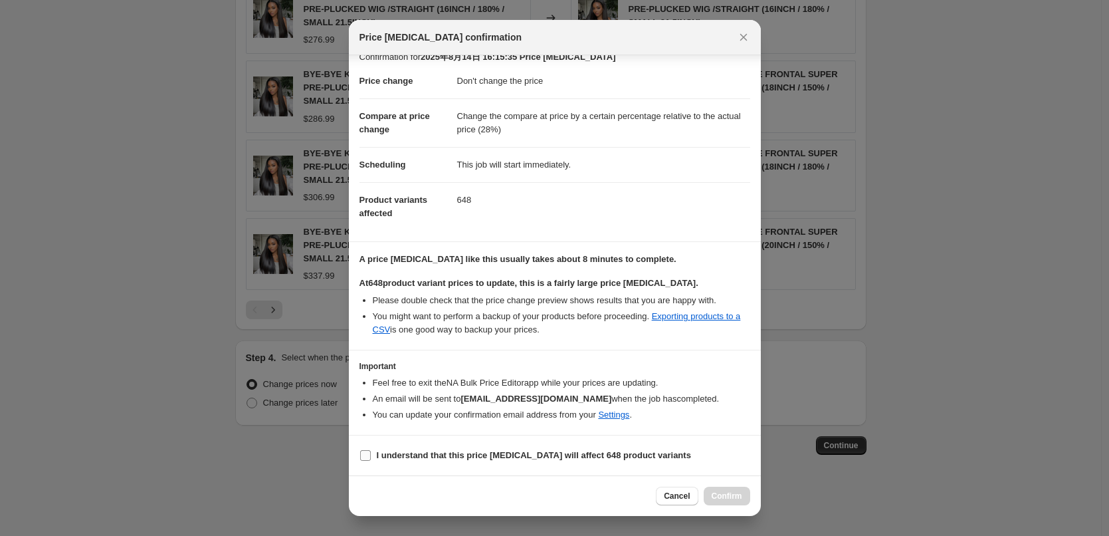
click at [384, 455] on b "I understand that this price [MEDICAL_DATA] will affect 648 product variants" at bounding box center [534, 455] width 314 height 10
click at [371, 455] on input "I understand that this price [MEDICAL_DATA] will affect 648 product variants" at bounding box center [365, 455] width 11 height 11
checkbox input "true"
click at [732, 496] on span "Confirm" at bounding box center [727, 496] width 31 height 11
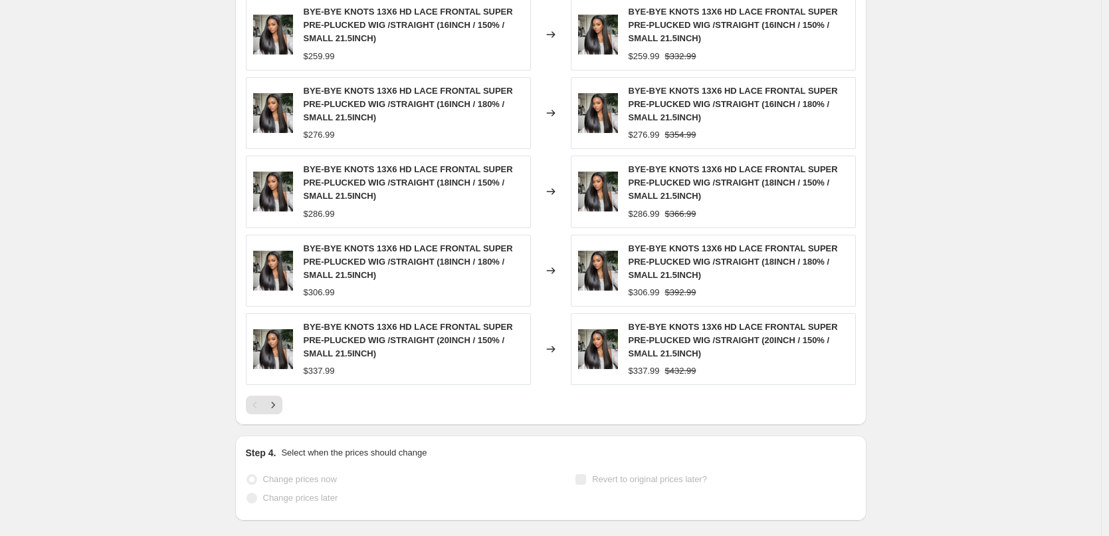
scroll to position [1083, 0]
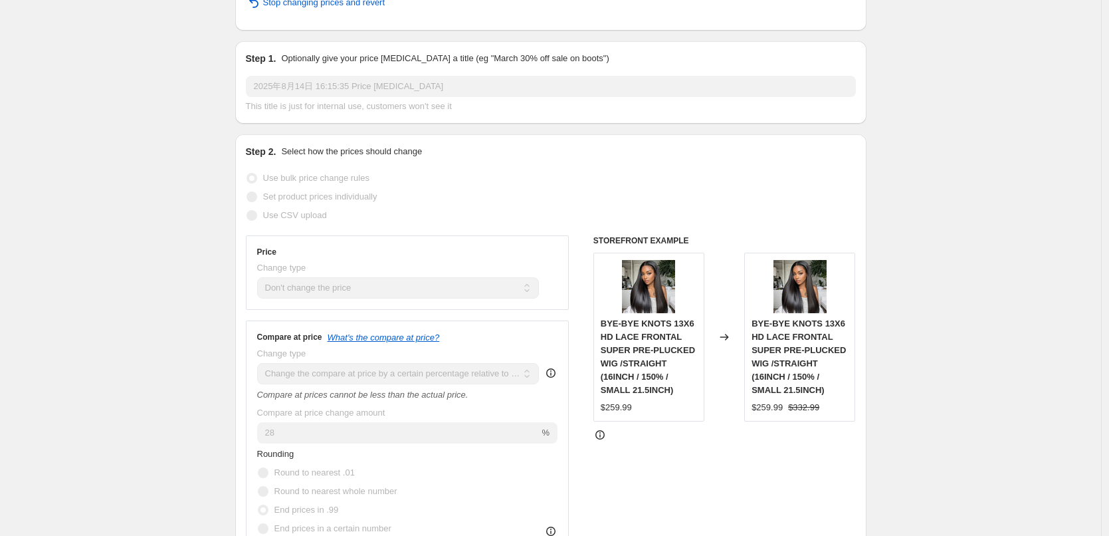
scroll to position [0, 0]
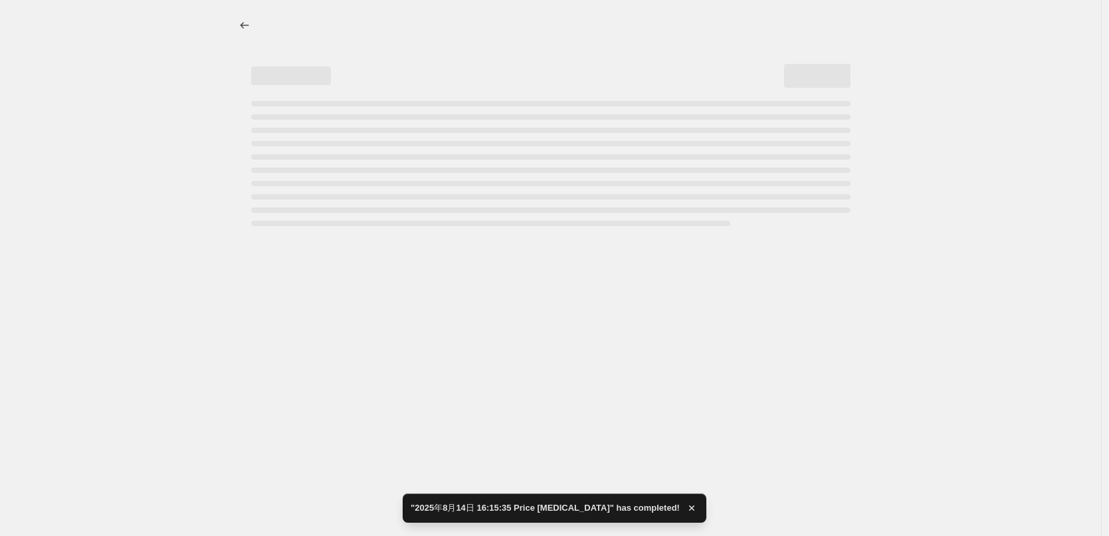
select select "no_change"
select select "pp"
select select "collection"
